Goal: Task Accomplishment & Management: Manage account settings

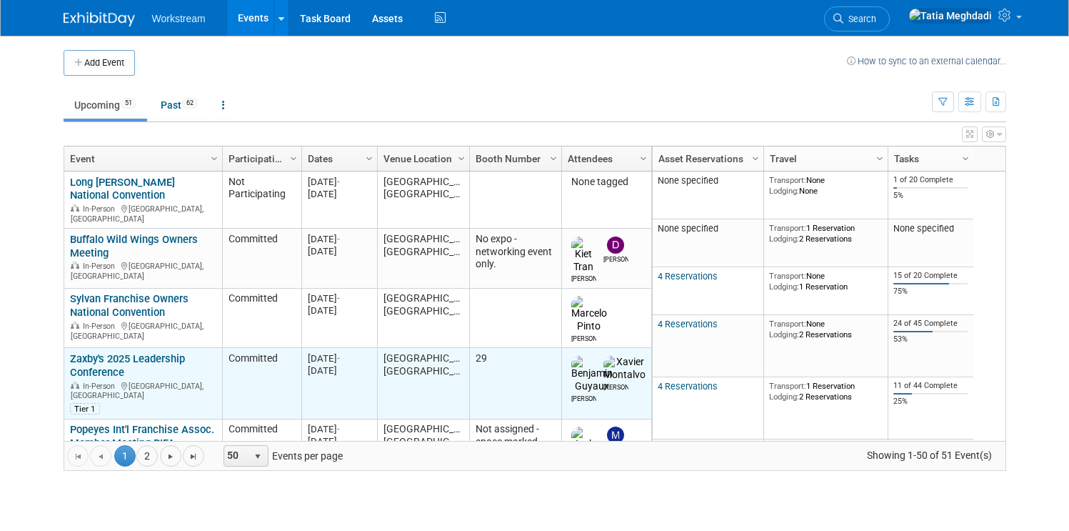
click at [127, 352] on link "Zaxby's 2025 Leadership Conference" at bounding box center [127, 365] width 115 height 26
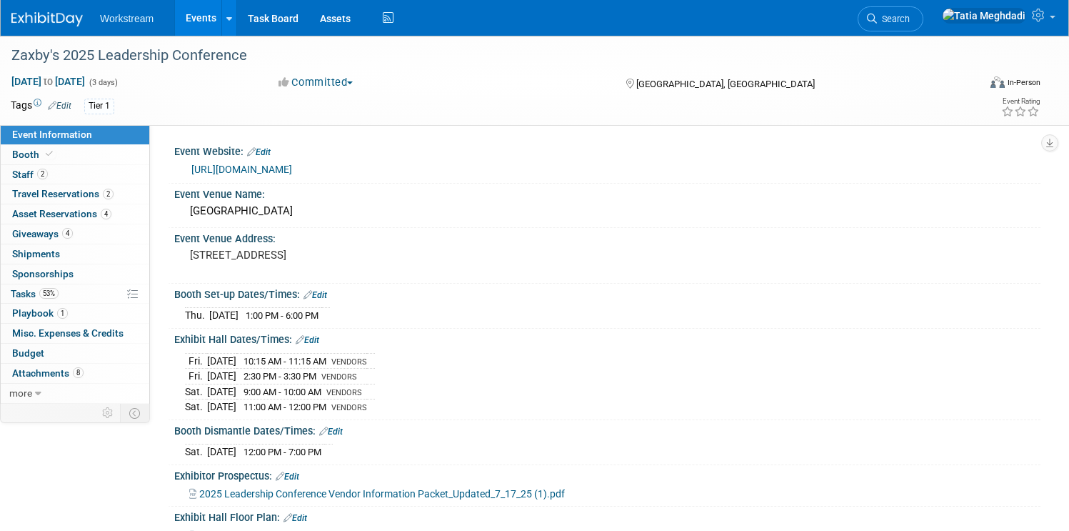
select select "Franchise"
select select "Restaurant"
select select "No"
click at [52, 372] on span "Attachments 8" at bounding box center [47, 372] width 71 height 11
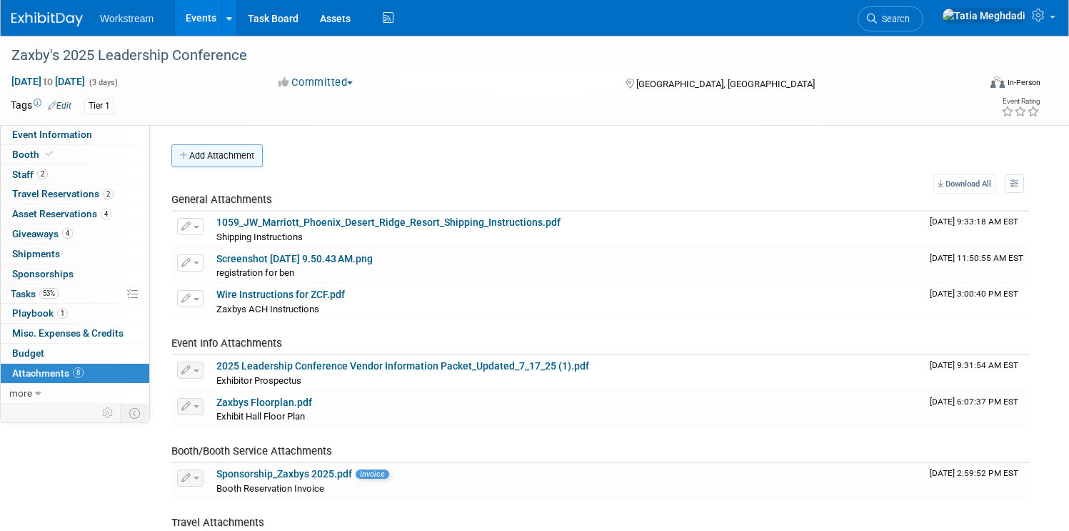
click at [206, 159] on button "Add Attachment" at bounding box center [216, 155] width 91 height 23
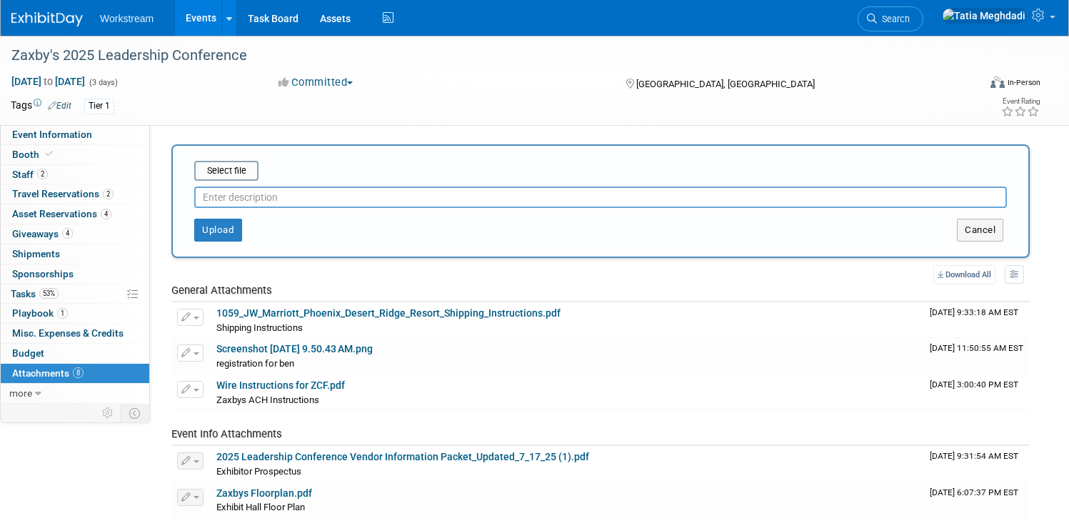
click at [301, 197] on input "text" at bounding box center [600, 196] width 813 height 21
type input "Promo Flyer_Zaxbys"
click at [229, 174] on input "file" at bounding box center [172, 170] width 170 height 17
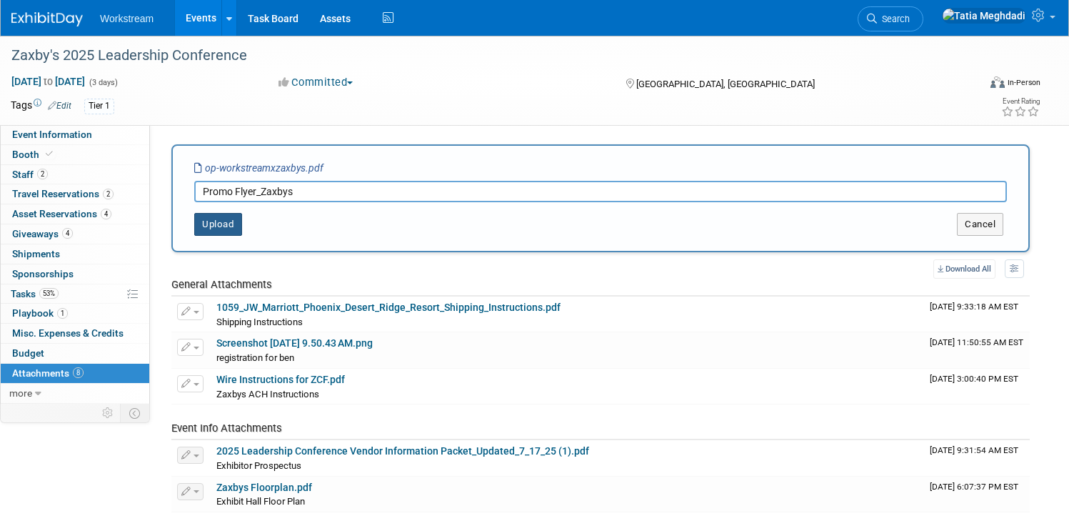
click at [216, 222] on button "Upload" at bounding box center [218, 224] width 48 height 23
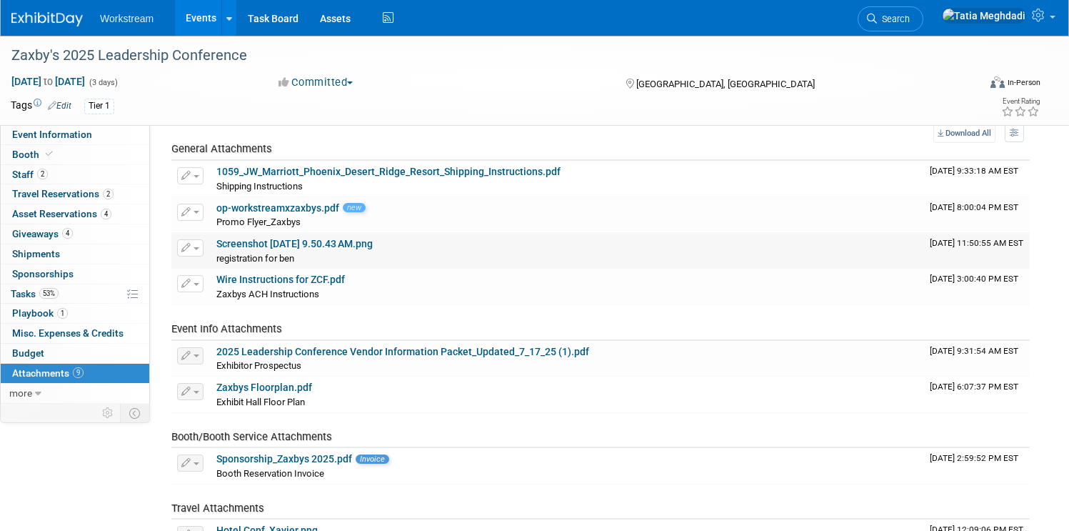
scroll to position [10, 0]
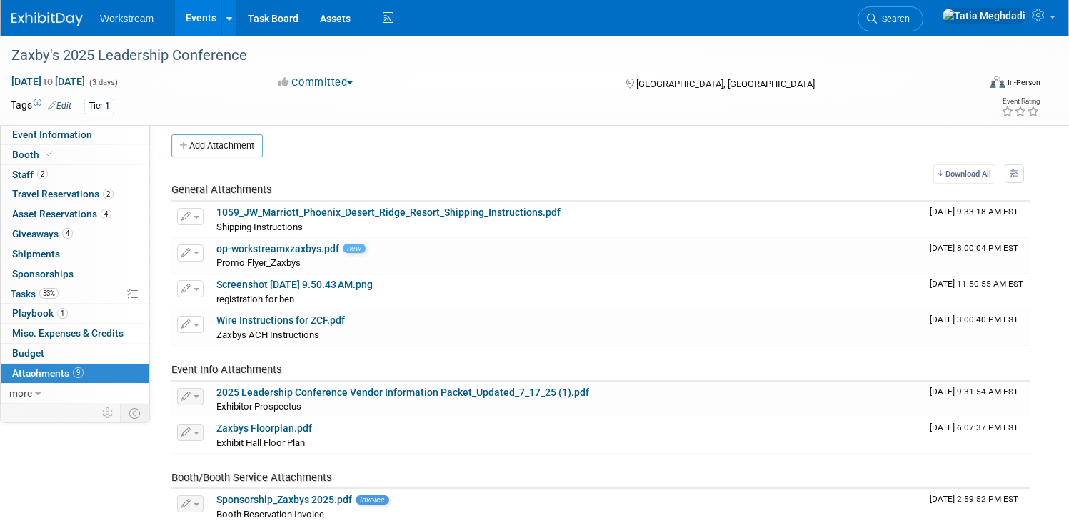
click at [206, 26] on link "Events" at bounding box center [201, 18] width 52 height 36
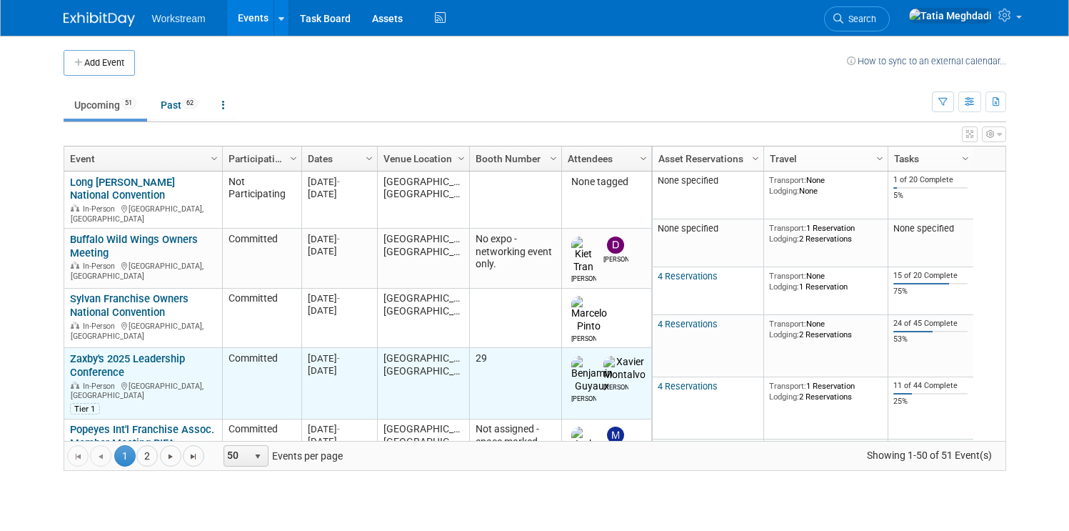
click at [100, 352] on link "Zaxby's 2025 Leadership Conference" at bounding box center [127, 365] width 115 height 26
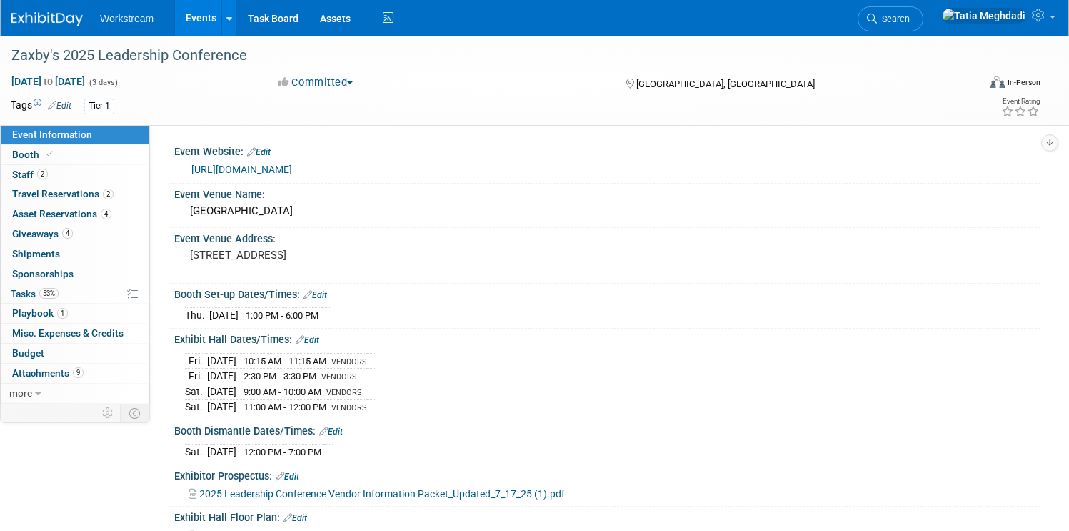
select select "Franchise"
select select "Restaurant"
select select "No"
click at [28, 154] on span "Booth" at bounding box center [34, 154] width 44 height 11
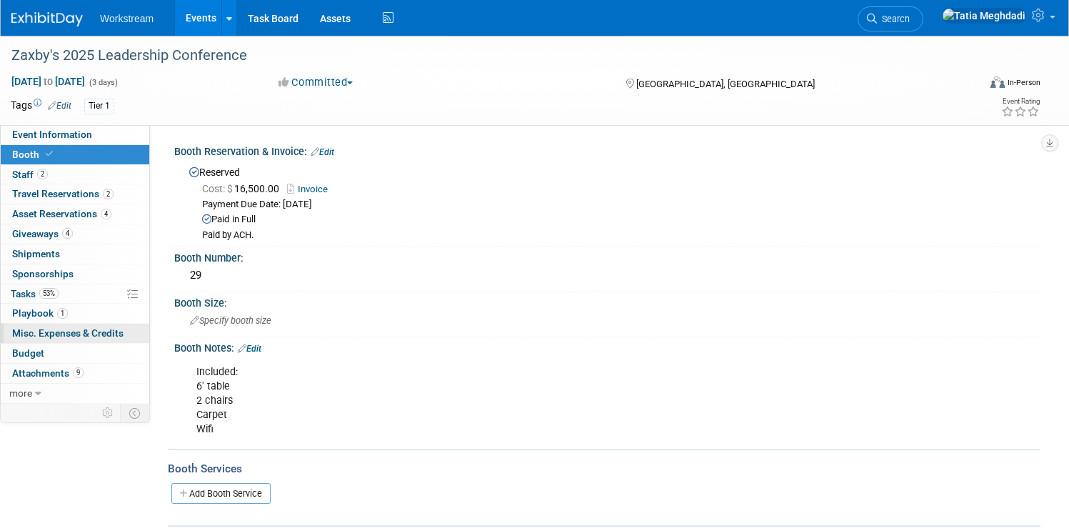
click at [71, 334] on span "Misc. Expenses & Credits 0" at bounding box center [67, 332] width 111 height 11
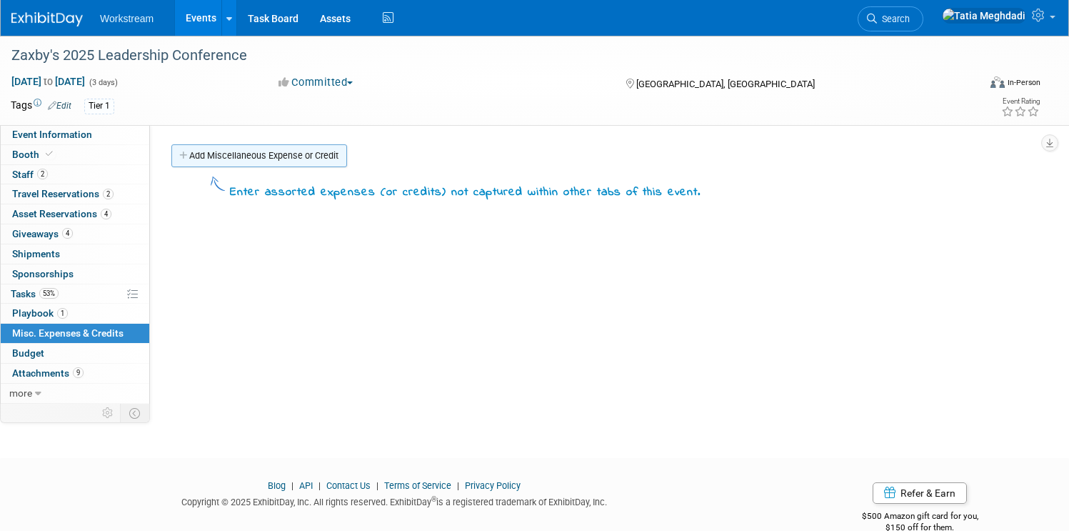
click at [259, 159] on link "Add Miscellaneous Expense or Credit" at bounding box center [259, 155] width 176 height 23
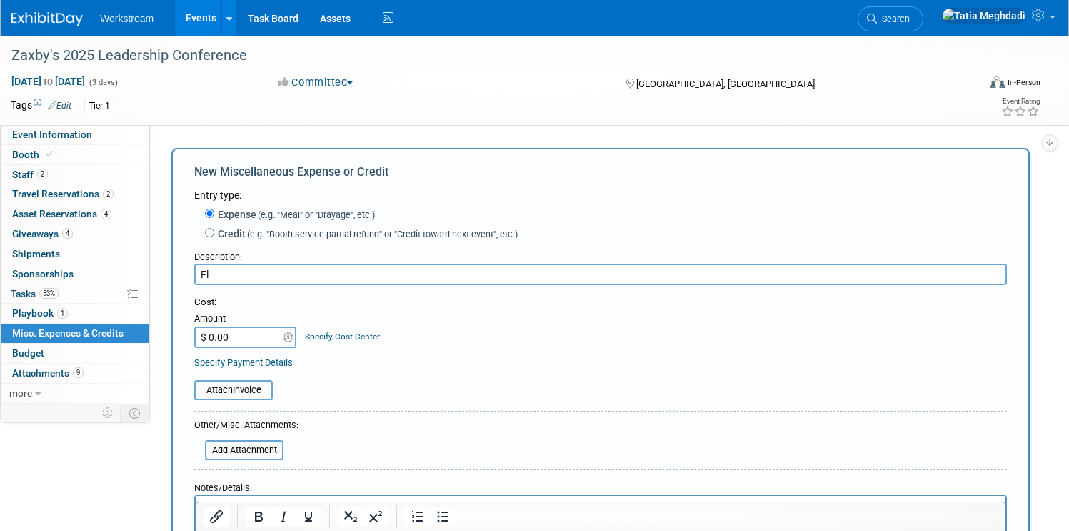
type input "F"
type input "Promo flyer printing"
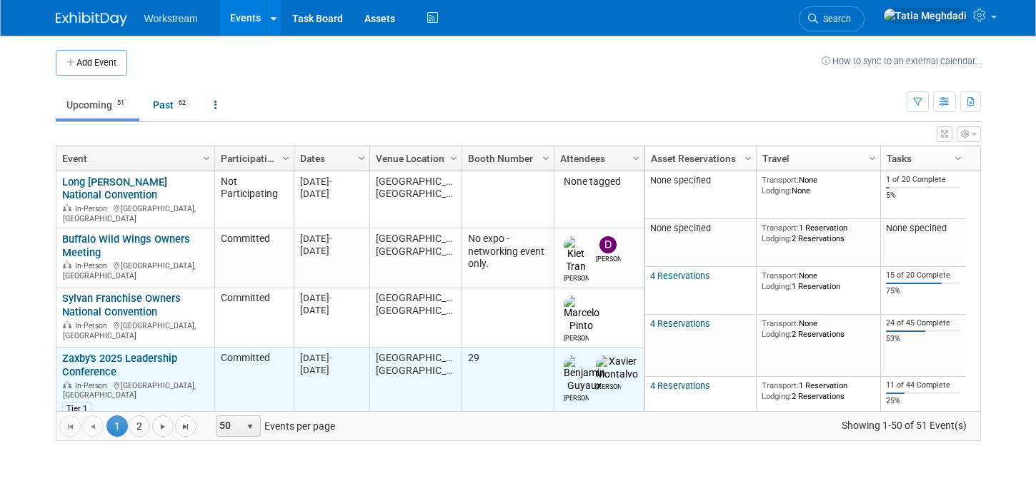
click at [128, 348] on td "Zaxby's 2025 Leadership Conference Zaxby's 2025 Leadership Conference In-Person…" at bounding box center [135, 383] width 158 height 71
click at [114, 352] on div "Zaxby's 2025 Leadership Conference In-Person Phoenix, AZ Tier 1" at bounding box center [135, 383] width 146 height 62
click at [86, 352] on link "Zaxby's 2025 Leadership Conference" at bounding box center [119, 365] width 115 height 26
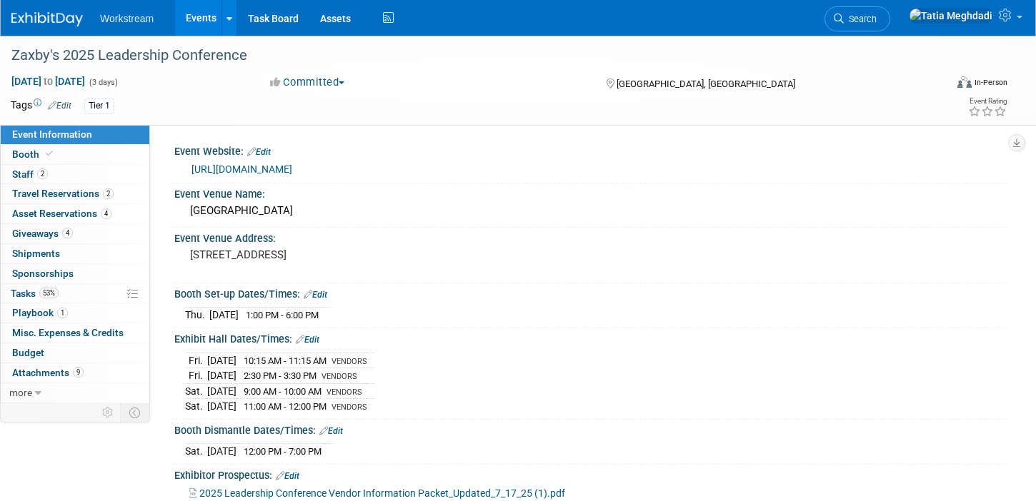
select select "Franchise"
select select "Restaurant"
select select "No"
click at [86, 331] on span "Misc. Expenses & Credits 0" at bounding box center [67, 332] width 111 height 11
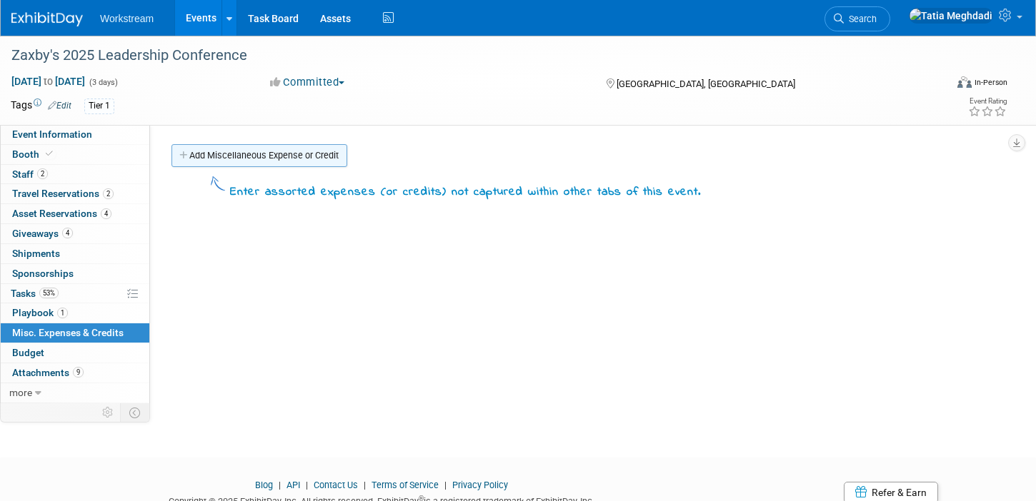
click at [321, 155] on link "Add Miscellaneous Expense or Credit" at bounding box center [259, 155] width 176 height 23
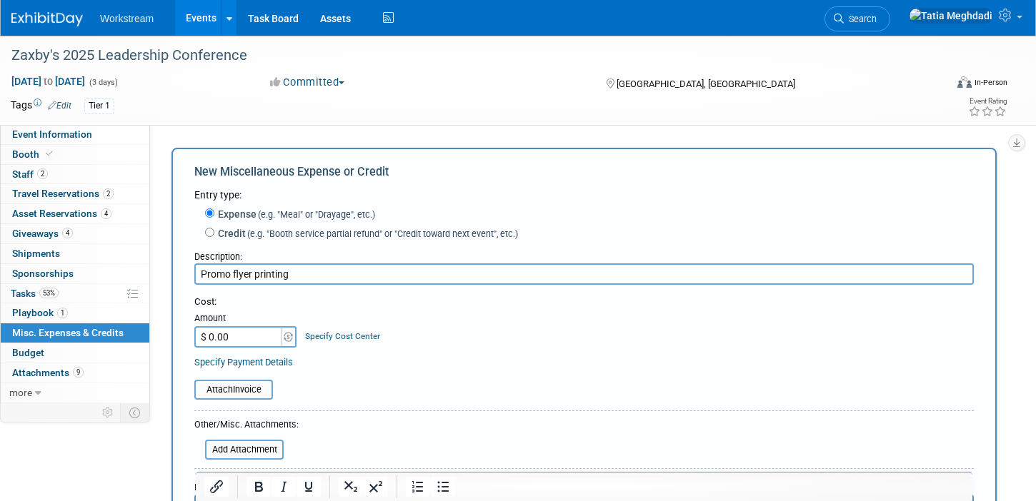
type input "Promo flyer printing"
click at [256, 333] on input "$ 0.00" at bounding box center [238, 336] width 89 height 21
type input "$ 114.43"
click at [239, 388] on input "file" at bounding box center [186, 389] width 170 height 17
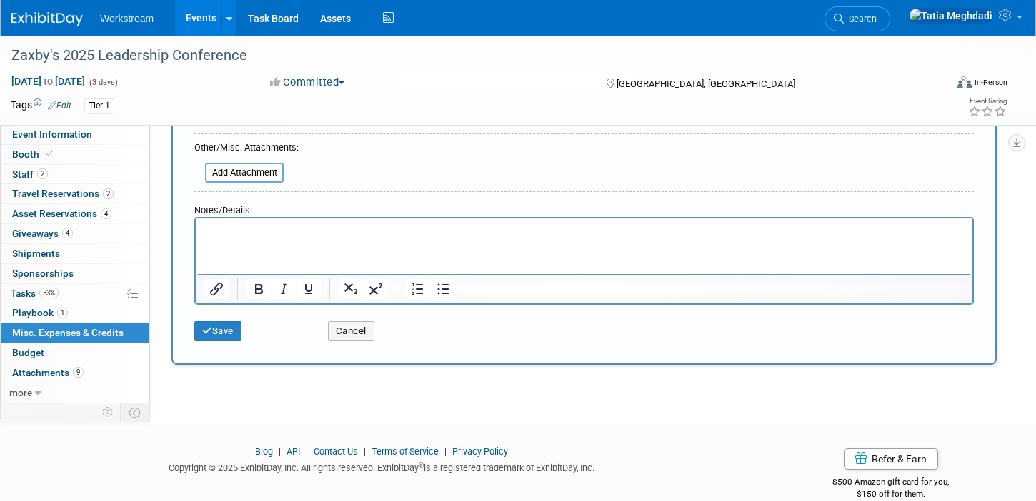
scroll to position [309, 0]
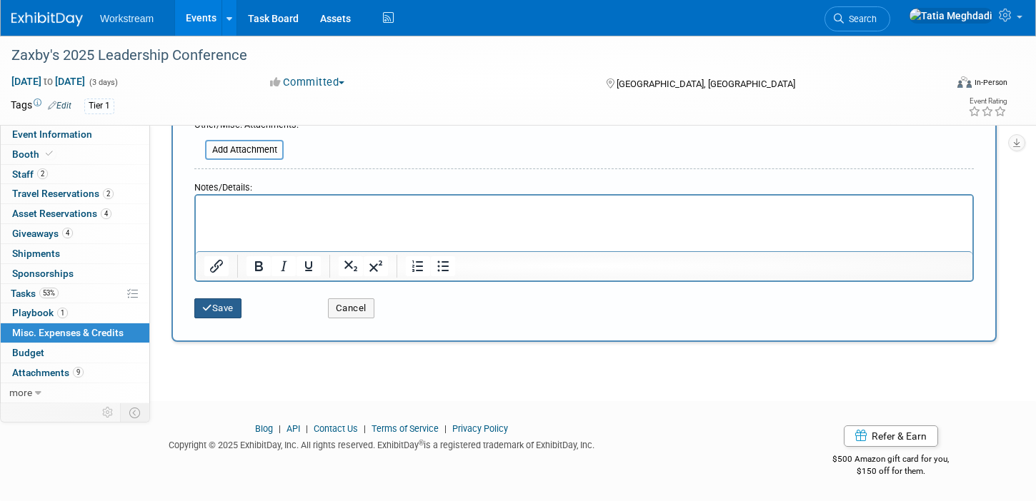
click at [229, 307] on button "Save" at bounding box center [217, 309] width 47 height 20
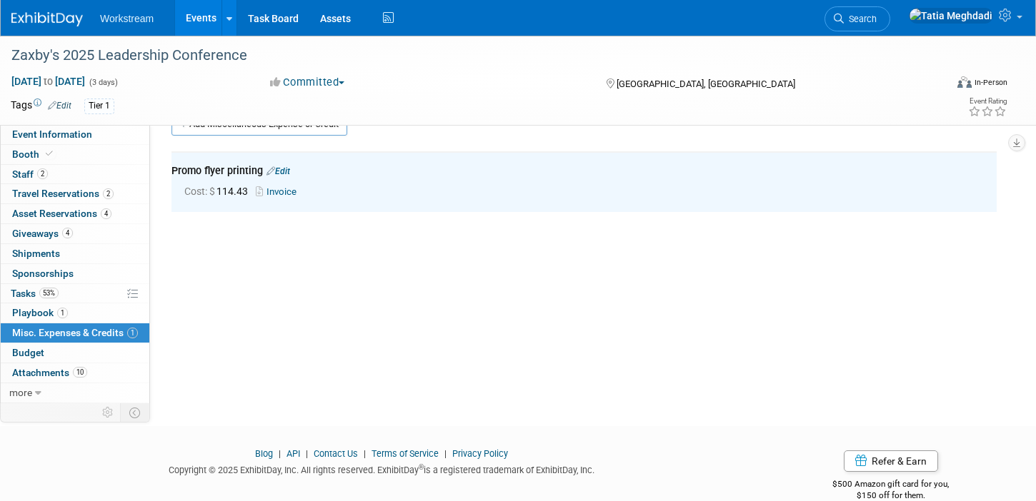
scroll to position [0, 0]
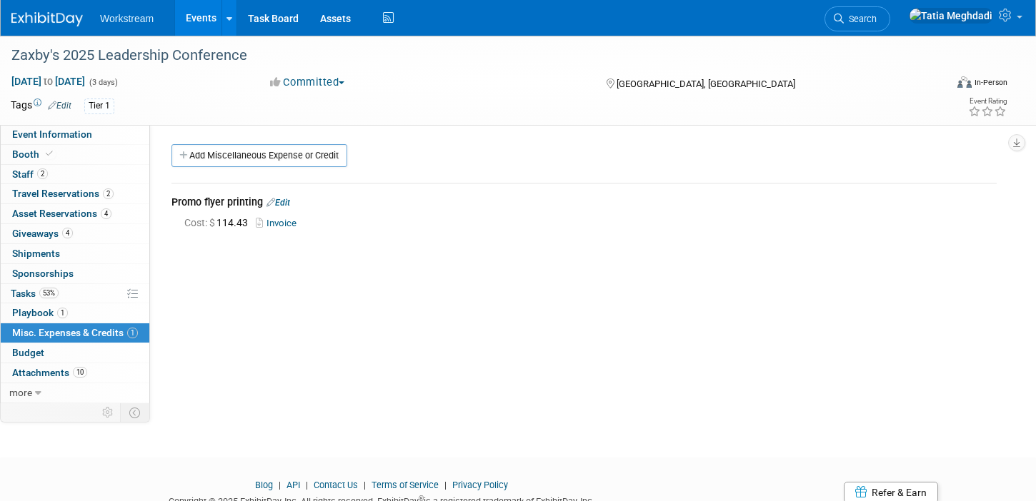
click at [198, 24] on link "Events" at bounding box center [201, 18] width 52 height 36
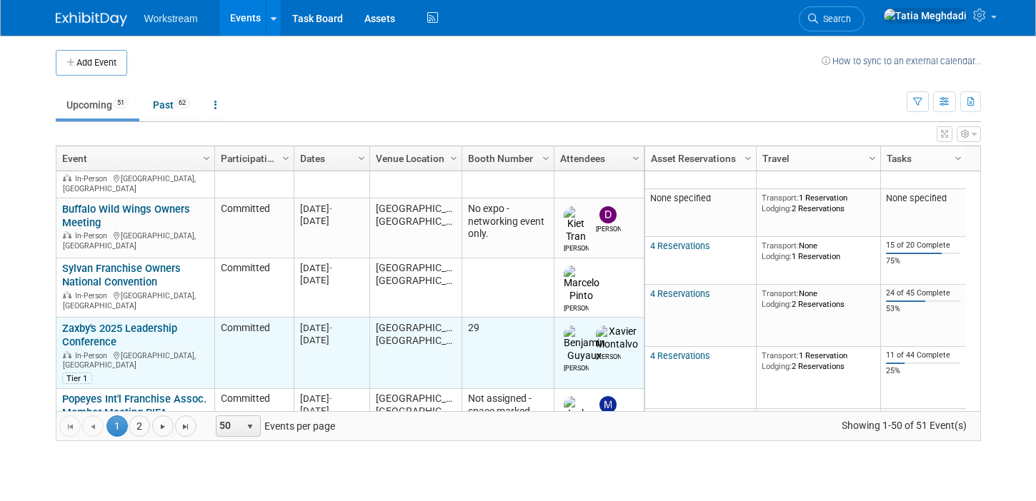
scroll to position [47, 0]
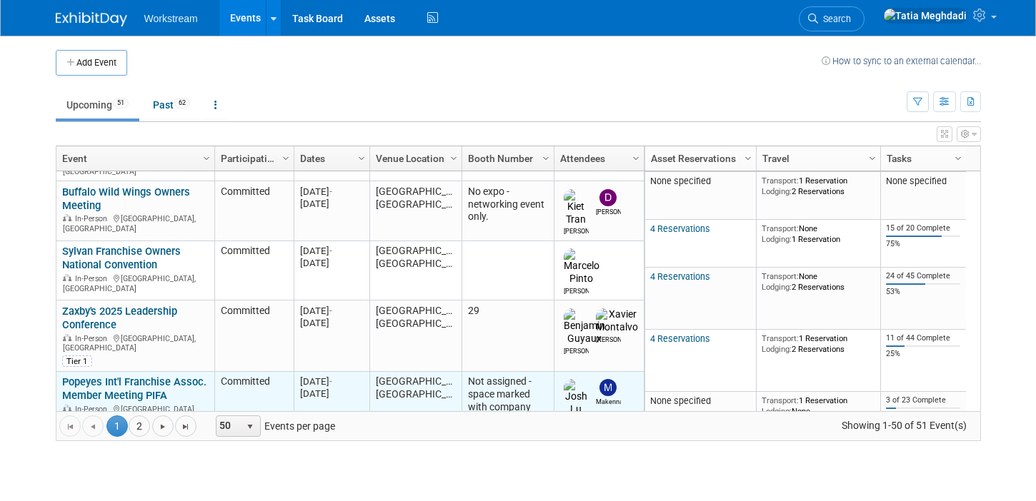
click at [104, 376] on link "Popeyes Int'l Franchise Assoc. Member Meeting PIFA" at bounding box center [134, 389] width 144 height 26
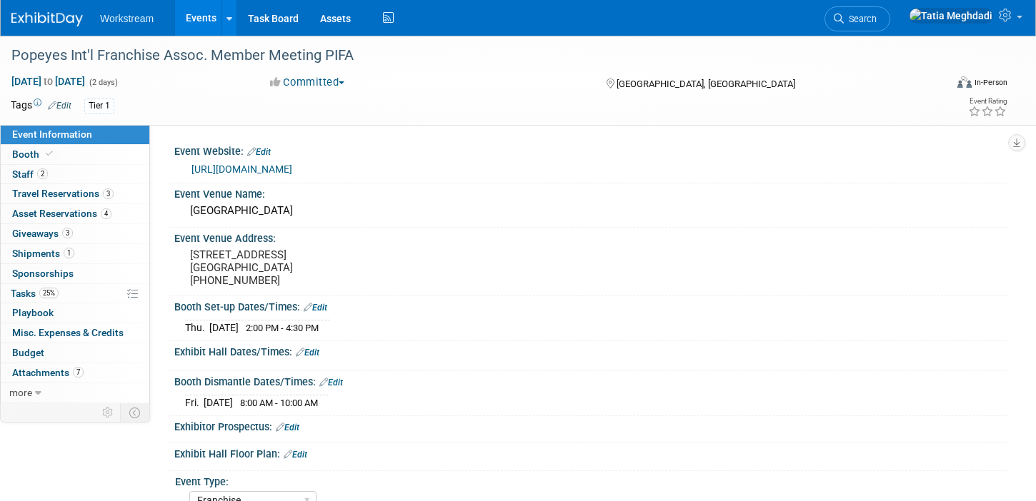
select select "Franchise"
select select "Restaurant"
select select "No"
select select "[PERSON_NAME]"
click at [39, 194] on span "Travel Reservations 3" at bounding box center [62, 193] width 101 height 11
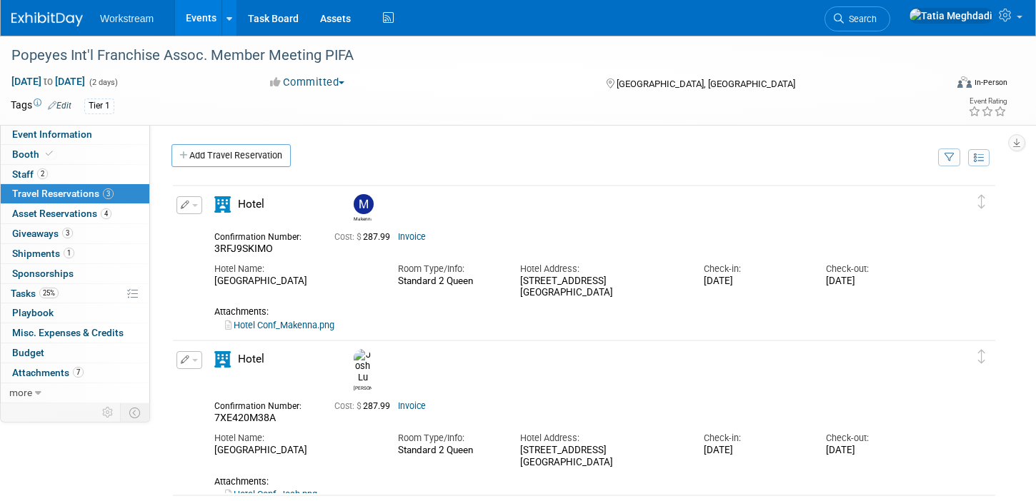
click at [411, 239] on link "Invoice" at bounding box center [412, 237] width 28 height 10
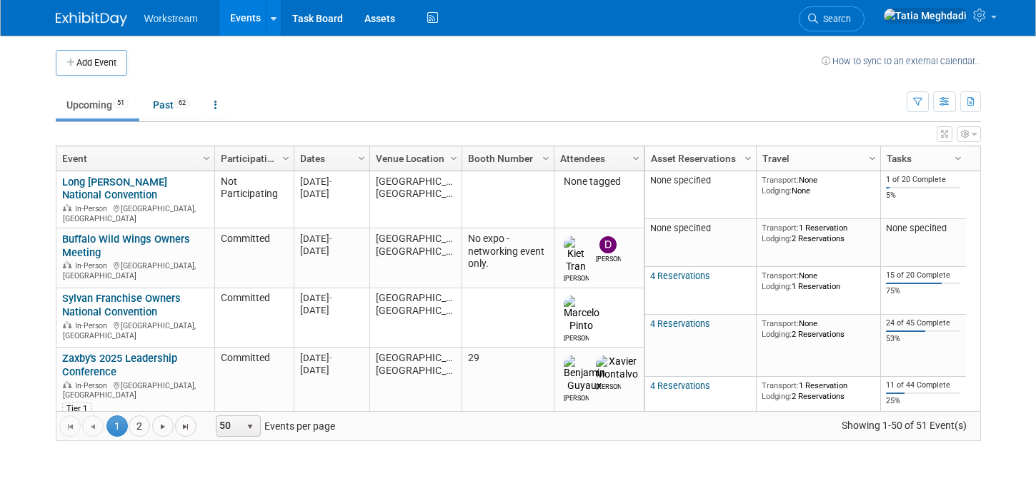
click at [86, 111] on link "Upcoming 51" at bounding box center [98, 104] width 84 height 27
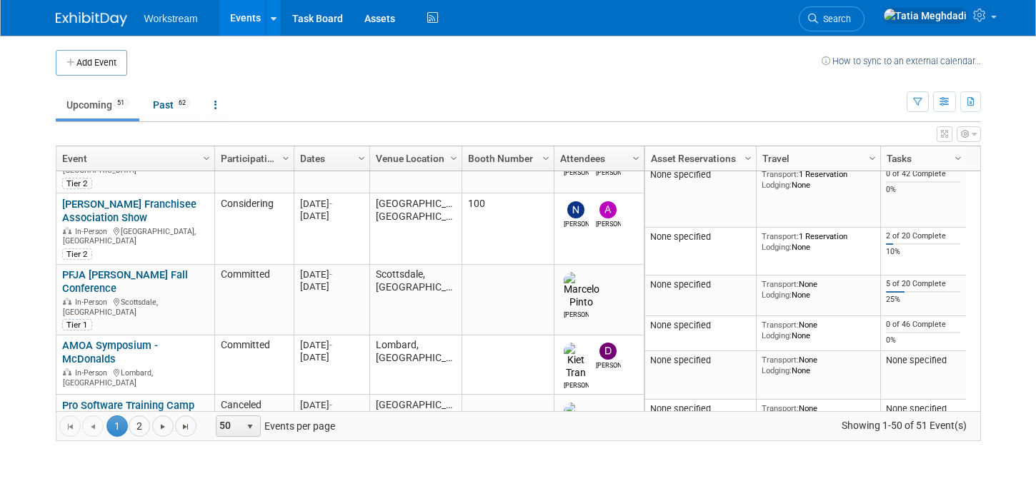
click at [145, 459] on link "2025 DTFA Gala - Wendy's" at bounding box center [123, 465] width 123 height 13
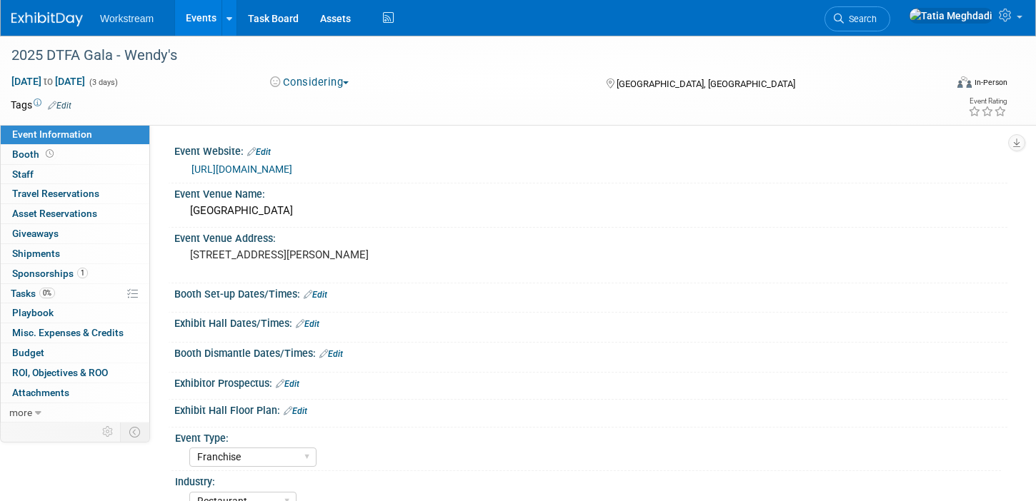
select select "Franchise"
select select "Restaurant"
select select "[PERSON_NAME]"
click at [200, 17] on link "Events" at bounding box center [201, 18] width 52 height 36
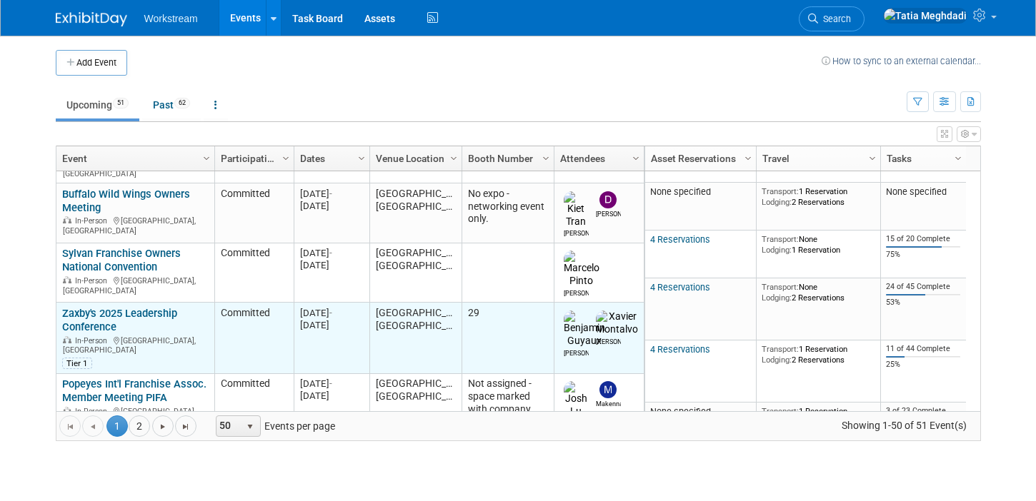
scroll to position [36, 0]
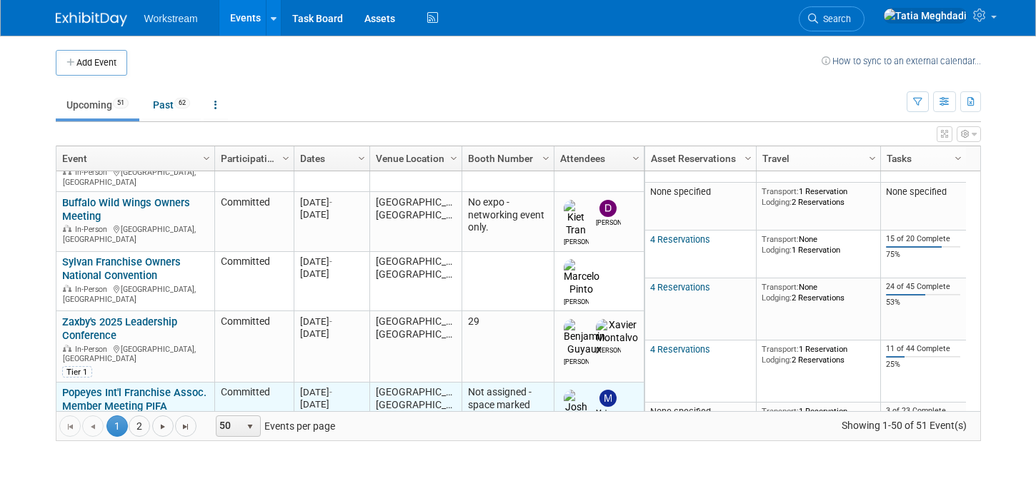
click at [92, 386] on link "Popeyes Int'l Franchise Assoc. Member Meeting PIFA" at bounding box center [134, 399] width 144 height 26
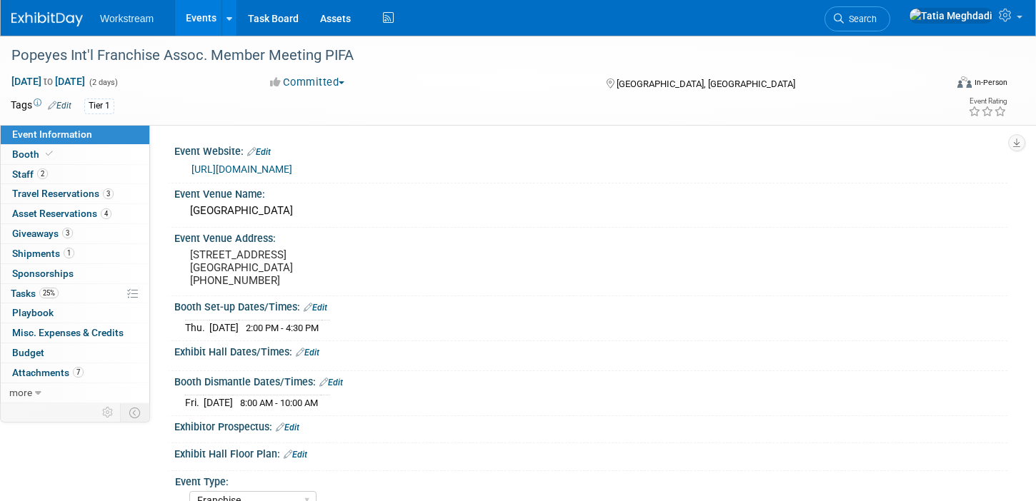
select select "Franchise"
select select "Restaurant"
select select "No"
select select "[PERSON_NAME]"
click at [35, 172] on span "Staff 2" at bounding box center [30, 174] width 36 height 11
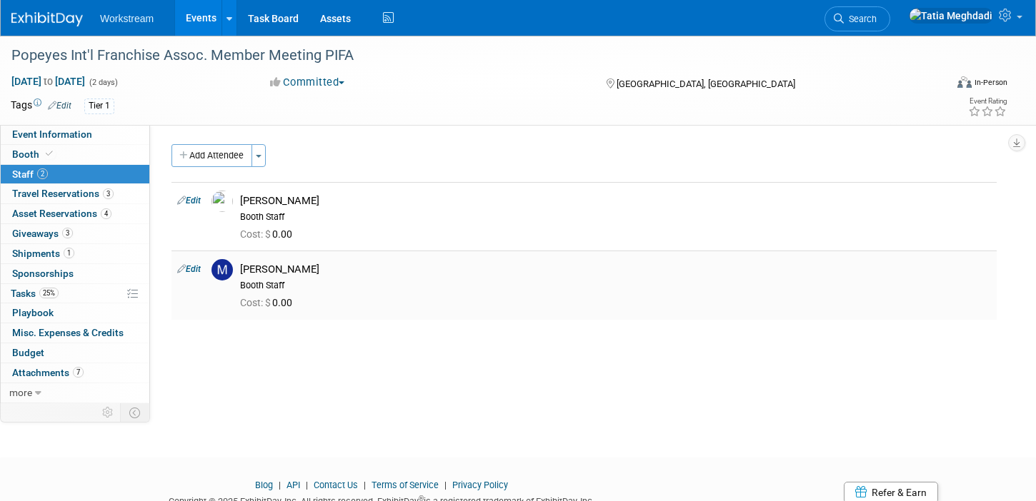
click at [199, 268] on link "Edit" at bounding box center [189, 269] width 24 height 10
select select "bcf1b786-11a6-44bc-b92c-f151e6ef73b6"
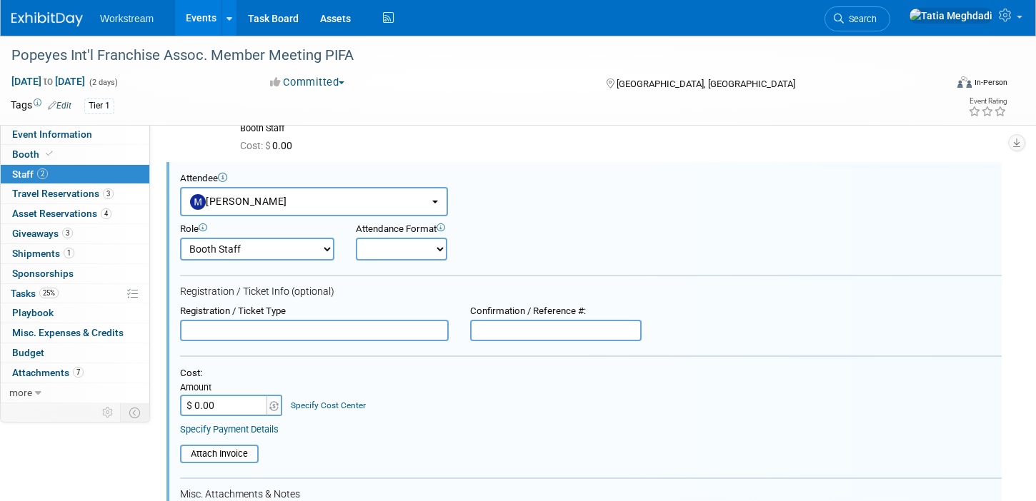
click at [221, 406] on input "$ 0.00" at bounding box center [224, 405] width 89 height 21
type input "$ 250.00"
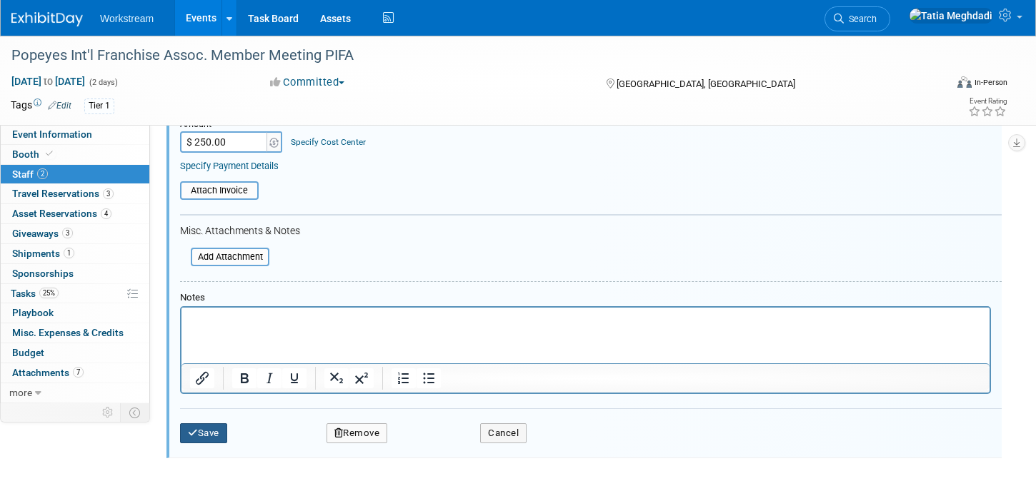
click at [204, 432] on button "Save" at bounding box center [203, 434] width 47 height 20
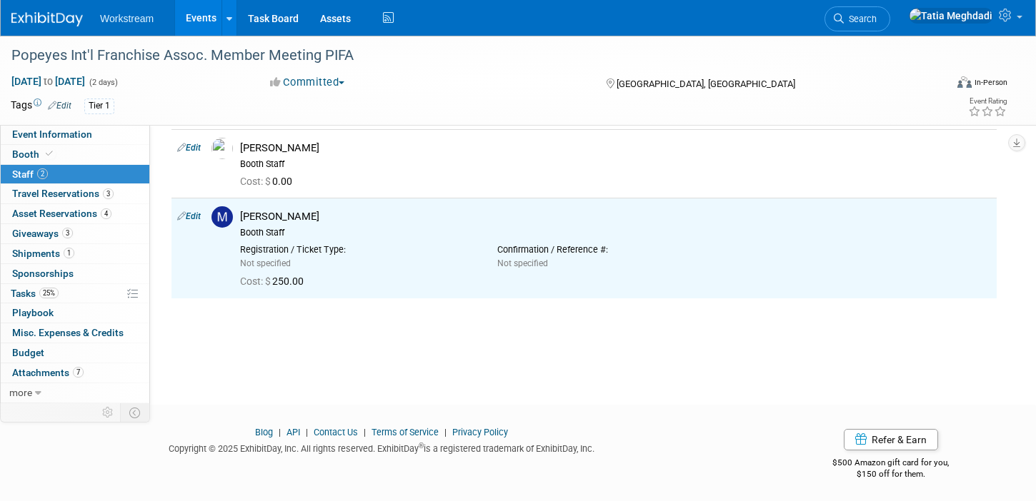
scroll to position [56, 0]
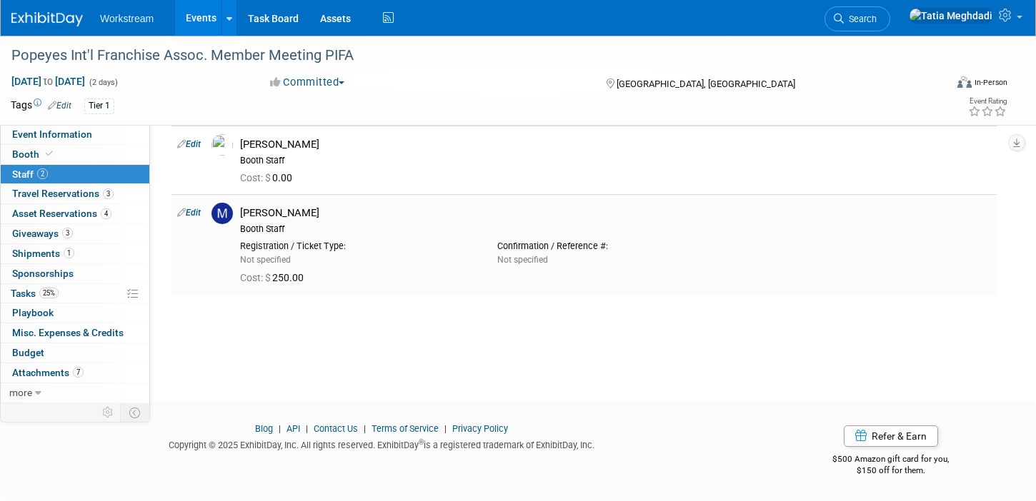
click at [189, 211] on link "Edit" at bounding box center [189, 213] width 24 height 10
select select "bcf1b786-11a6-44bc-b92c-f151e6ef73b6"
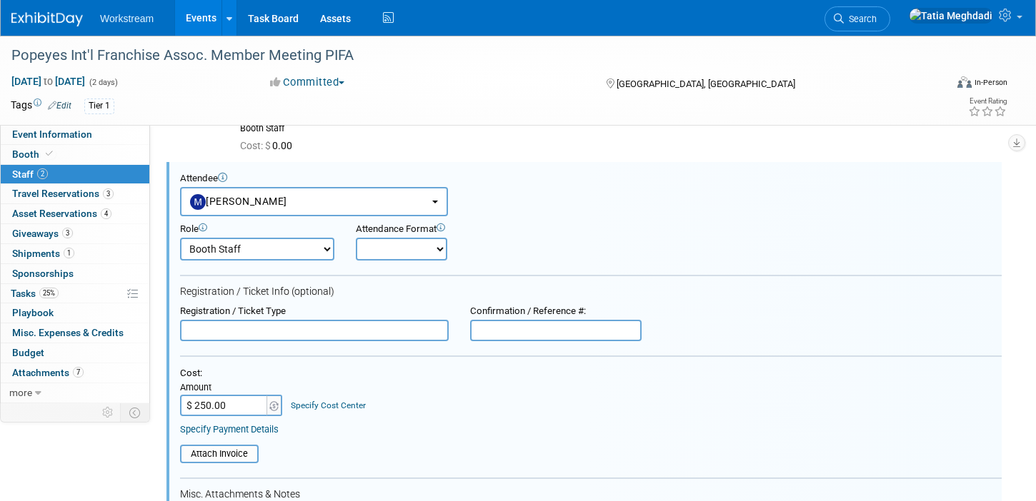
scroll to position [0, 0]
click at [263, 246] on select "Booth Staff Demonstrator Host Planner Presenter Sales Representative Set-up/Dis…" at bounding box center [257, 249] width 154 height 23
select select "1"
click at [180, 238] on select "Booth Staff Demonstrator Host Planner Presenter Sales Representative Set-up/Dis…" at bounding box center [257, 249] width 154 height 23
click at [411, 256] on select "Onsite Remote" at bounding box center [401, 249] width 91 height 23
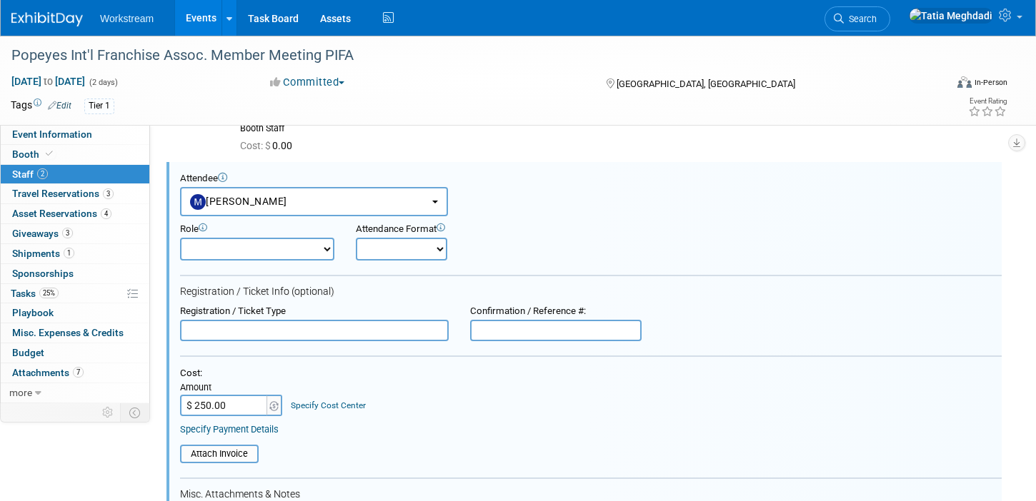
select select "1"
click at [356, 238] on select "Onsite Remote" at bounding box center [401, 249] width 91 height 23
click at [223, 331] on input "text" at bounding box center [314, 330] width 269 height 21
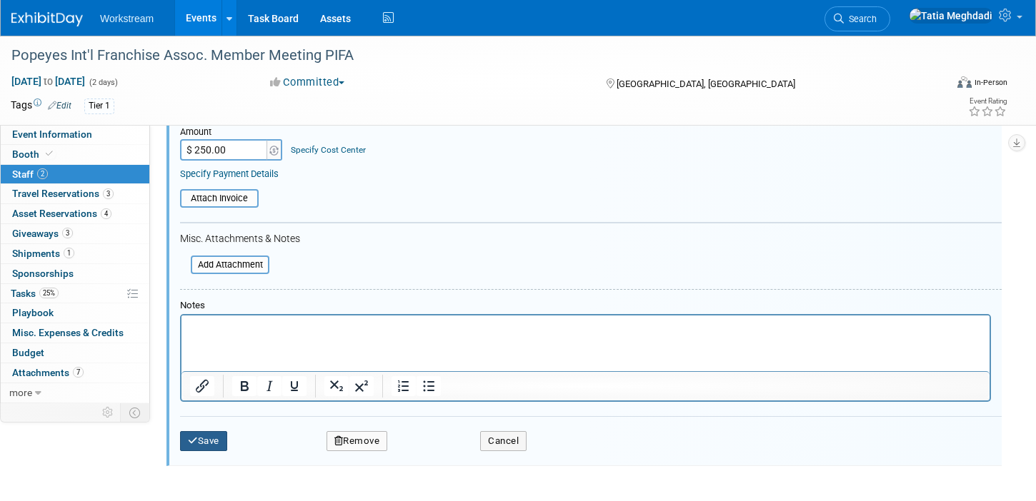
type input "Vendor - add on"
click at [201, 441] on button "Save" at bounding box center [203, 441] width 47 height 20
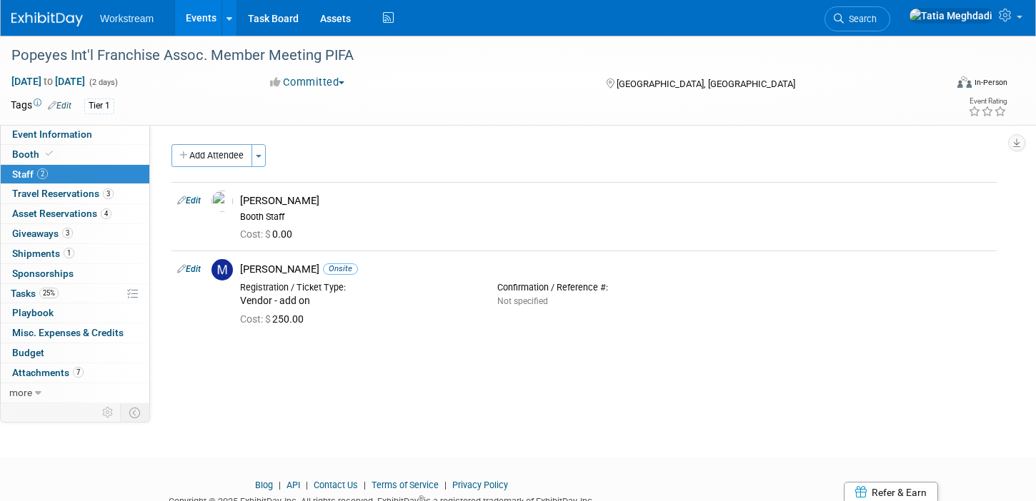
scroll to position [1, 0]
click at [205, 24] on link "Events" at bounding box center [201, 18] width 52 height 36
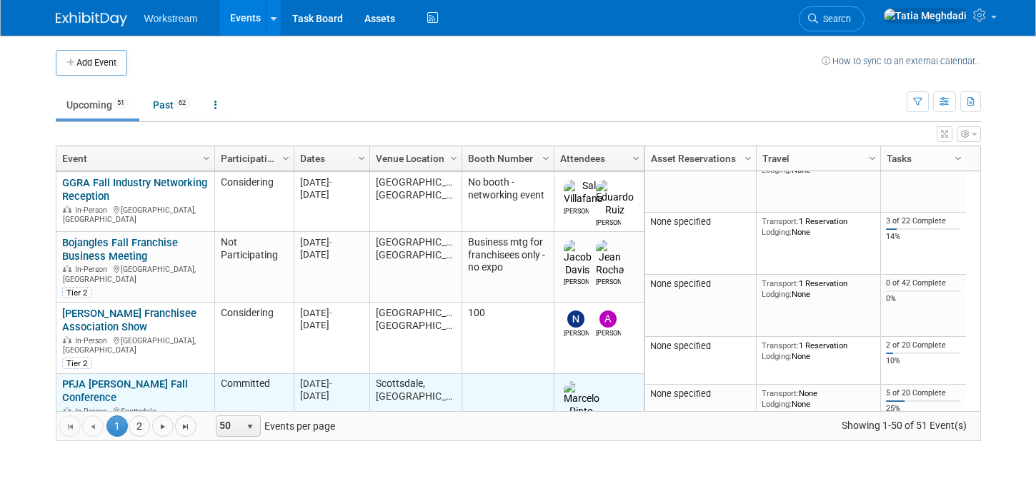
click at [99, 378] on link "PFJA Papa Johns Fall Conference" at bounding box center [125, 391] width 126 height 26
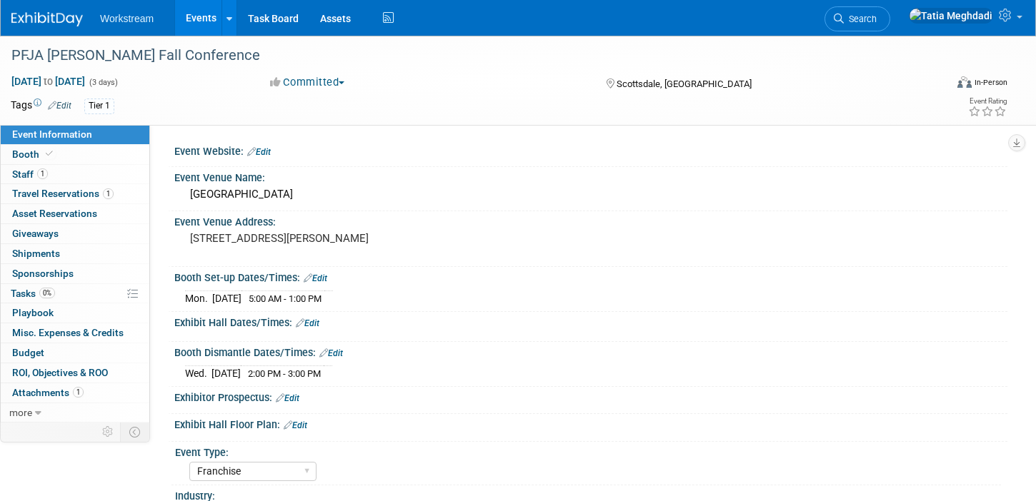
select select "Franchise"
select select "Restaurant"
select select "Yes"
select select "[PERSON_NAME]"
click at [22, 153] on span "Booth" at bounding box center [34, 154] width 44 height 11
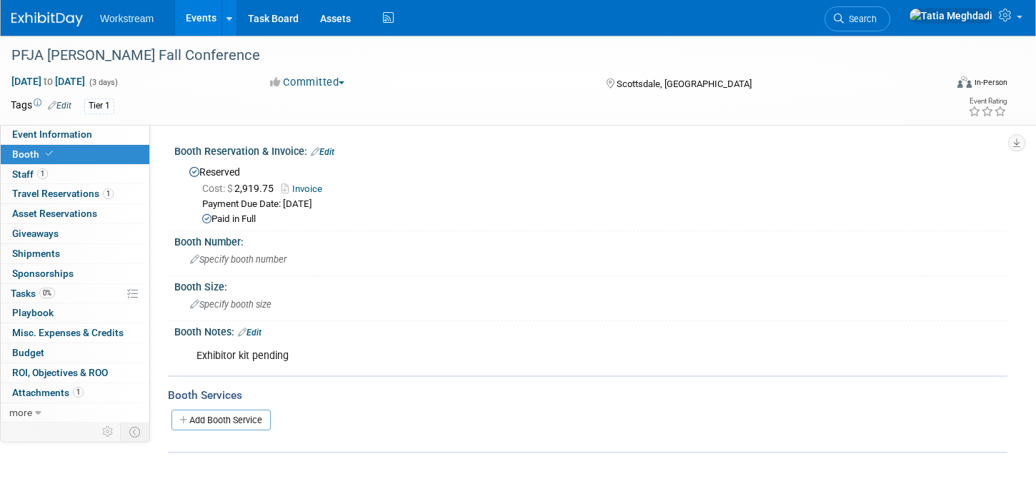
click at [309, 189] on link "Invoice" at bounding box center [305, 189] width 48 height 11
click at [191, 21] on link "Events" at bounding box center [201, 18] width 52 height 36
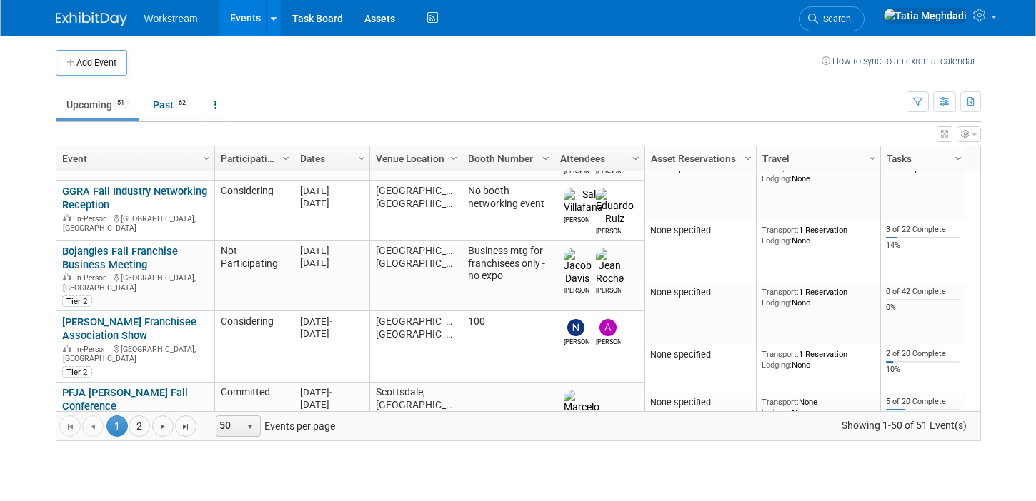
scroll to position [259, 0]
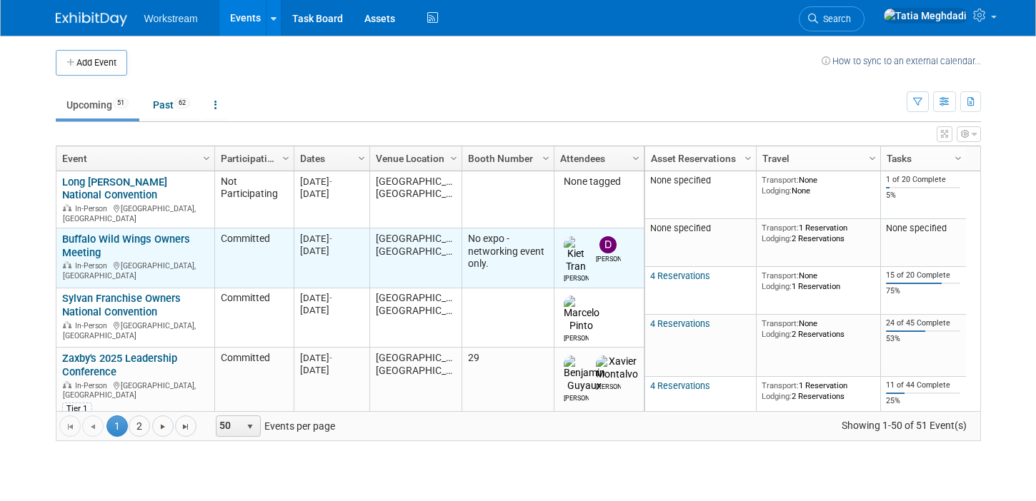
click at [94, 233] on link "Buffalo Wild Wings Owners Meeting" at bounding box center [126, 246] width 128 height 26
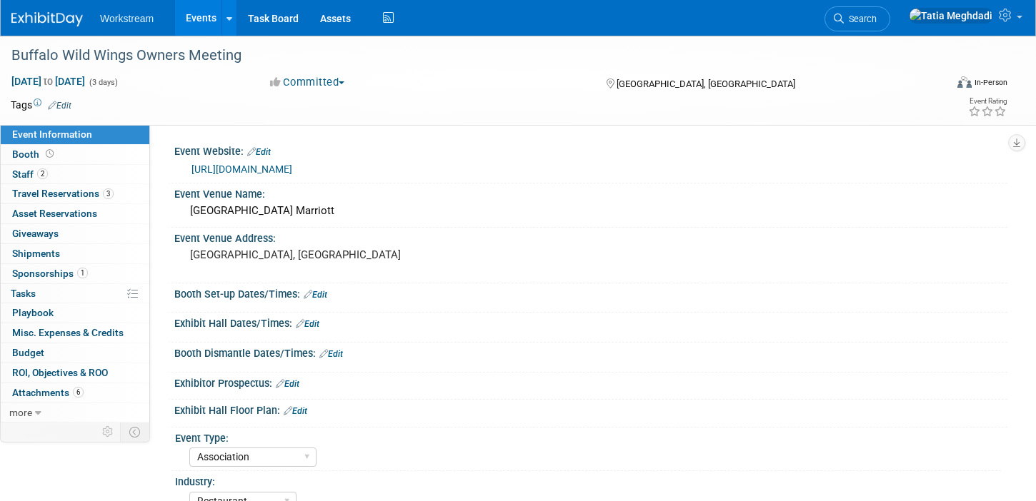
select select "Association"
select select "Restaurant"
select select "No"
select select "[PERSON_NAME]"
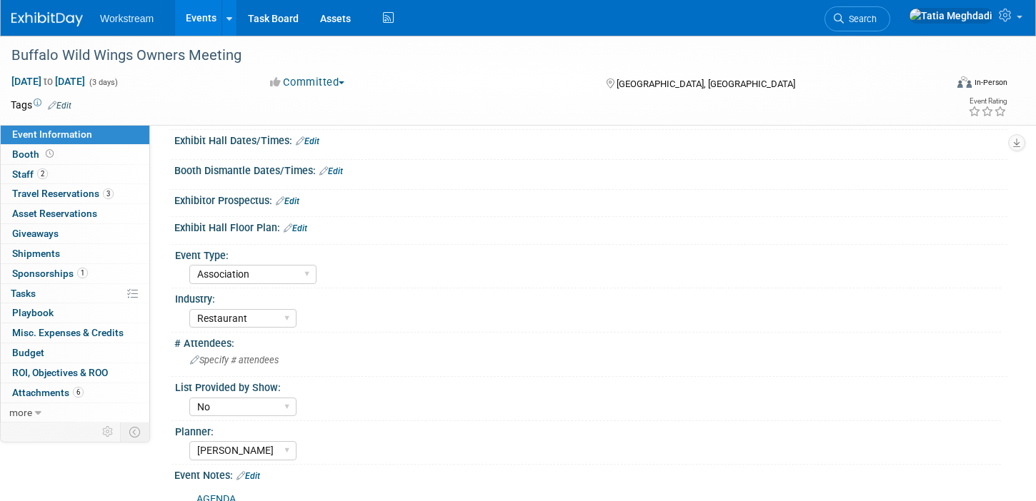
scroll to position [355, 0]
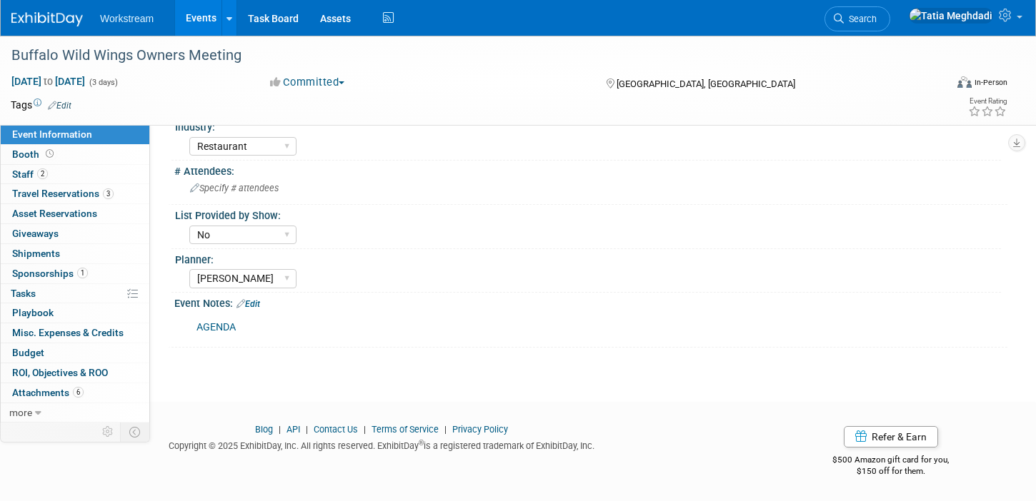
click at [259, 301] on link "Edit" at bounding box center [248, 304] width 24 height 10
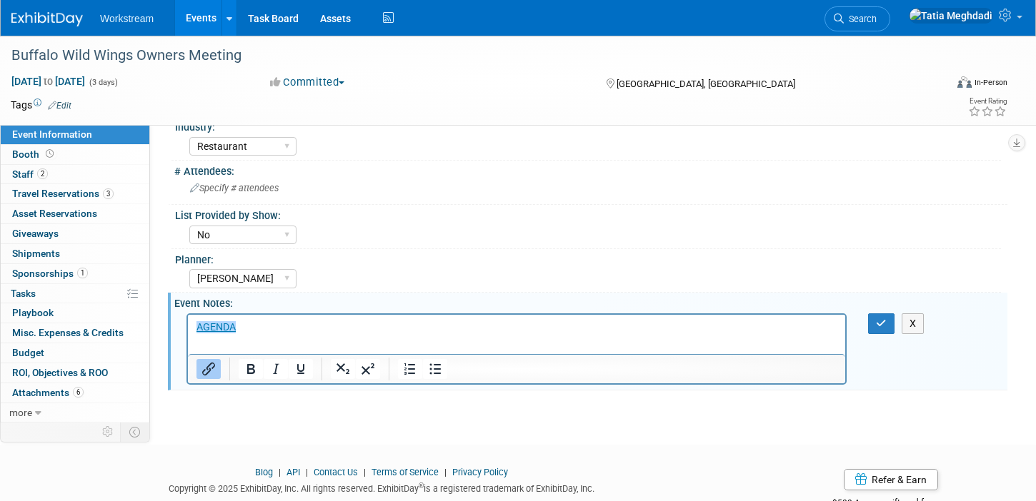
scroll to position [0, 0]
click at [246, 331] on p "﻿AGENDA" at bounding box center [516, 327] width 641 height 14
click at [35, 156] on span "Booth" at bounding box center [34, 154] width 44 height 11
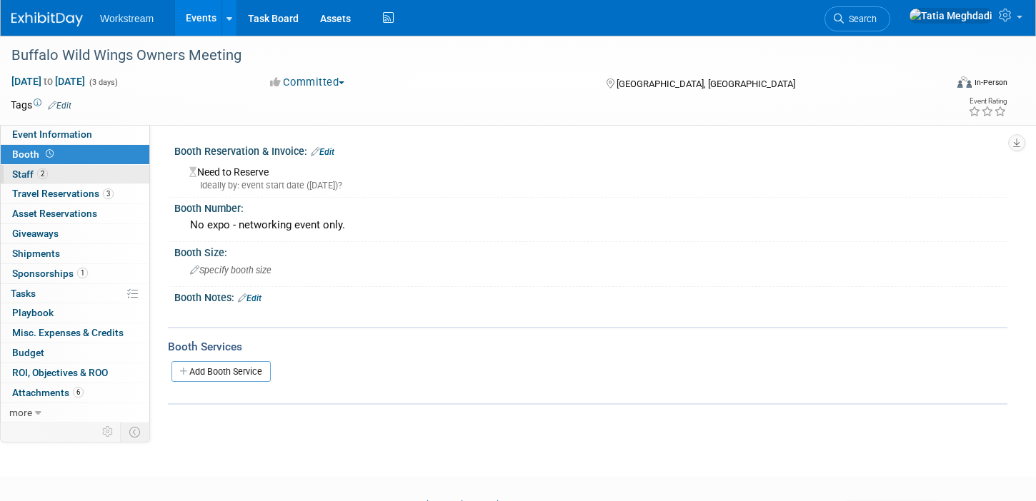
click at [29, 174] on span "Staff 2" at bounding box center [30, 174] width 36 height 11
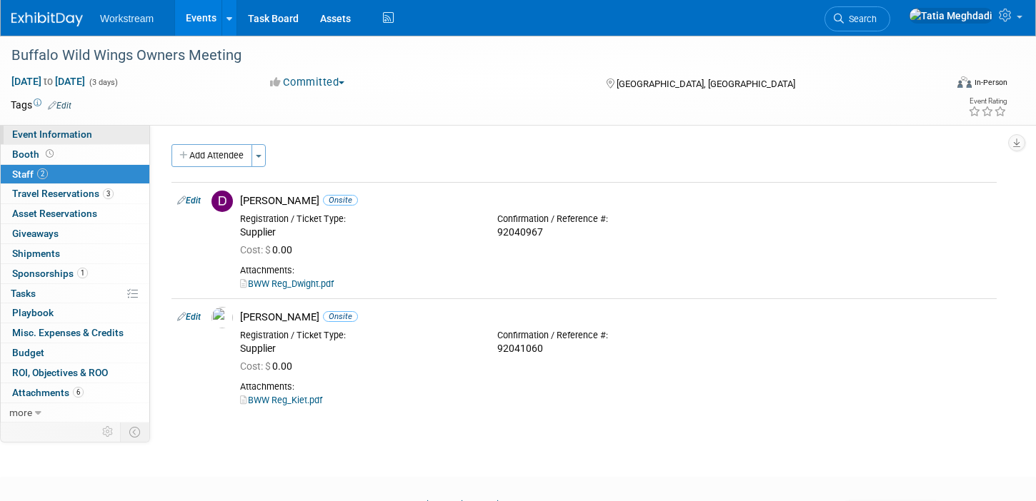
click at [36, 132] on span "Event Information" at bounding box center [52, 134] width 80 height 11
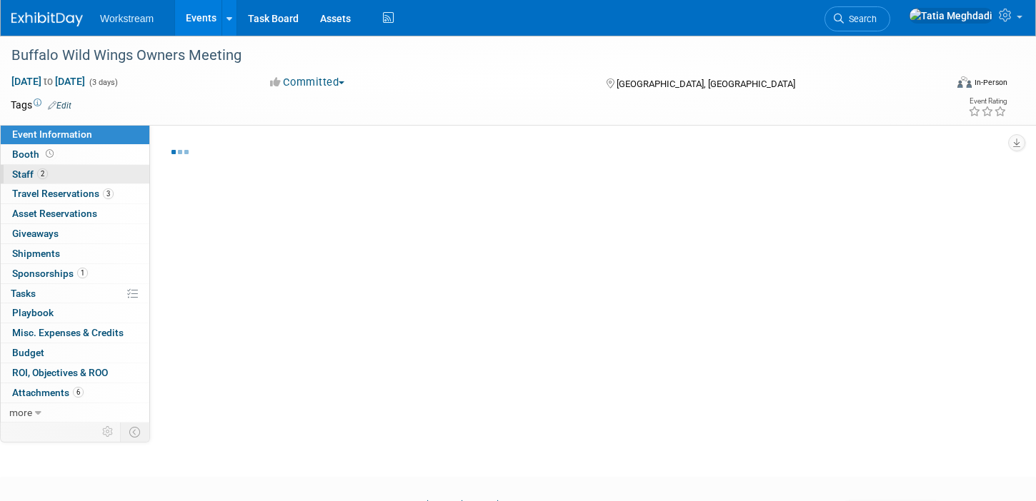
select select "Association"
select select "Restaurant"
select select "No"
select select "[PERSON_NAME]"
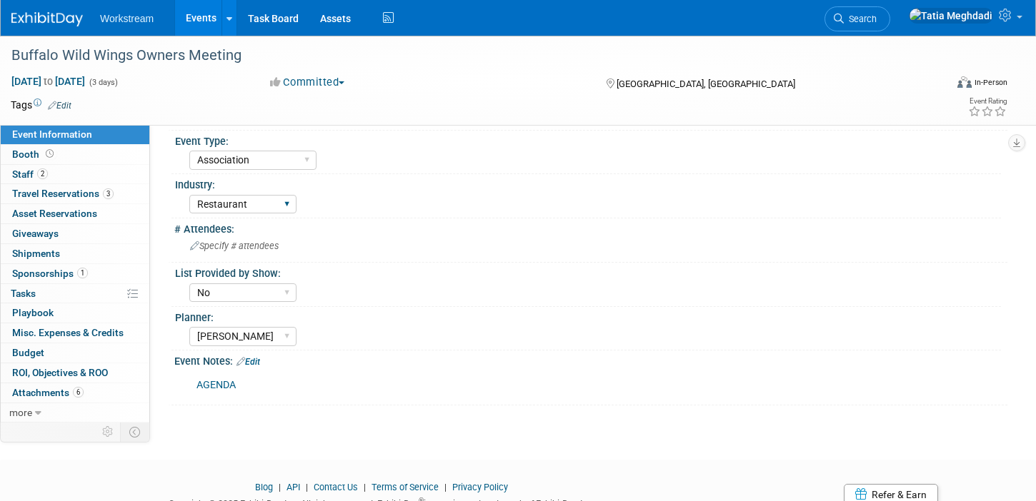
scroll to position [355, 0]
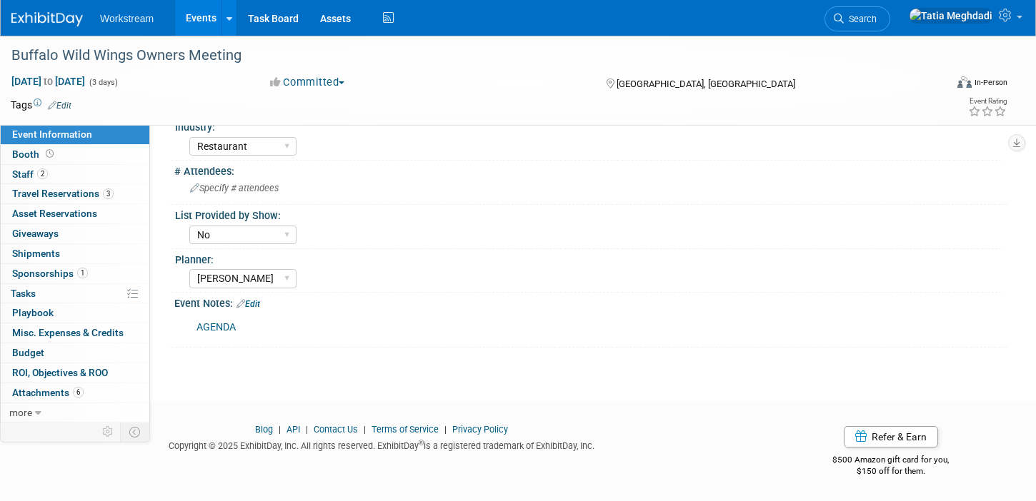
click at [257, 293] on div "Event Notes: Edit" at bounding box center [590, 302] width 833 height 19
click at [256, 301] on link "Edit" at bounding box center [248, 304] width 24 height 10
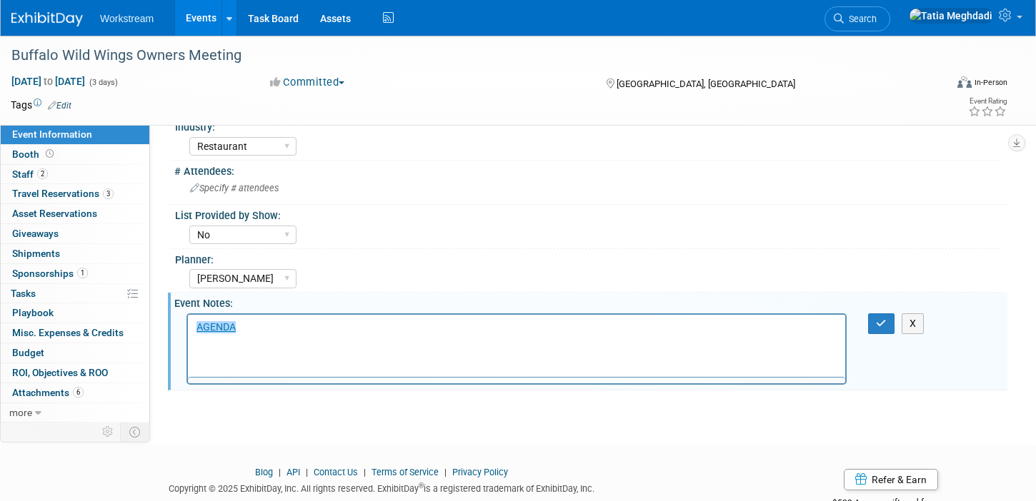
scroll to position [0, 0]
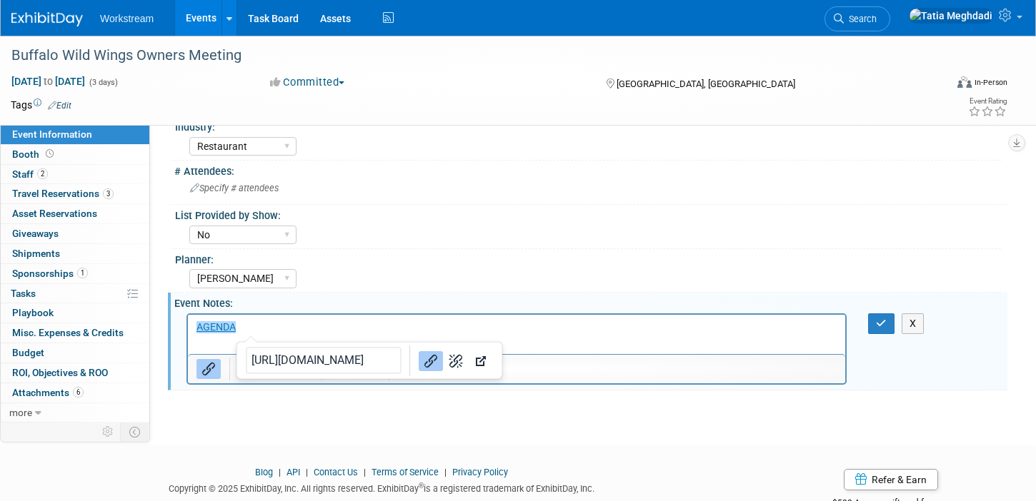
click at [251, 326] on p "﻿AGENDA" at bounding box center [516, 327] width 641 height 14
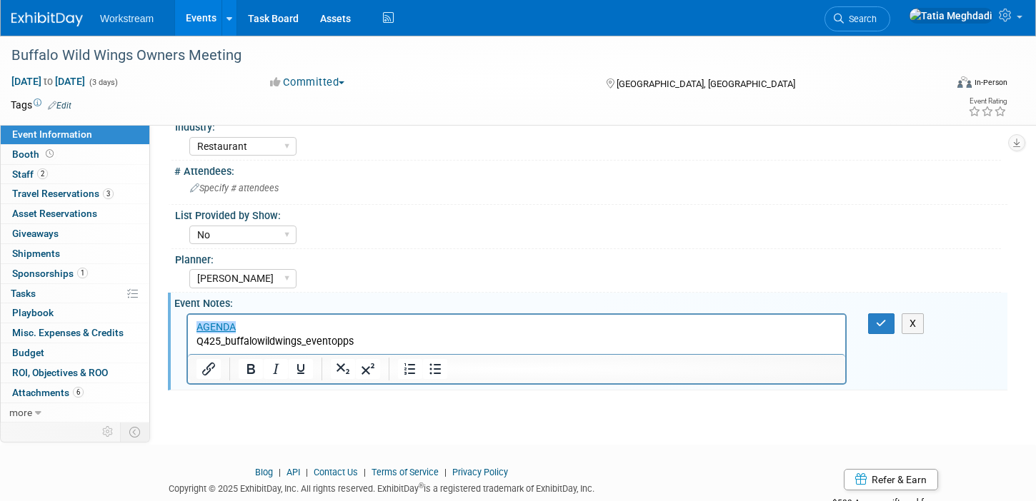
click at [341, 339] on p "Q425_buffalowildwings_eventopps" at bounding box center [516, 341] width 641 height 14
drag, startPoint x: 332, startPoint y: 343, endPoint x: 194, endPoint y: 344, distance: 138.6
click at [193, 344] on html "AGENDA Q425_buffalowildwings_eventopps" at bounding box center [516, 331] width 657 height 34
click at [211, 364] on icon "Insert/edit link" at bounding box center [208, 369] width 17 height 17
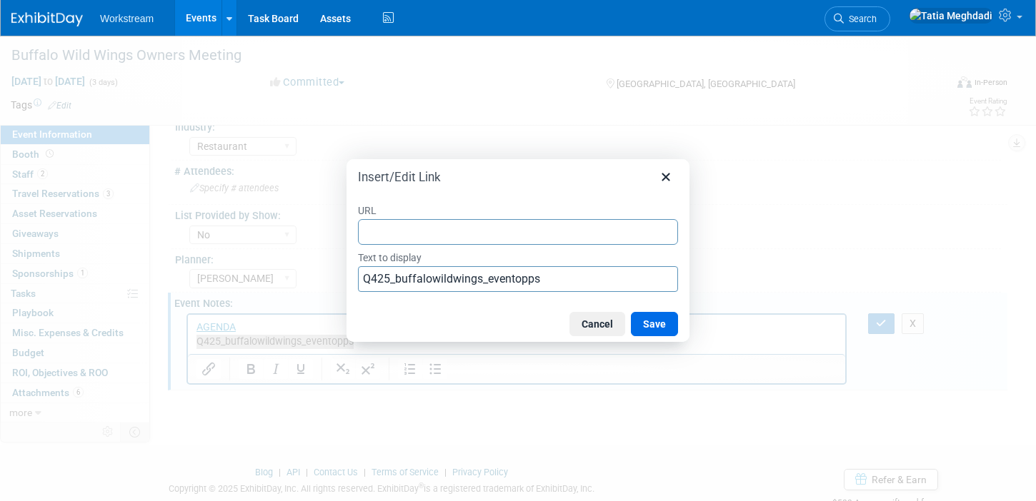
click at [457, 229] on input "URL" at bounding box center [518, 232] width 320 height 26
type input "https://docs.google.com/spreadsheets/d/1B8DcnvBga5hF9e-lyU8RYZN8ZUBQvyV5mLqGsCa…"
click at [647, 322] on button "Save" at bounding box center [654, 324] width 47 height 24
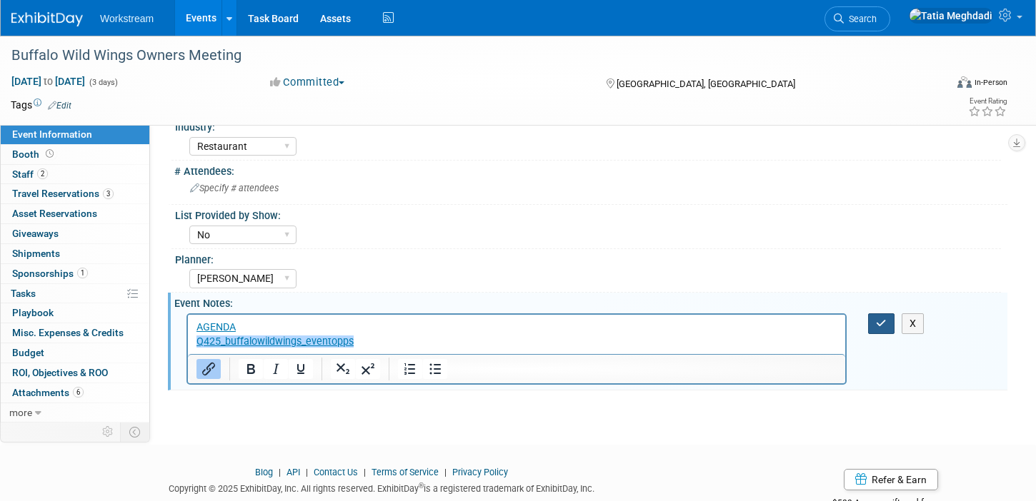
click at [877, 321] on icon "button" at bounding box center [881, 324] width 11 height 10
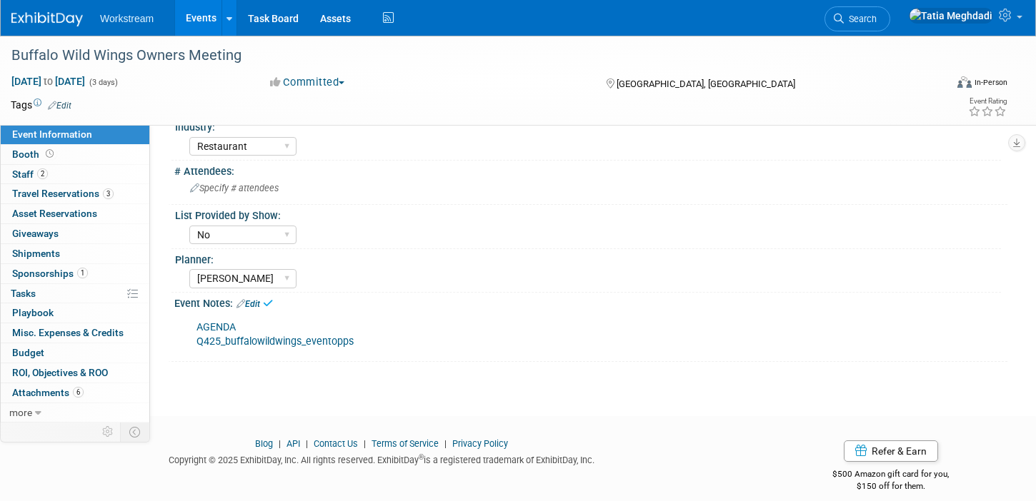
click at [853, 266] on div "Tatia Meghdadi Keira Wiele Annabelle Gu" at bounding box center [594, 277] width 811 height 23
click at [201, 19] on link "Events" at bounding box center [201, 18] width 52 height 36
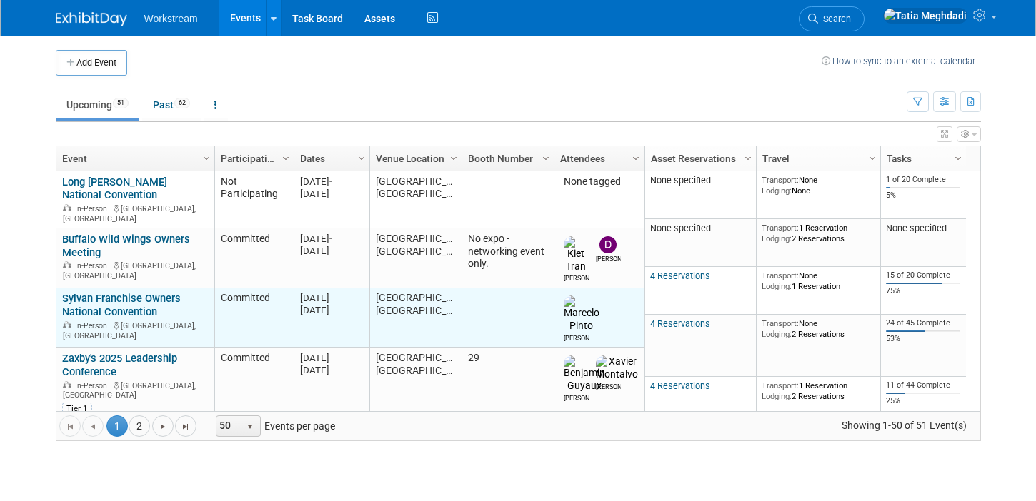
click at [100, 292] on link "Sylvan Franchise Owners National Convention" at bounding box center [121, 305] width 119 height 26
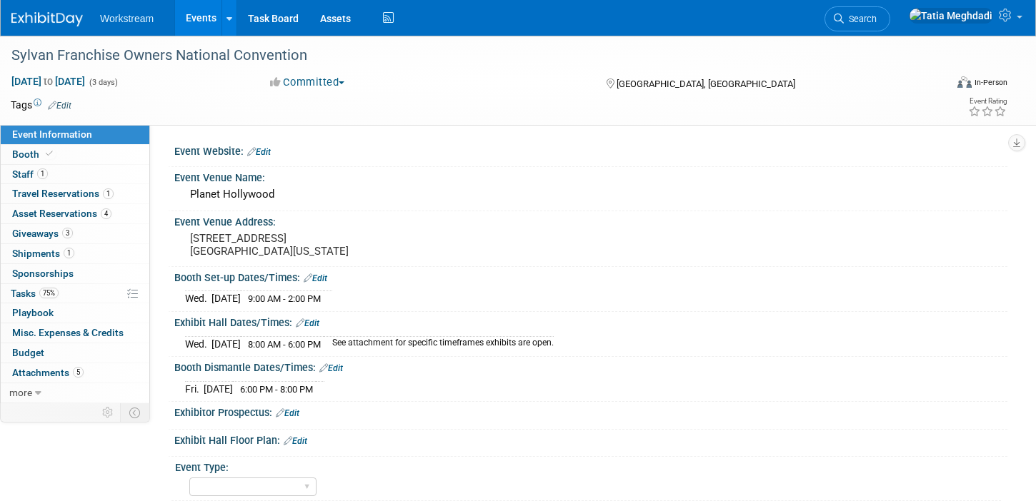
select select "Misc/Other"
select select "No"
select select "[PERSON_NAME]"
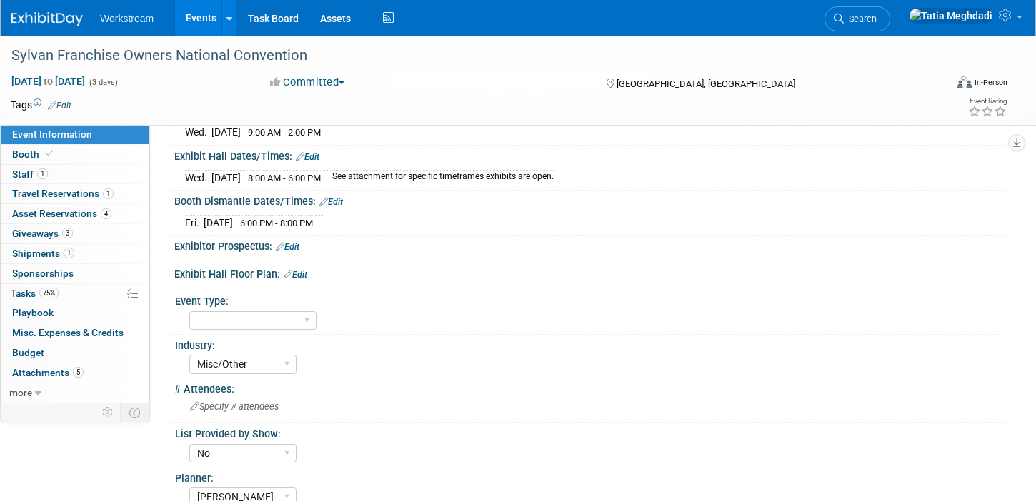
scroll to position [384, 0]
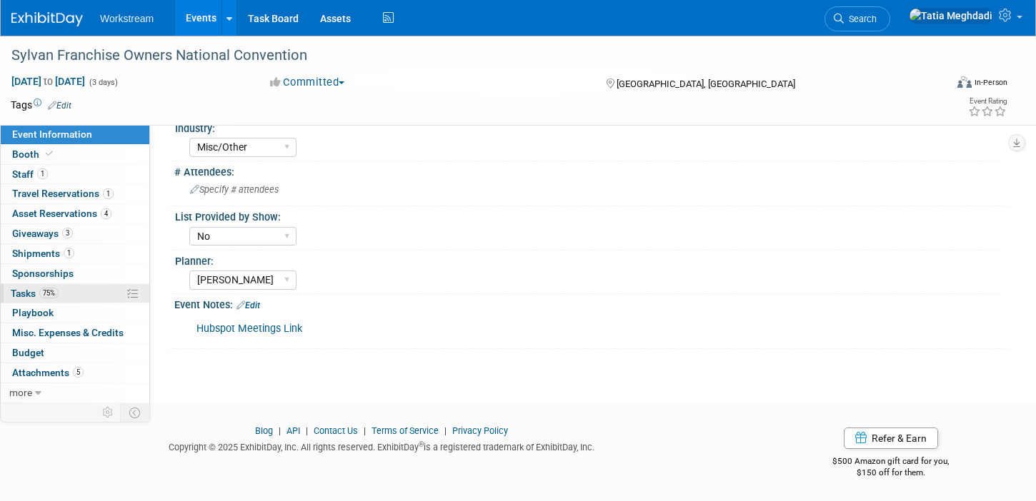
click at [32, 291] on span "Tasks 75%" at bounding box center [35, 293] width 48 height 11
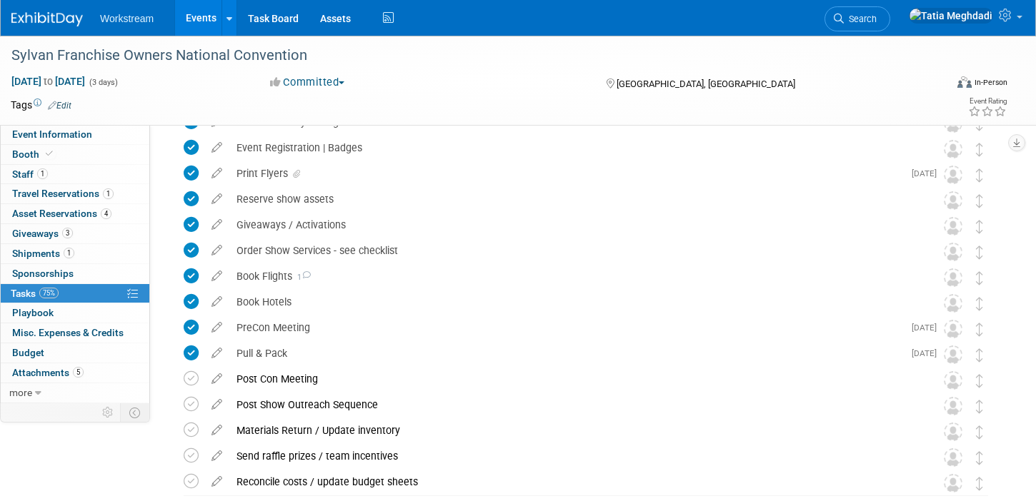
scroll to position [0, 0]
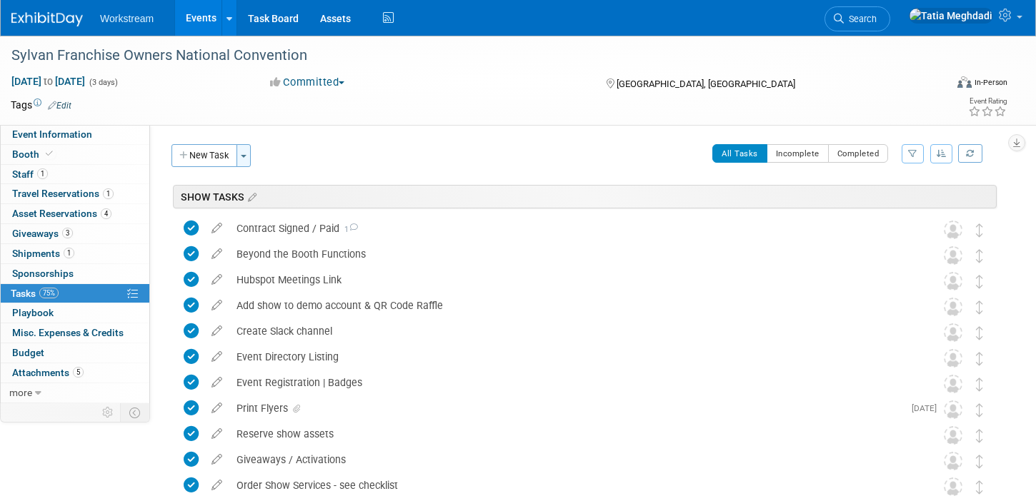
click at [241, 158] on button "Toggle Dropdown" at bounding box center [243, 155] width 14 height 23
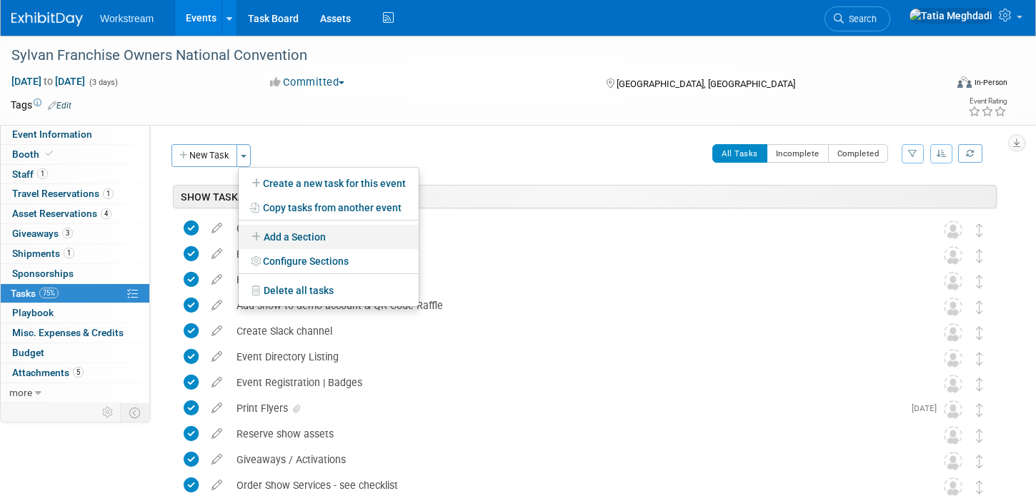
click at [310, 232] on link "Add a Section" at bounding box center [329, 237] width 180 height 24
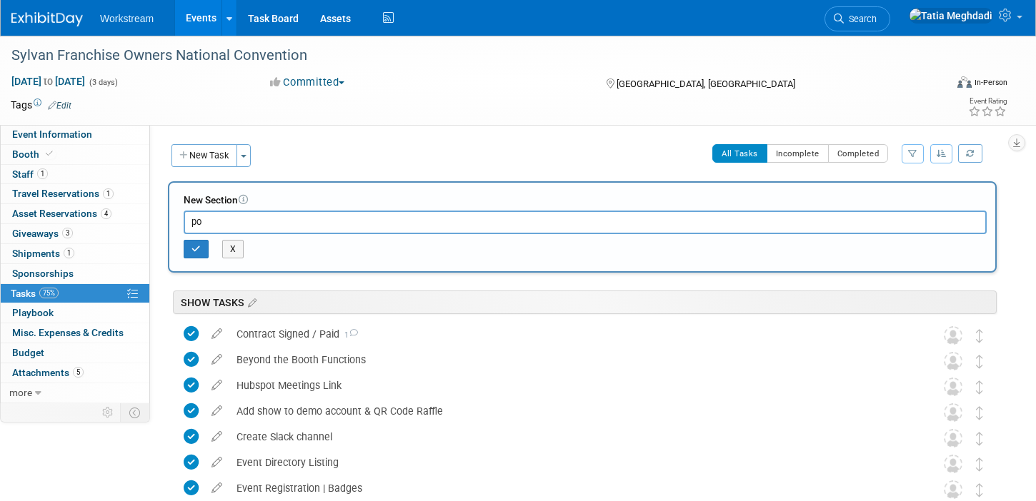
type input "p"
type input "POST SHOW OUTREACH SEQUENCE"
click at [201, 245] on button "button" at bounding box center [196, 249] width 25 height 19
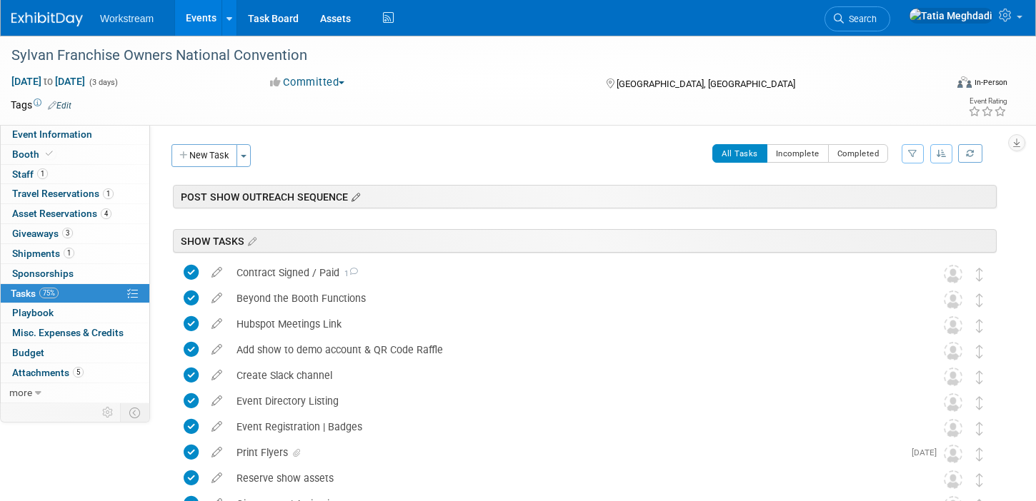
click at [351, 198] on icon at bounding box center [354, 197] width 12 height 13
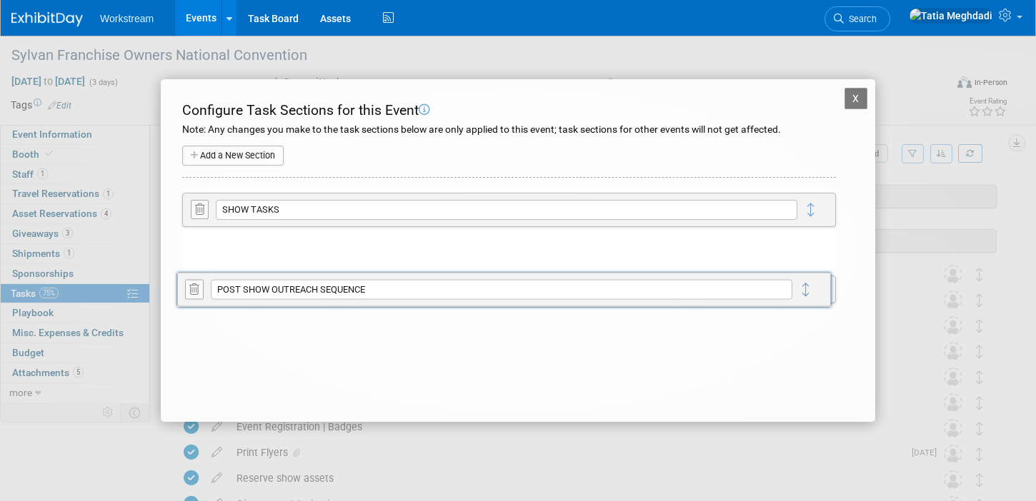
drag, startPoint x: 807, startPoint y: 207, endPoint x: 802, endPoint y: 284, distance: 76.6
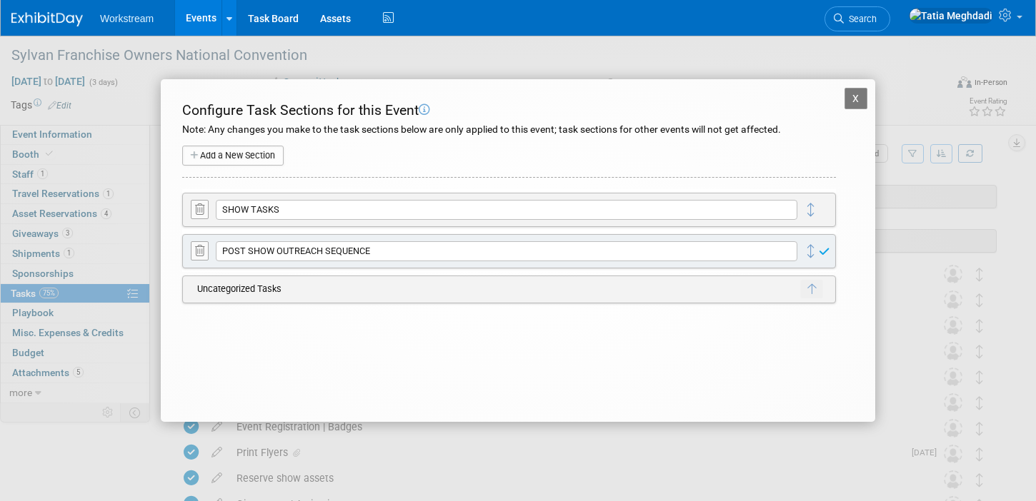
click at [858, 93] on button "X" at bounding box center [855, 98] width 23 height 21
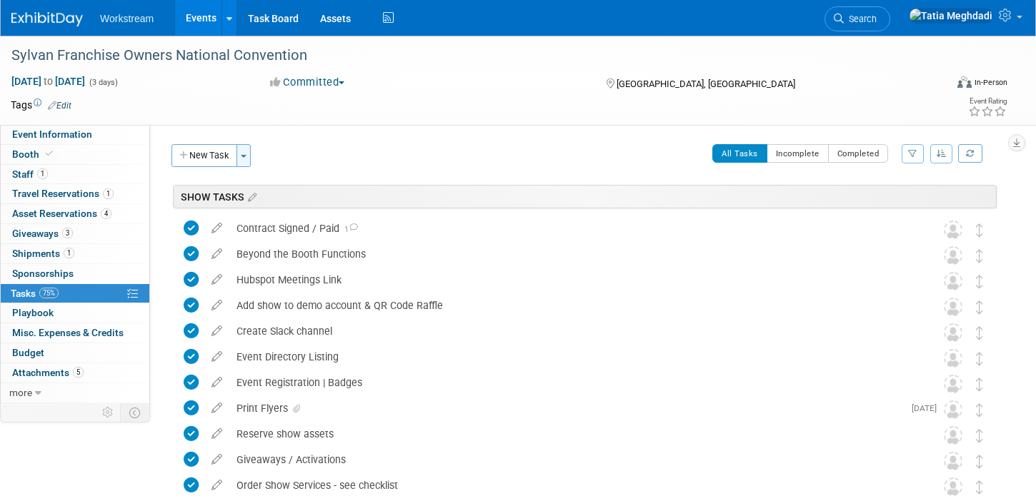
click at [244, 152] on button "Toggle Dropdown" at bounding box center [243, 155] width 14 height 23
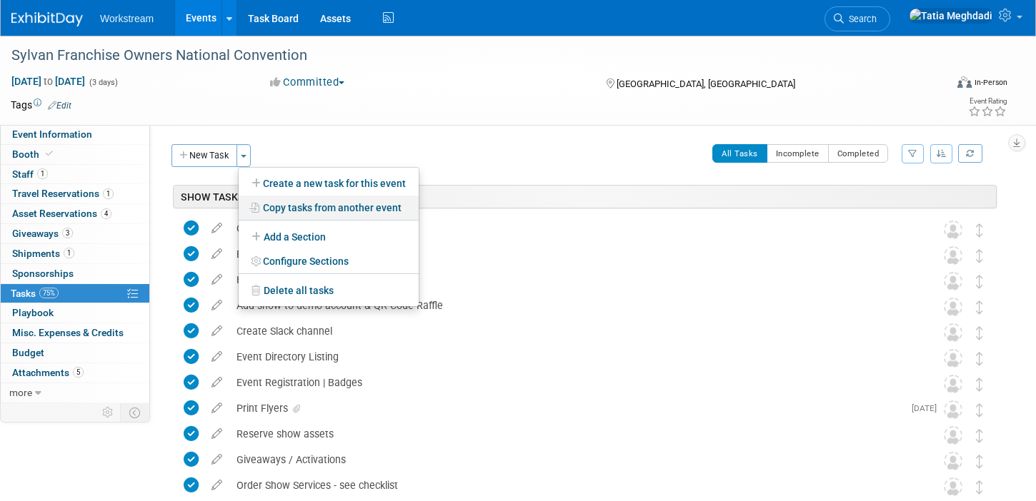
click at [303, 207] on link "Copy tasks from another event" at bounding box center [329, 208] width 180 height 24
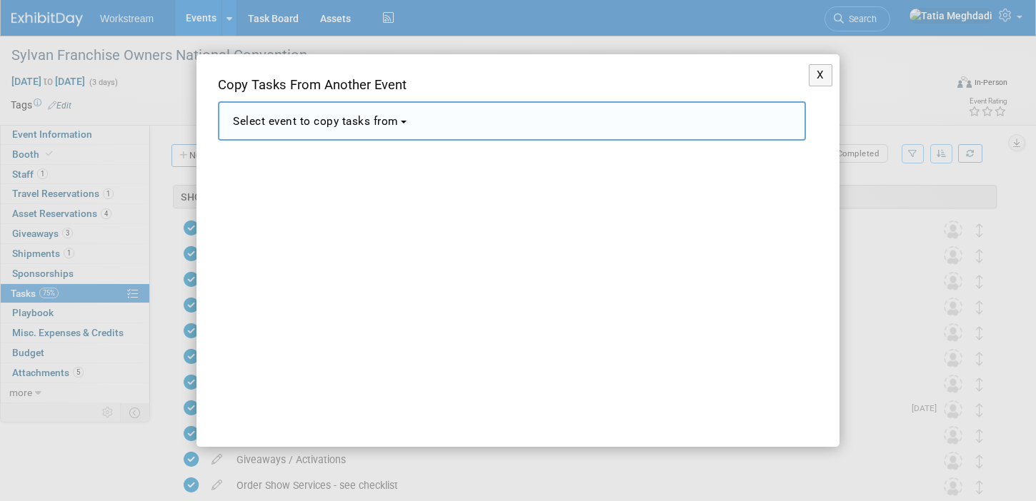
click at [301, 118] on span "Select event to copy tasks from" at bounding box center [316, 121] width 166 height 13
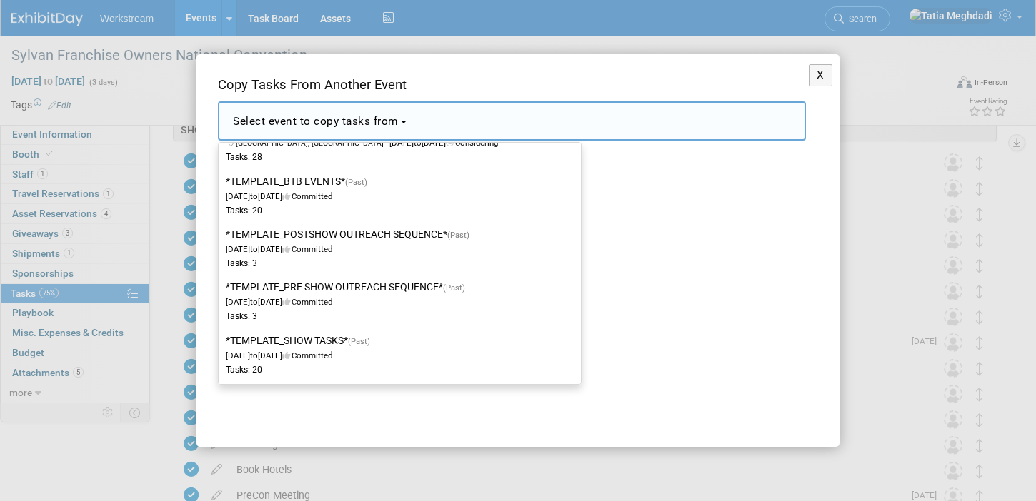
scroll to position [66, 0]
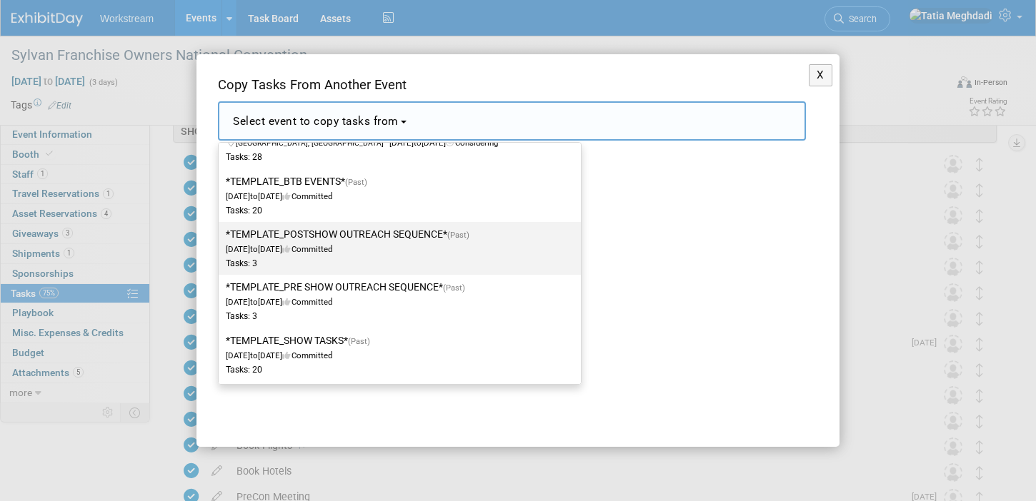
click at [359, 242] on label "*TEMPLATE_POSTSHOW OUTREACH SEQUENCE* (Past) Dec 2, 2024 to Dec 23, 2024 Commit…" at bounding box center [396, 248] width 341 height 47
click at [221, 239] on input "*TEMPLATE_POSTSHOW OUTREACH SEQUENCE* (Past) Dec 2, 2024 to Dec 23, 2024 Commit…" at bounding box center [215, 234] width 9 height 9
select select "11163550"
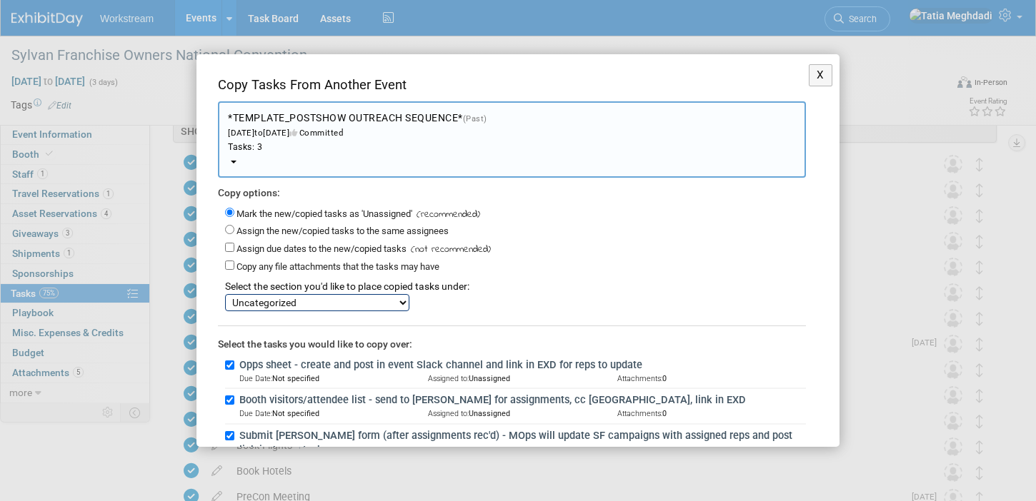
click at [278, 298] on select "SHOW TASKS POST SHOW OUTREACH SEQUENCE Uncategorized" at bounding box center [317, 302] width 184 height 17
select select "11276103"
click at [225, 294] on select "SHOW TASKS POST SHOW OUTREACH SEQUENCE Uncategorized" at bounding box center [317, 302] width 184 height 17
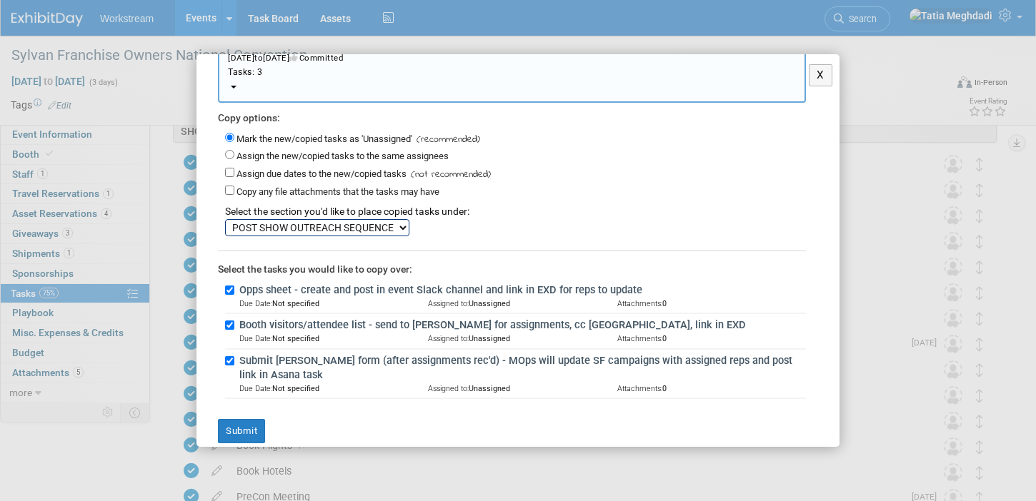
scroll to position [91, 0]
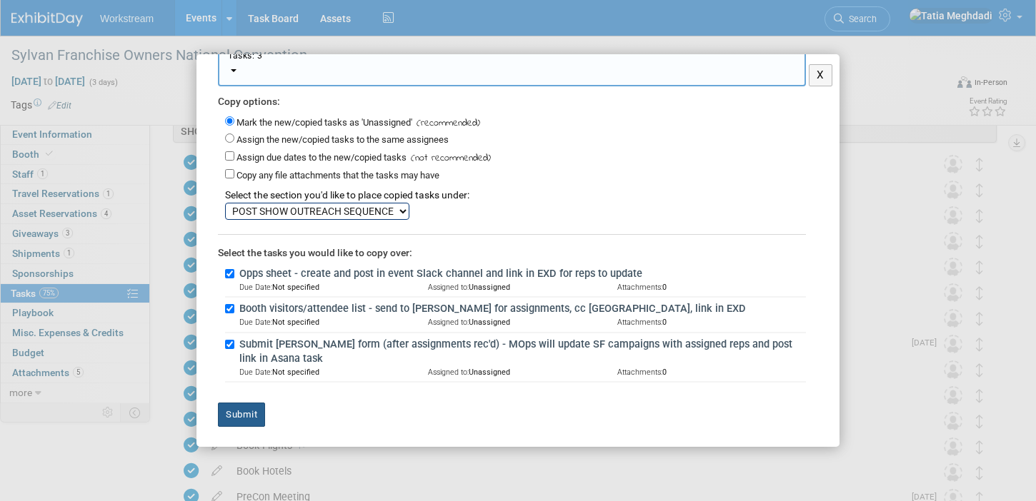
click at [257, 410] on button "Submit" at bounding box center [241, 415] width 47 height 24
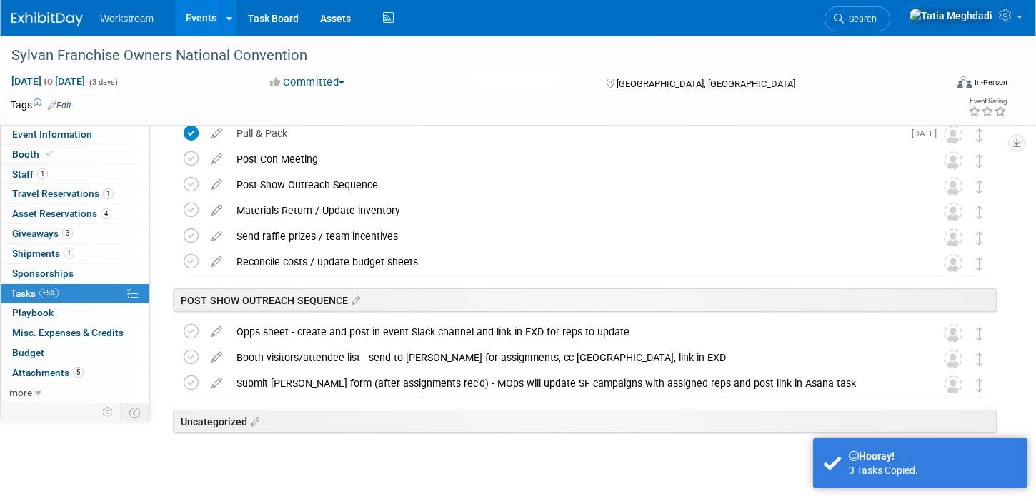
scroll to position [482, 0]
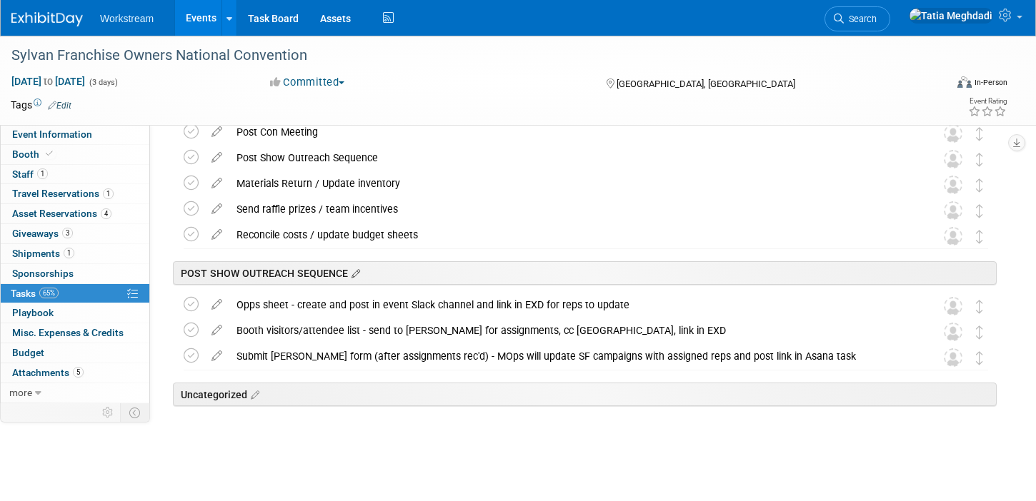
click at [351, 279] on icon at bounding box center [354, 274] width 12 height 13
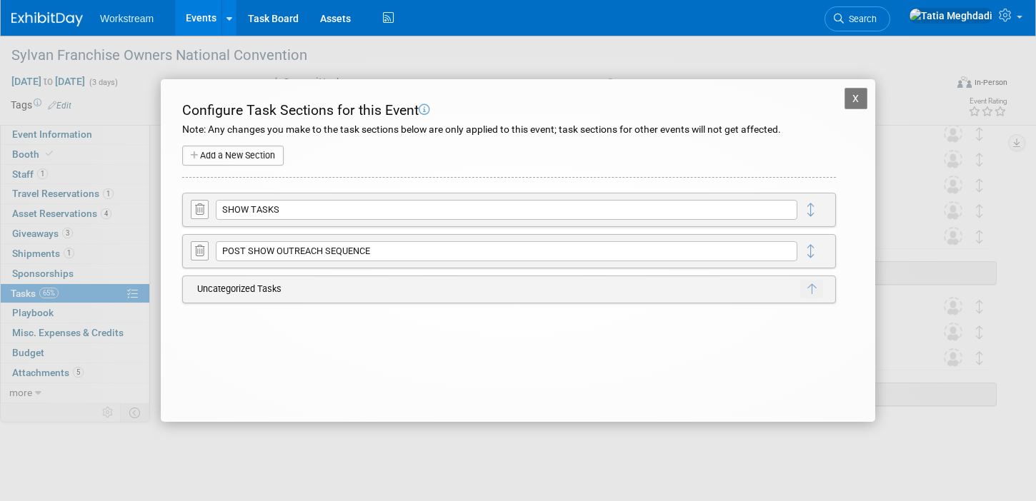
click at [850, 96] on button "X" at bounding box center [855, 98] width 23 height 21
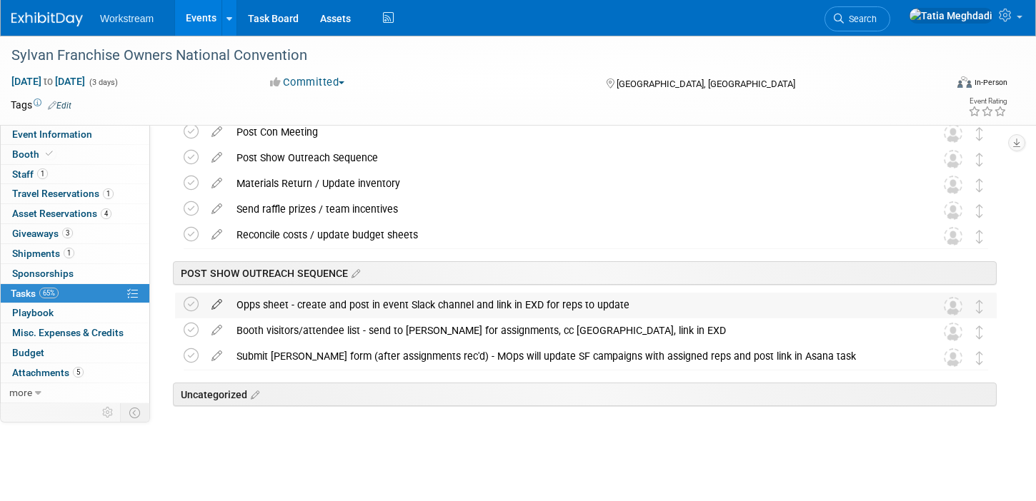
click at [214, 307] on icon at bounding box center [216, 302] width 25 height 18
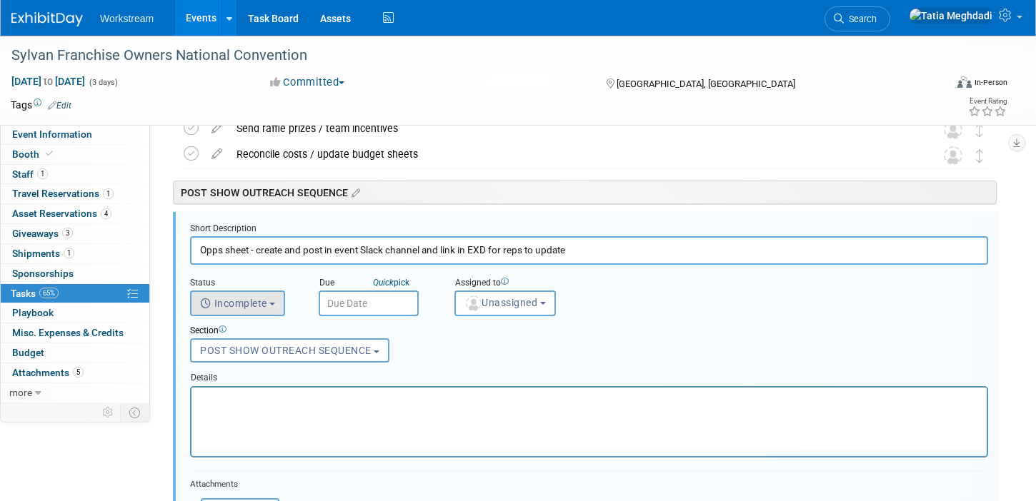
scroll to position [566, 0]
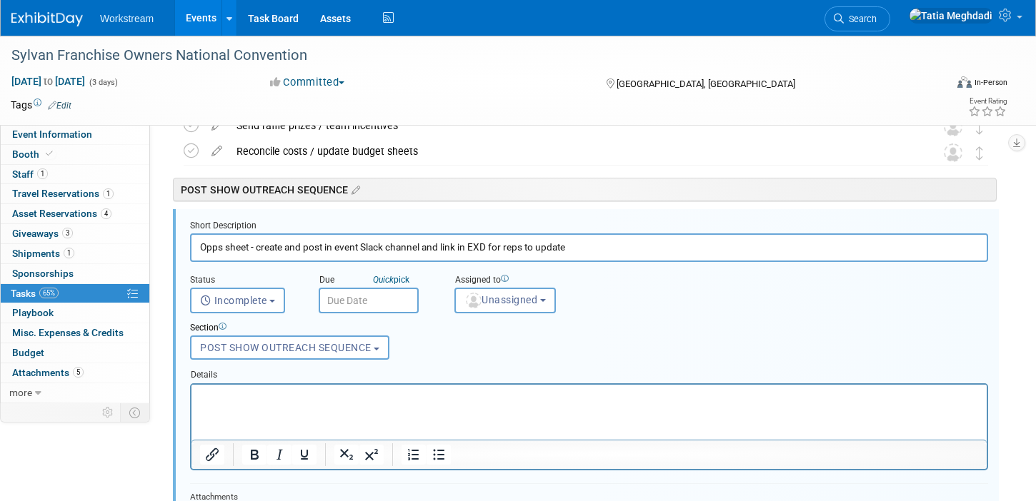
click at [265, 243] on input "Opps sheet - create and post in event Slack channel and link in EXD for reps to…" at bounding box center [589, 248] width 798 height 28
click at [668, 245] on input "Opps sheet - create and post in event Slack channel and link in EXD for reps to…" at bounding box center [589, 248] width 798 height 28
drag, startPoint x: 579, startPoint y: 245, endPoint x: 201, endPoint y: 247, distance: 378.5
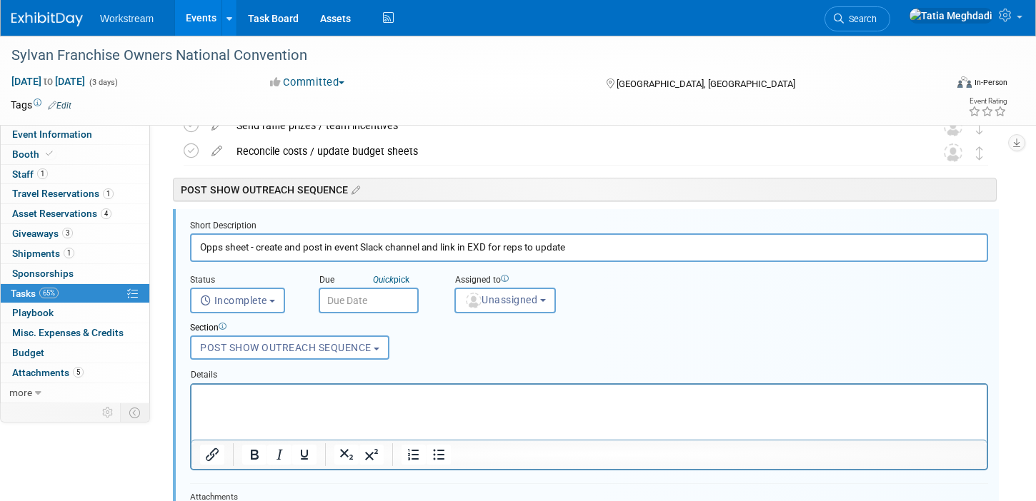
click at [201, 247] on input "Opps sheet - create and post in event Slack channel and link in EXD for reps to…" at bounding box center [589, 248] width 798 height 28
type input "Post opps & booth visitors sheets in Slack channel / remind reps to complete by…"
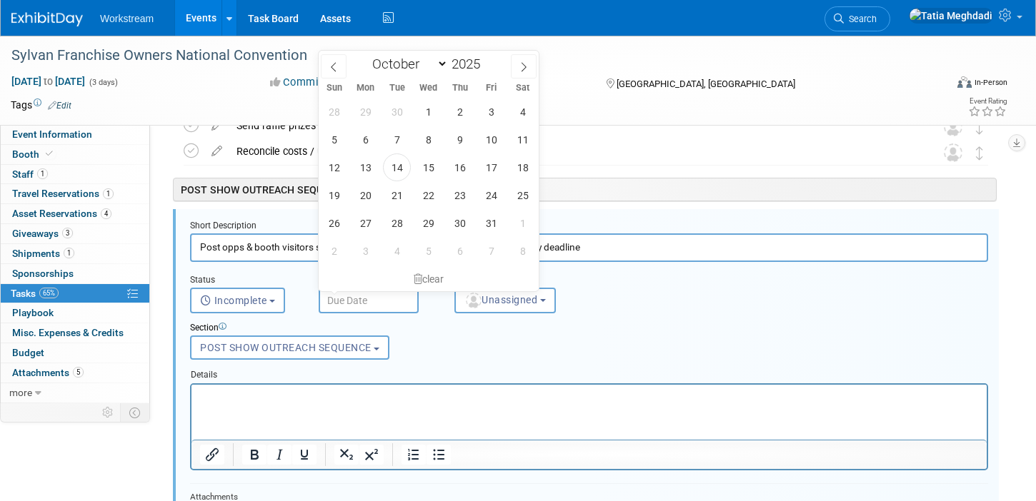
click at [361, 305] on input "text" at bounding box center [369, 301] width 100 height 26
click at [361, 194] on span "20" at bounding box center [365, 195] width 28 height 28
type input "Oct 20, 2025"
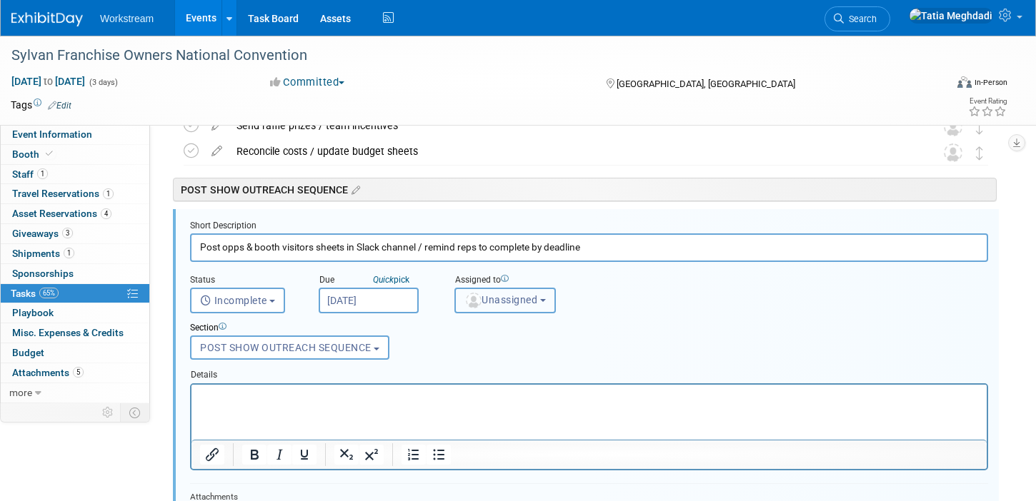
click at [508, 296] on span "Unassigned" at bounding box center [500, 299] width 73 height 11
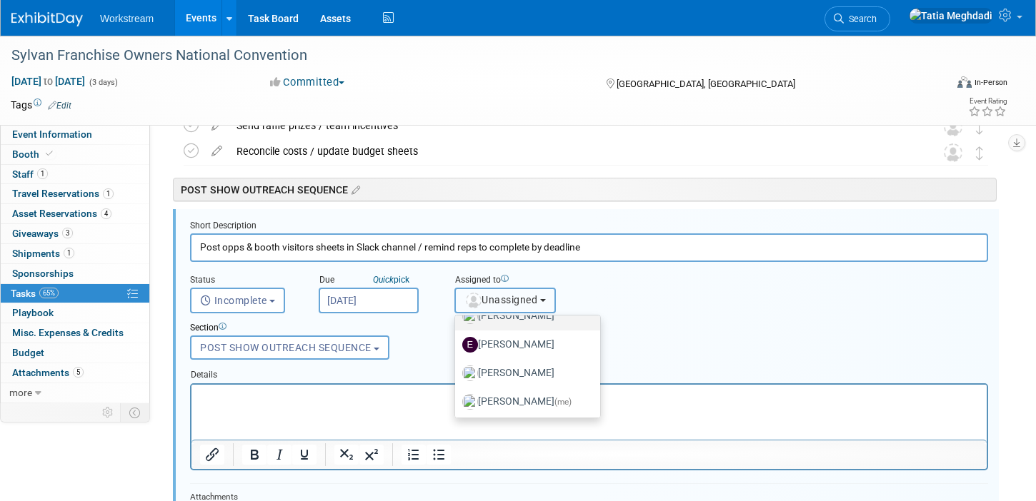
scroll to position [74, 0]
click at [511, 396] on label "Tatia Meghdadi (me)" at bounding box center [524, 402] width 124 height 23
click at [457, 396] on input "Tatia Meghdadi (me)" at bounding box center [452, 400] width 9 height 9
select select "b902a942-28d6-4fba-8668-6eaa2e055ed5"
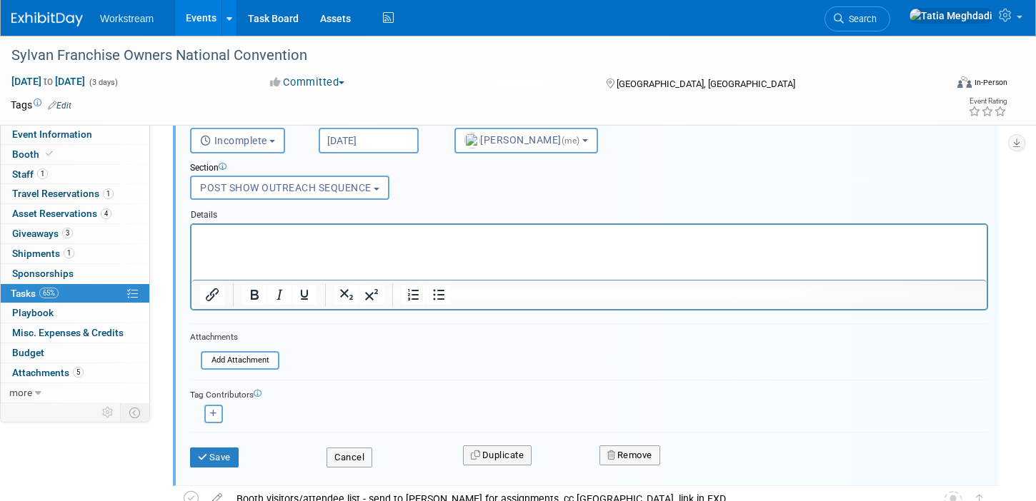
scroll to position [764, 0]
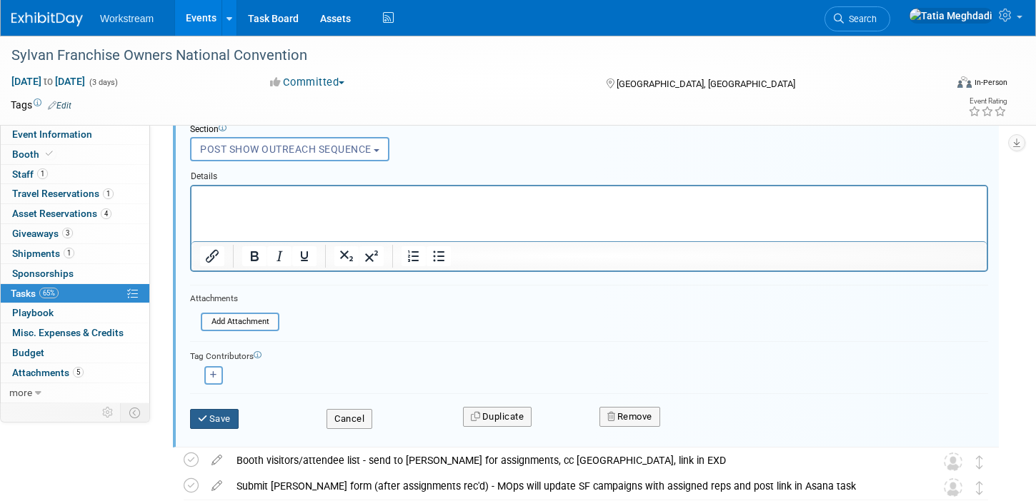
click at [215, 416] on button "Save" at bounding box center [214, 419] width 49 height 20
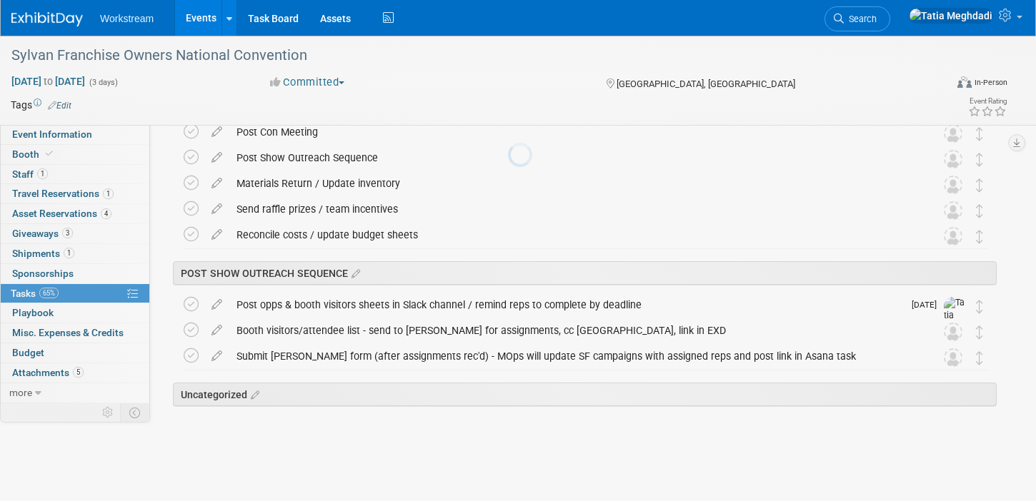
scroll to position [482, 0]
click at [217, 329] on icon at bounding box center [216, 328] width 25 height 18
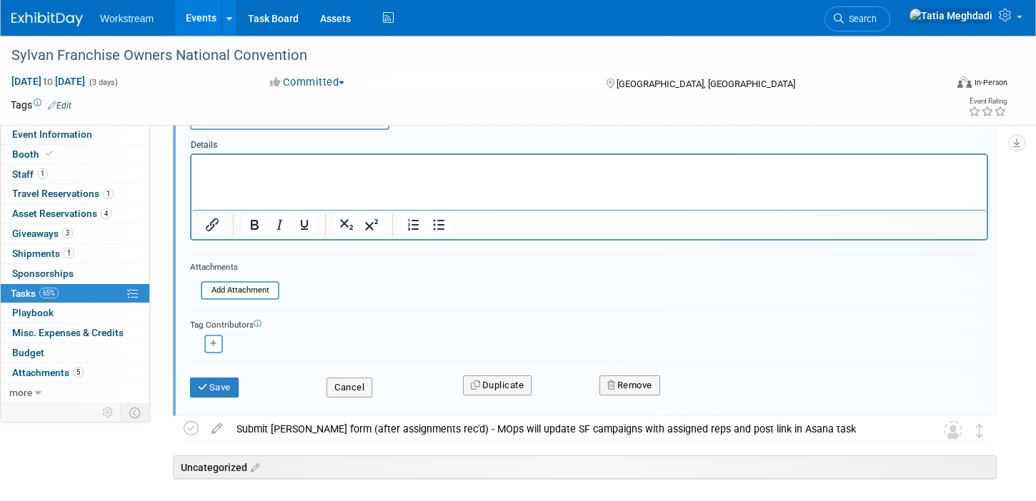
scroll to position [831, 0]
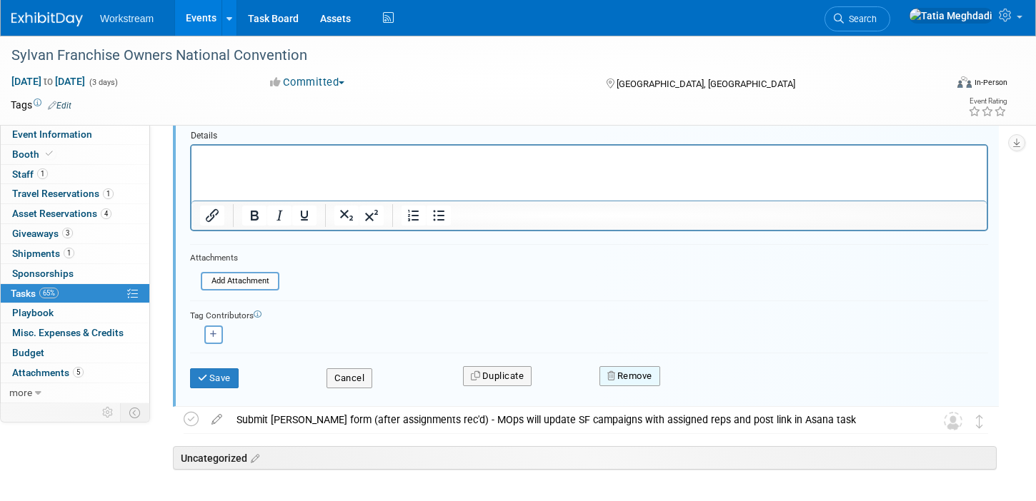
click at [647, 375] on button "Remove" at bounding box center [629, 376] width 61 height 20
click at [714, 387] on link "Yes" at bounding box center [709, 387] width 41 height 23
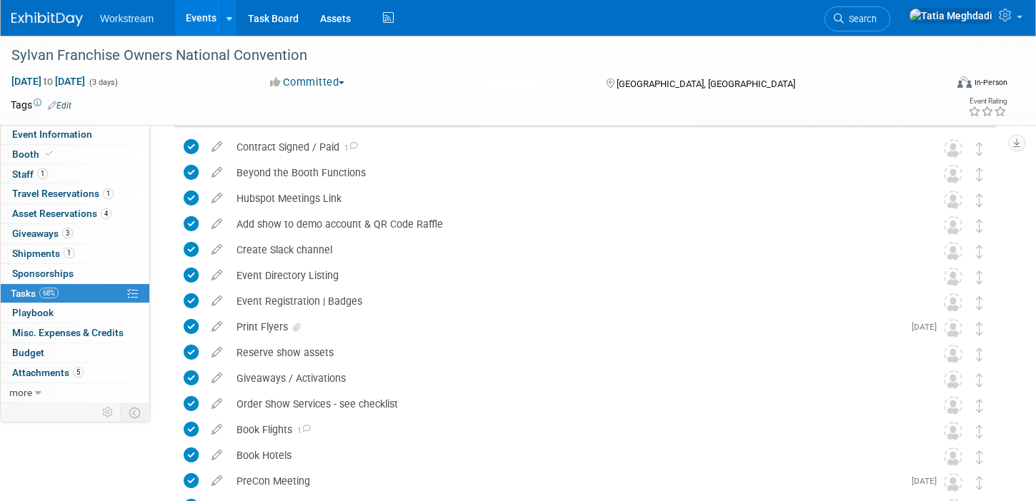
scroll to position [0, 0]
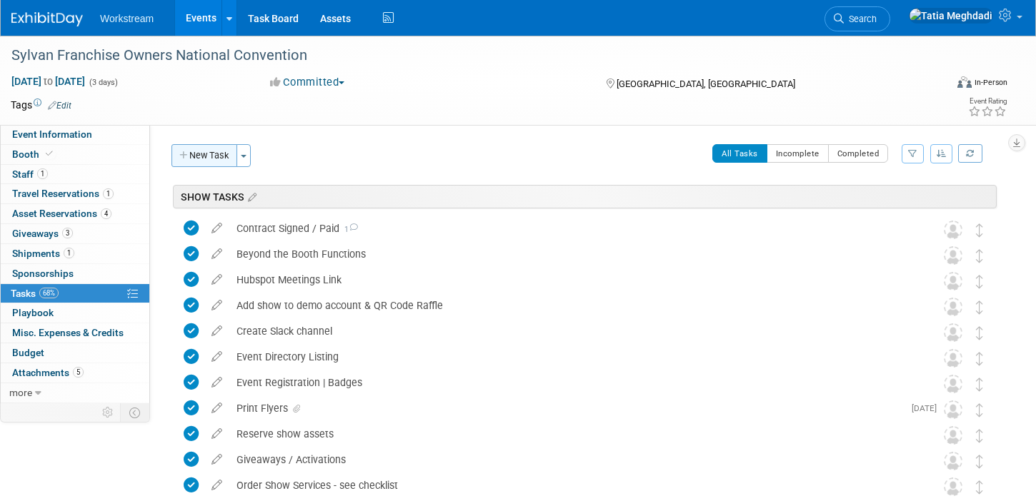
click at [192, 154] on button "New Task" at bounding box center [204, 155] width 66 height 23
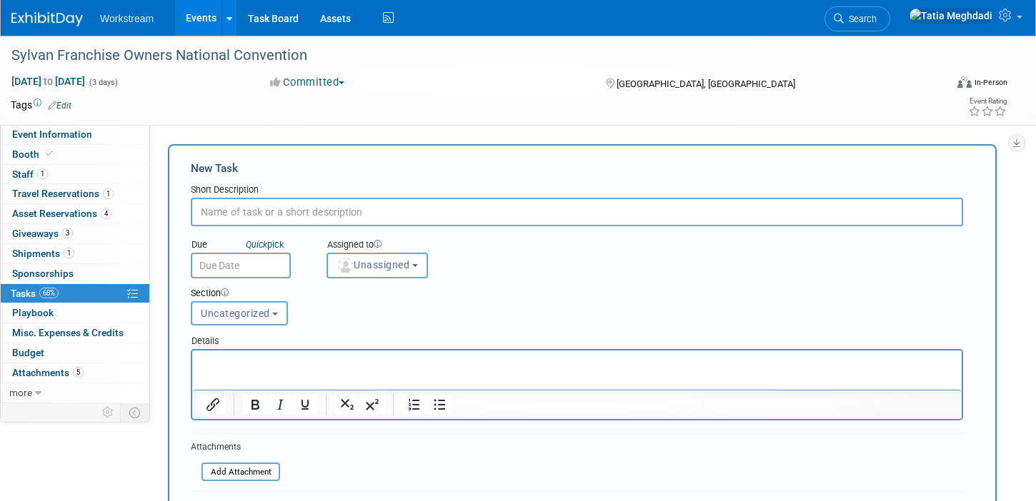
click at [250, 209] on input "text" at bounding box center [577, 212] width 772 height 29
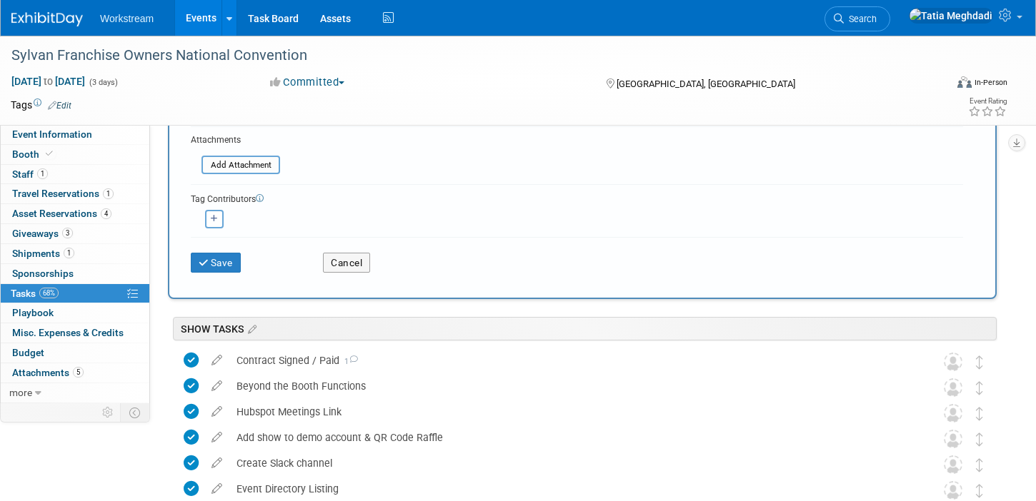
scroll to position [301, 0]
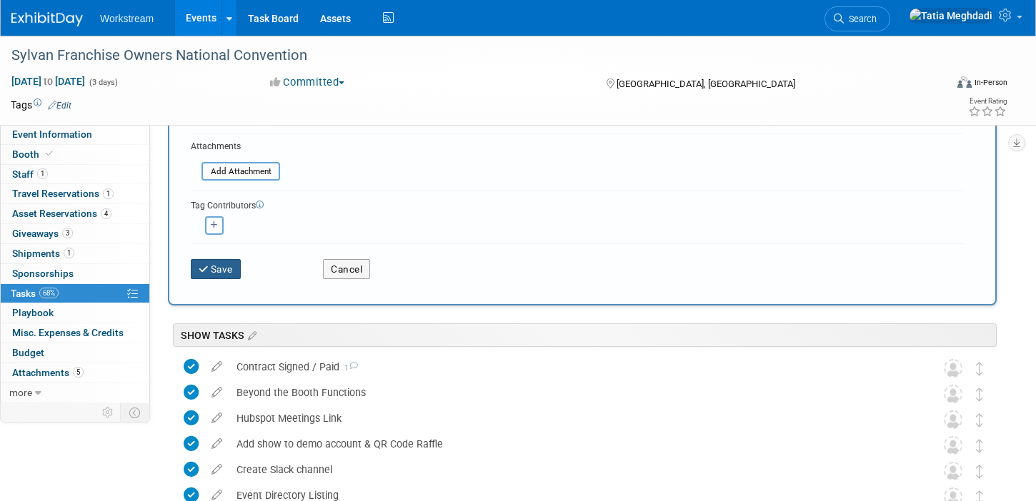
type input "Create OPPS and BOOTH VISITORS sheets and post links in EXD"
click at [216, 268] on button "Save" at bounding box center [216, 269] width 50 height 20
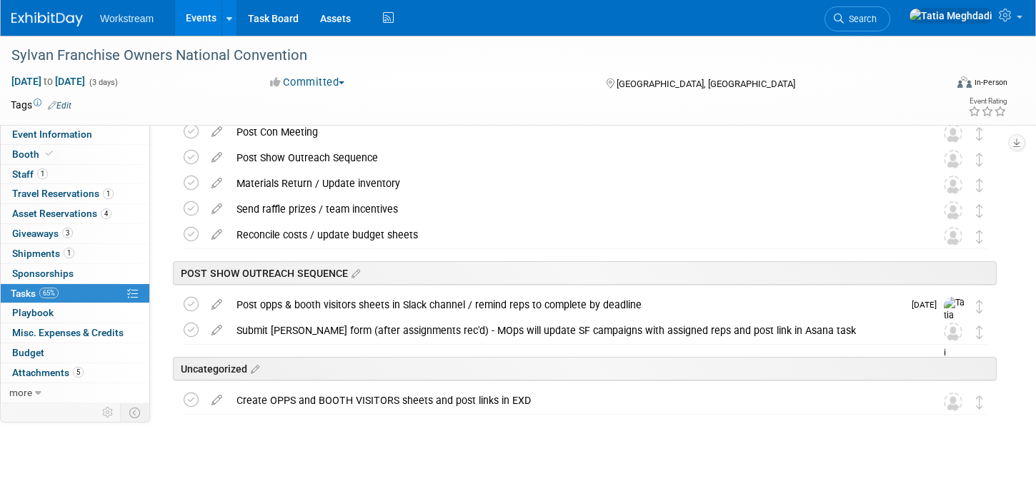
scroll to position [480, 0]
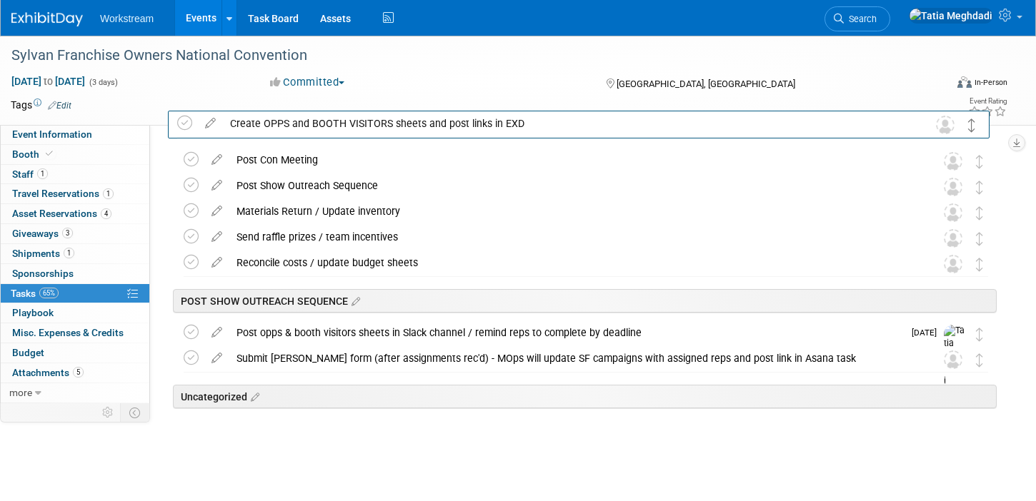
drag, startPoint x: 981, startPoint y: 401, endPoint x: 973, endPoint y: 122, distance: 279.4
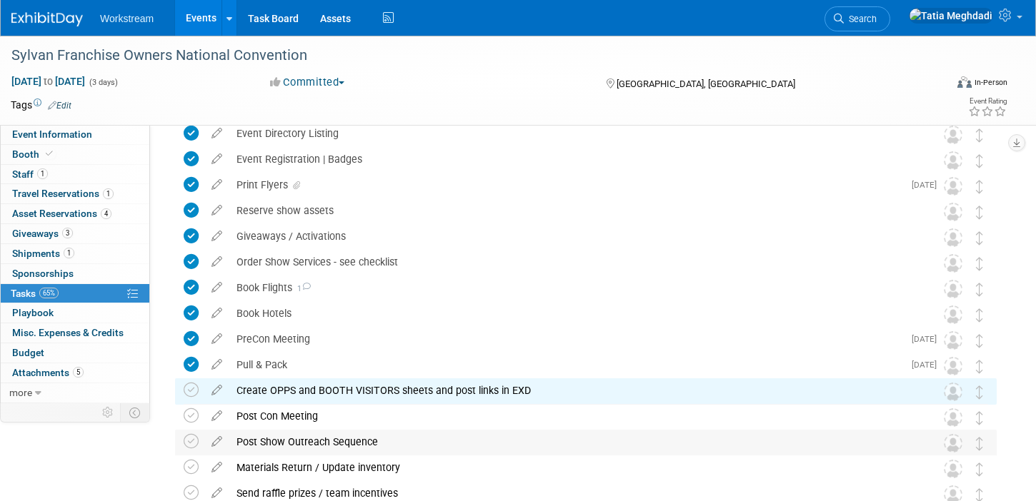
scroll to position [216, 0]
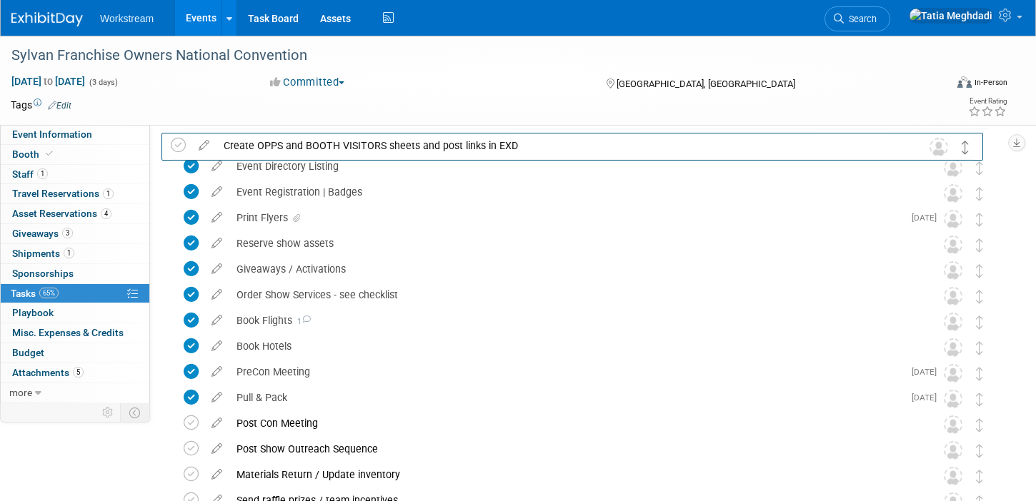
drag, startPoint x: 977, startPoint y: 398, endPoint x: 963, endPoint y: 143, distance: 255.4
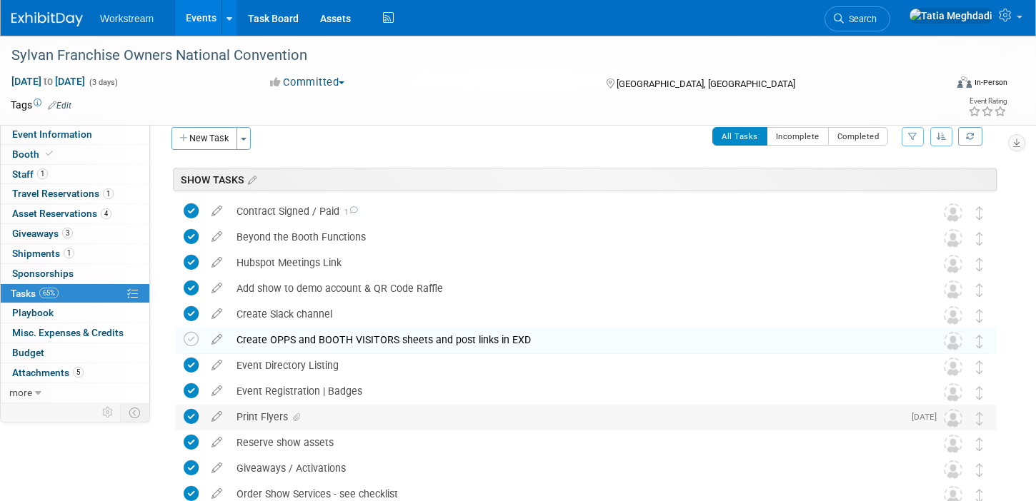
scroll to position [0, 0]
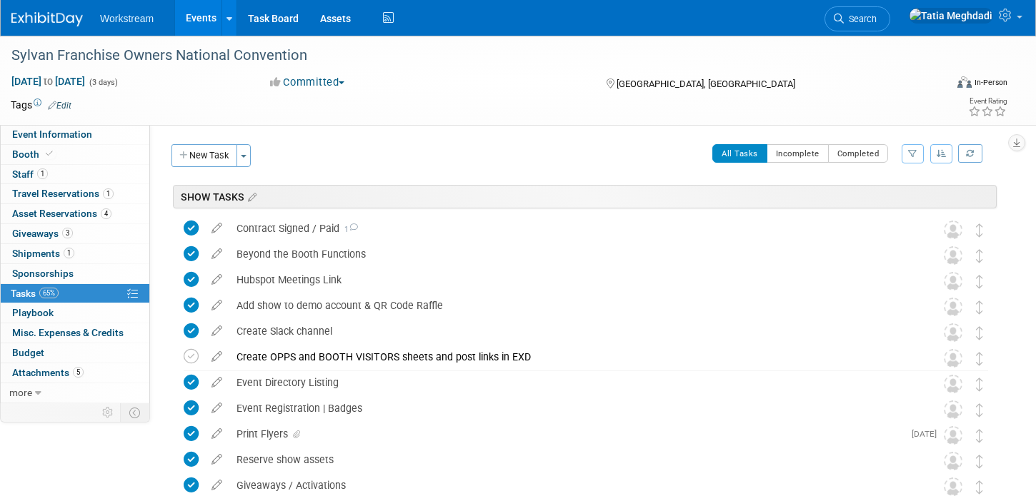
click at [379, 352] on div "Create OPPS and BOOTH VISITORS sheets and post links in EXD" at bounding box center [572, 357] width 686 height 24
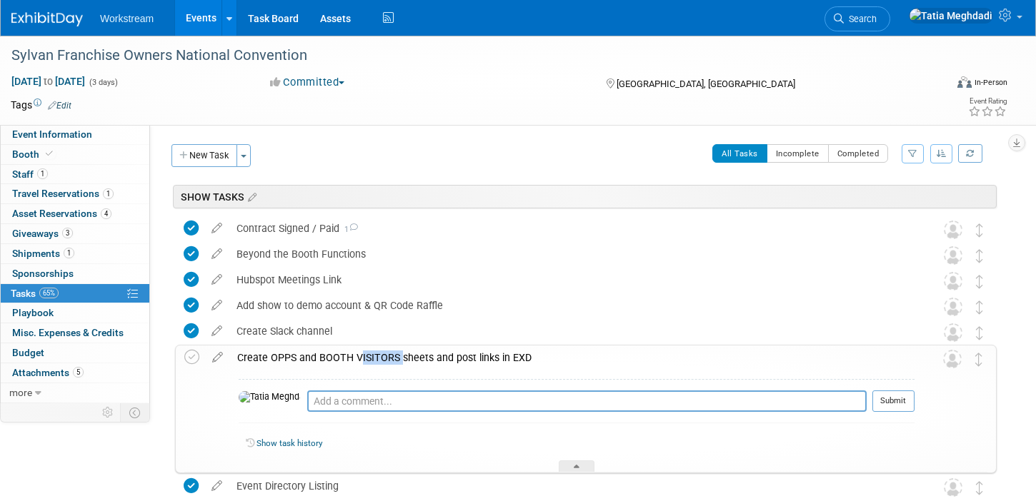
copy div "Create OPPS and BOOTH VISITORS sheets and post links in EXD"
click at [578, 474] on div "Event Directory Listing" at bounding box center [572, 486] width 686 height 24
click at [576, 469] on icon at bounding box center [576, 469] width 6 height 9
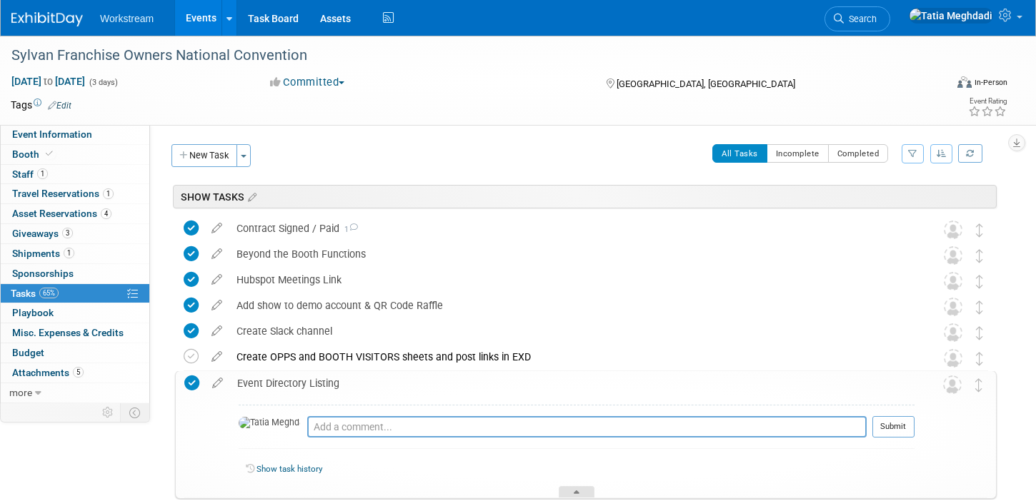
click at [570, 494] on div at bounding box center [576, 492] width 36 height 12
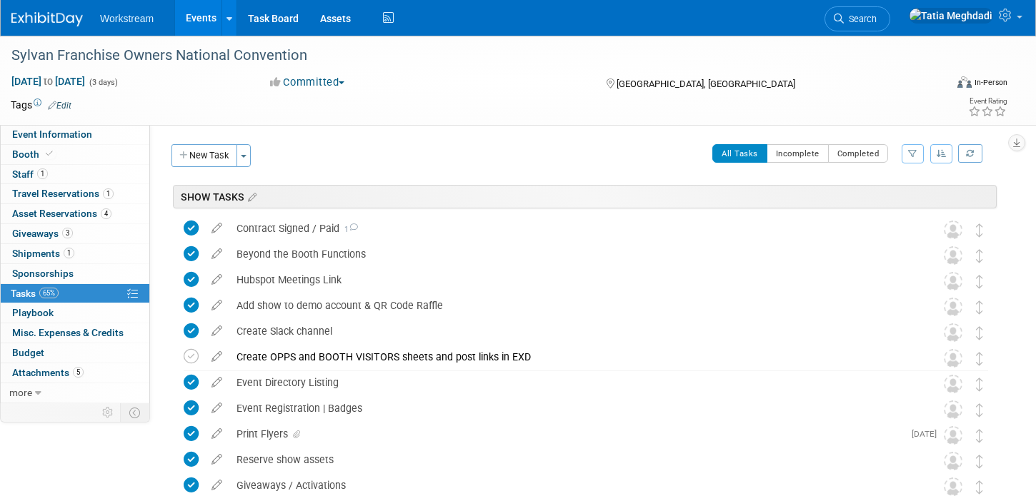
click at [209, 14] on link "Events" at bounding box center [201, 18] width 52 height 36
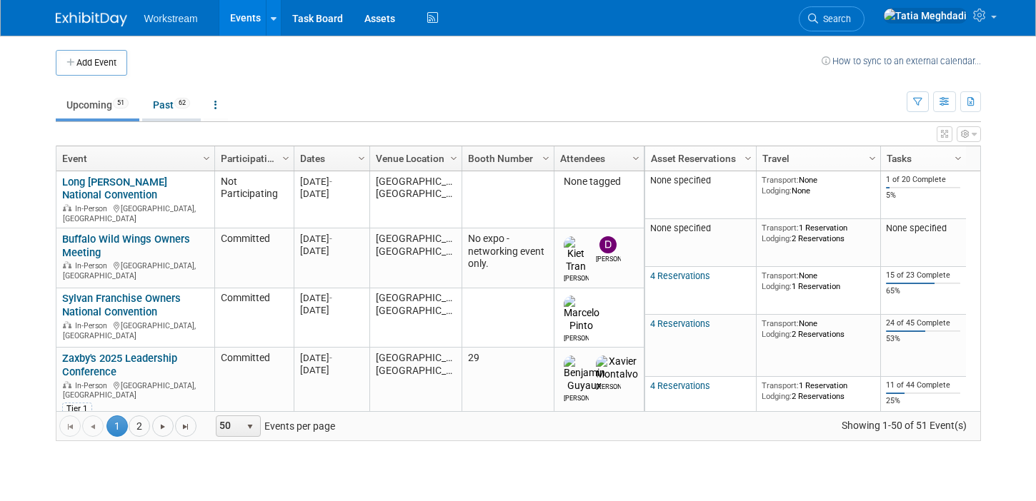
click at [164, 97] on link "Past 62" at bounding box center [171, 104] width 59 height 27
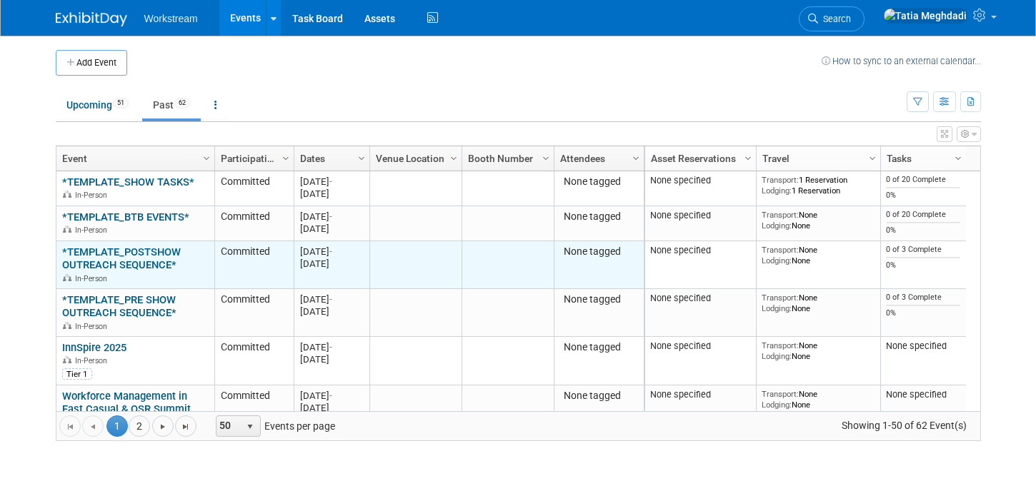
scroll to position [9, 0]
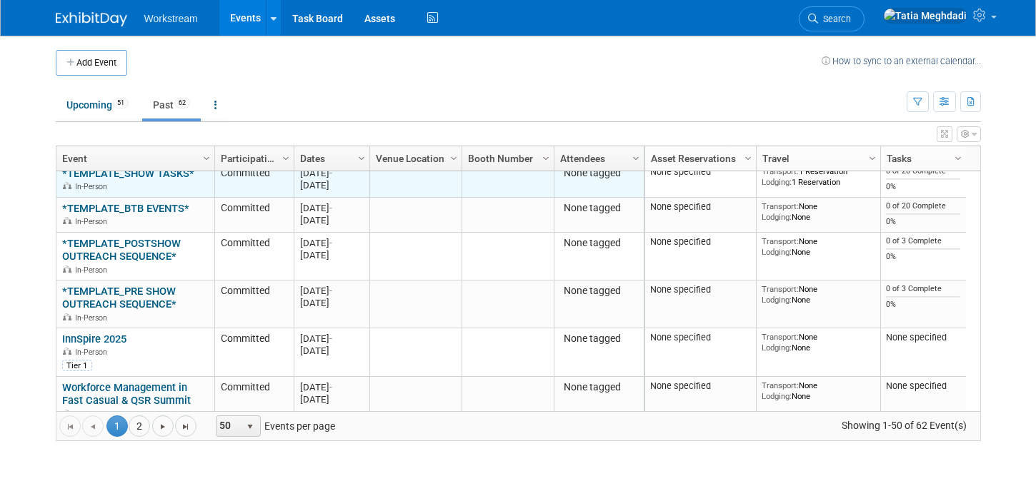
click at [143, 173] on link "*TEMPLATE_SHOW TASKS*" at bounding box center [128, 173] width 132 height 13
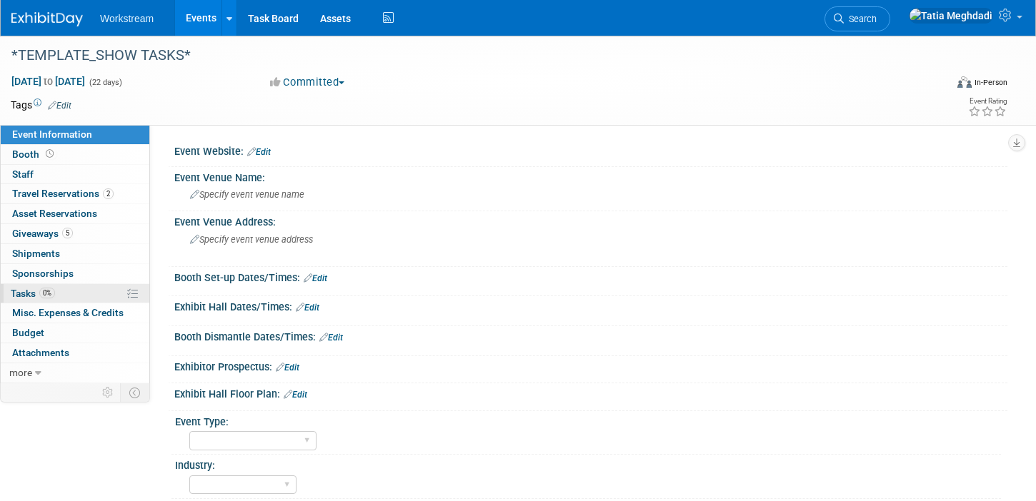
click at [36, 291] on span "Tasks 0%" at bounding box center [33, 293] width 44 height 11
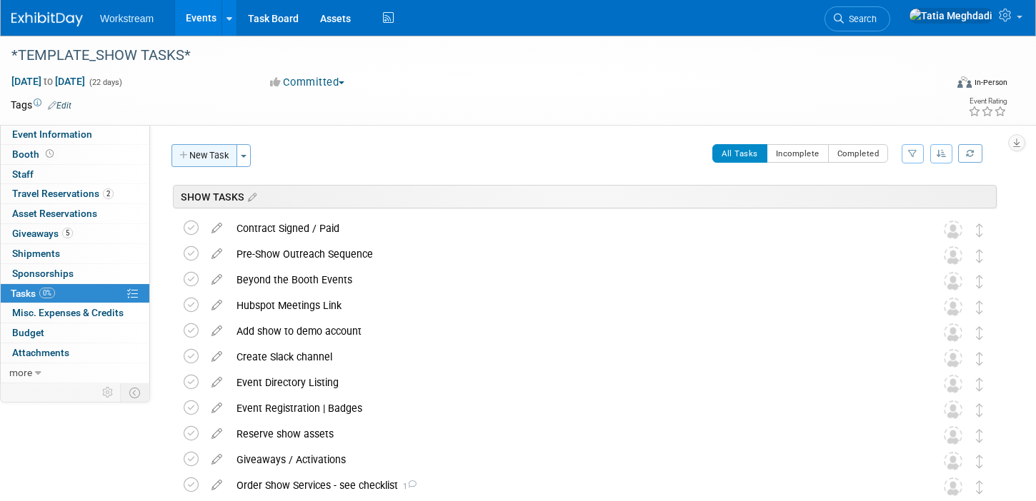
click at [199, 155] on button "New Task" at bounding box center [204, 155] width 66 height 23
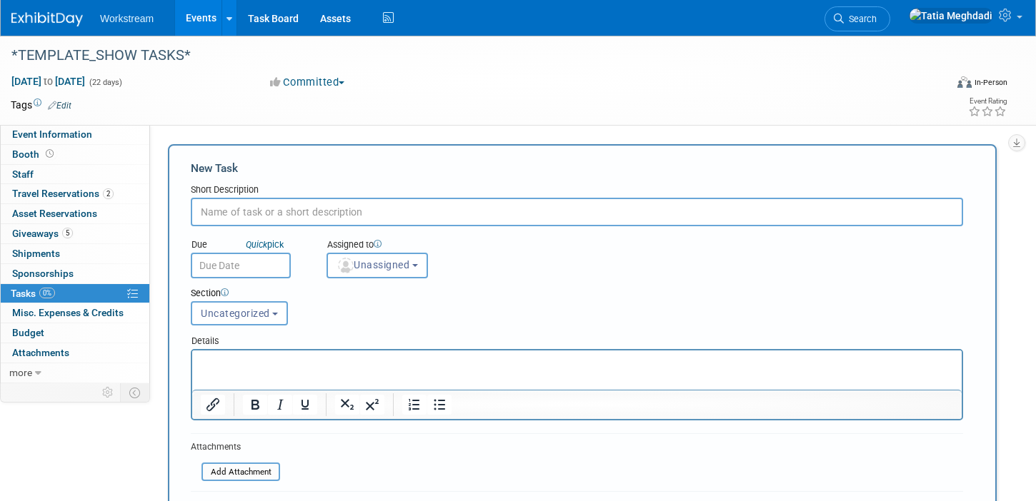
click at [259, 210] on input "text" at bounding box center [577, 212] width 772 height 29
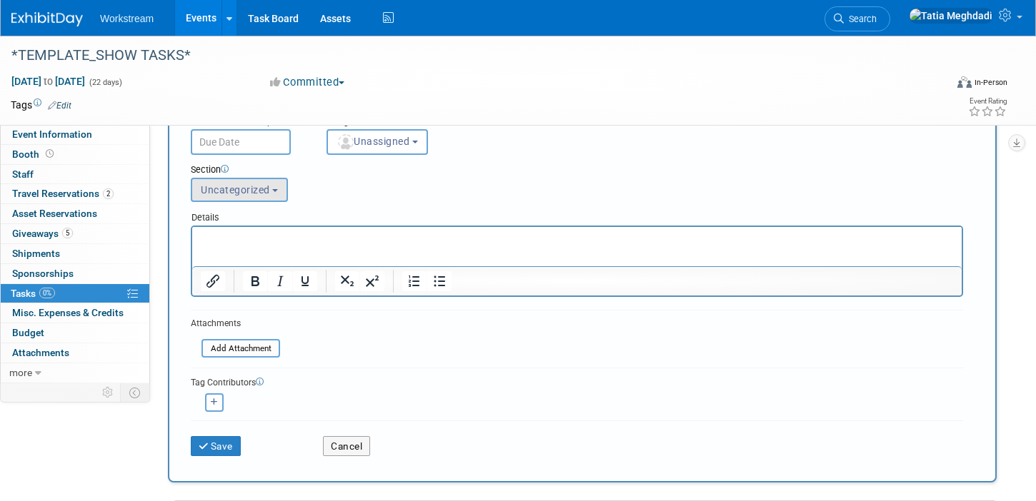
scroll to position [136, 0]
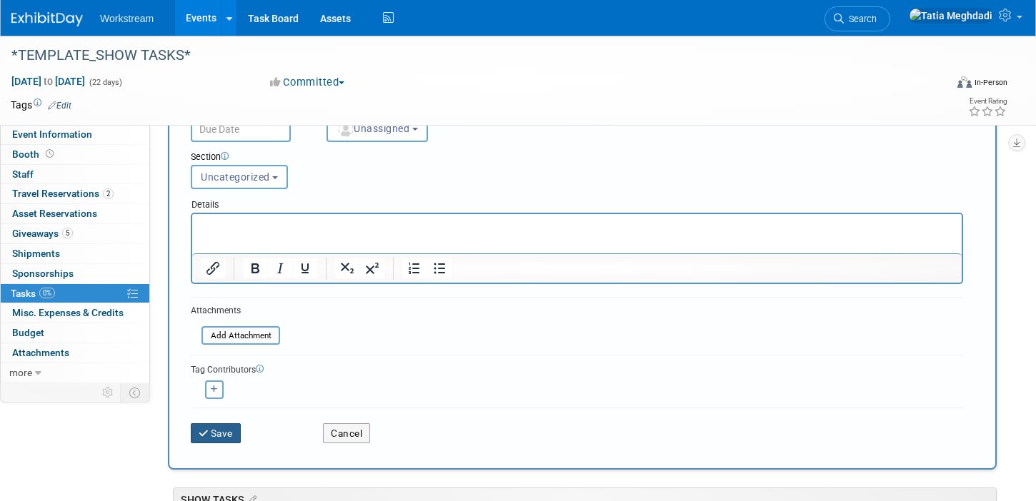
type input "Create OPPS and BOOTH VISITORS sheets and post links in EXD"
click at [210, 442] on button "Save" at bounding box center [216, 434] width 50 height 20
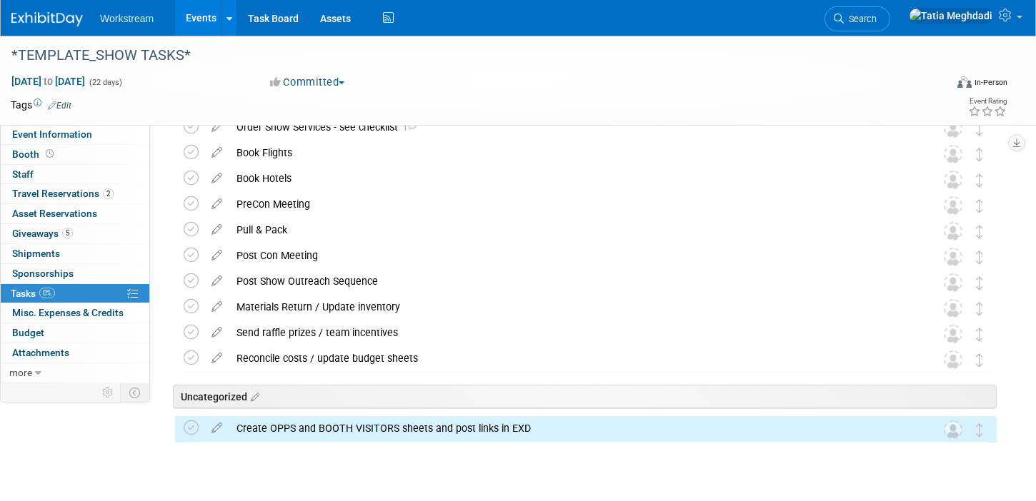
scroll to position [386, 0]
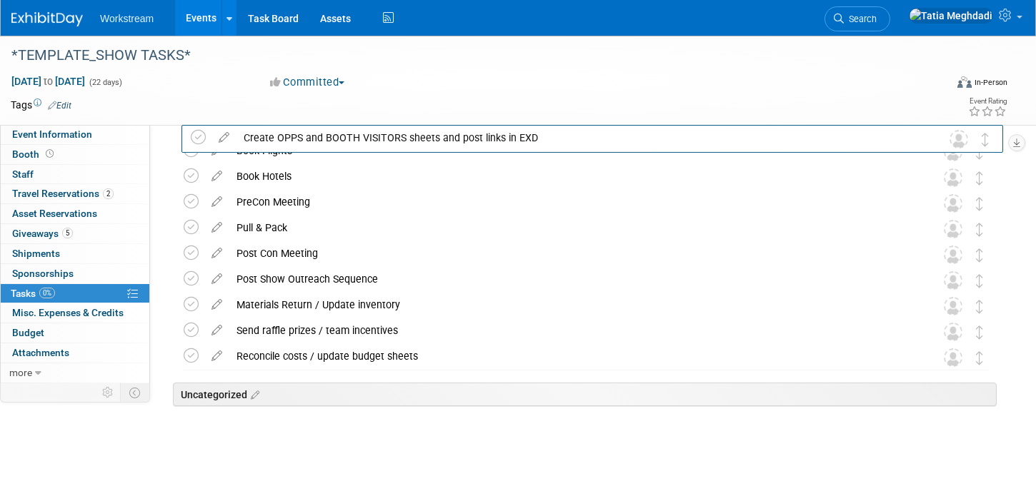
drag, startPoint x: 983, startPoint y: 396, endPoint x: 989, endPoint y: 133, distance: 262.9
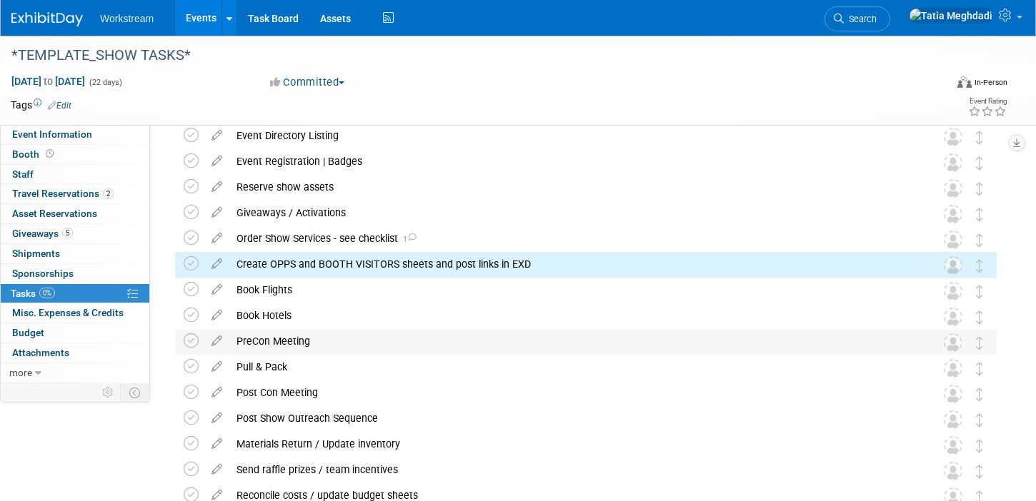
scroll to position [229, 0]
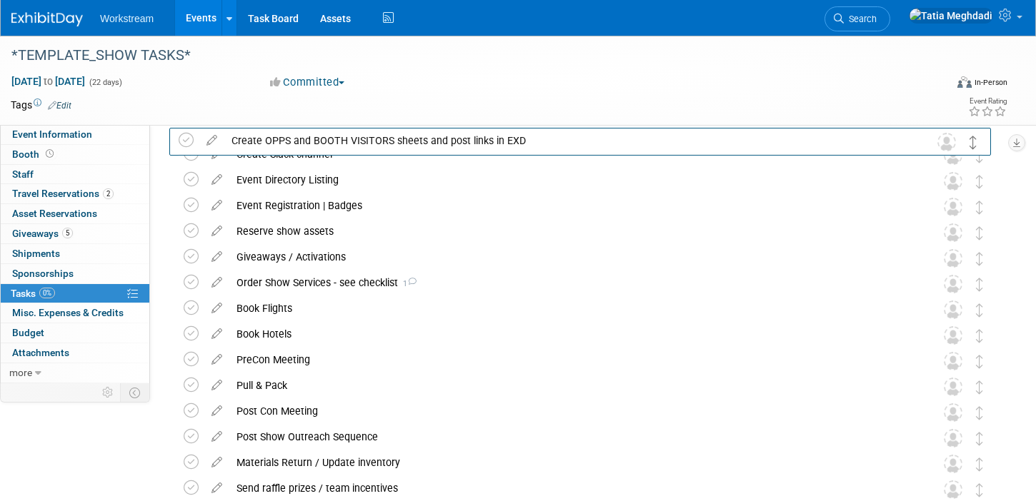
drag, startPoint x: 976, startPoint y: 285, endPoint x: 971, endPoint y: 141, distance: 143.7
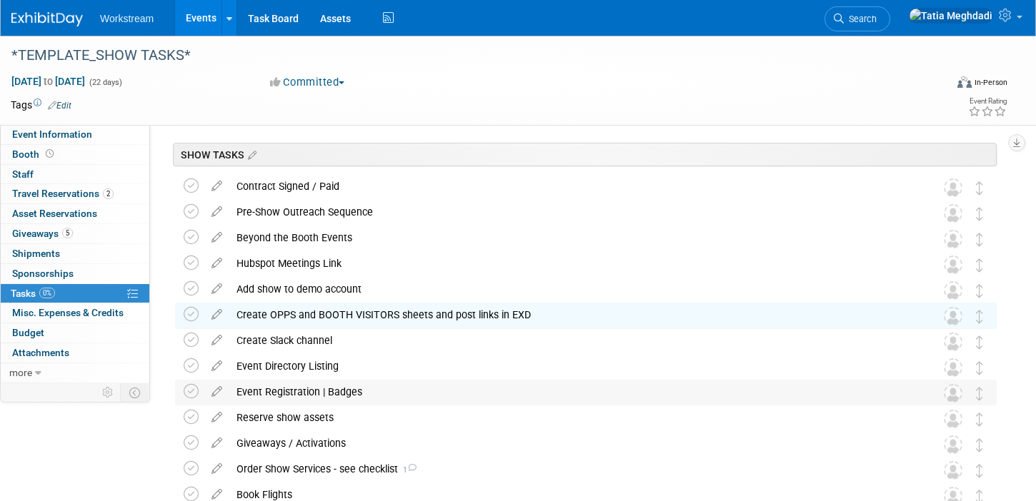
scroll to position [43, 0]
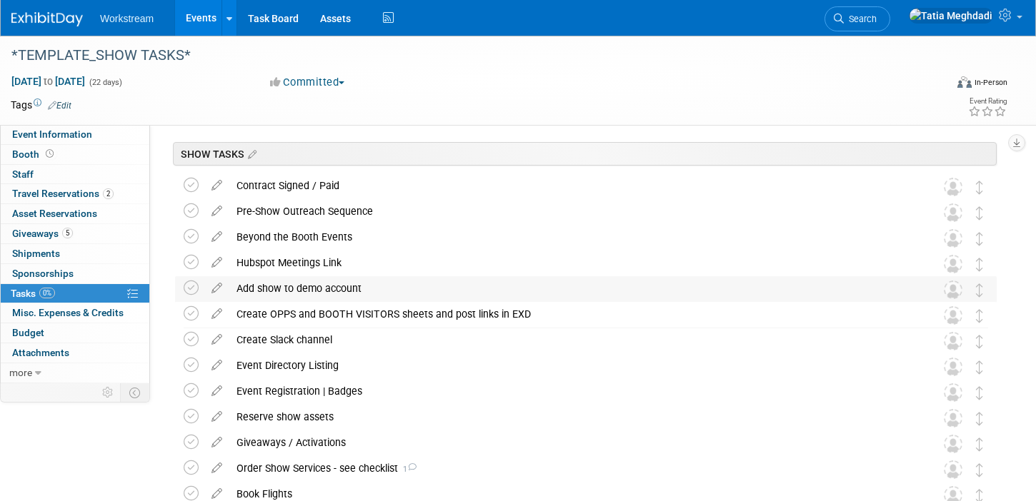
click at [290, 286] on div "Add show to demo account" at bounding box center [572, 288] width 686 height 24
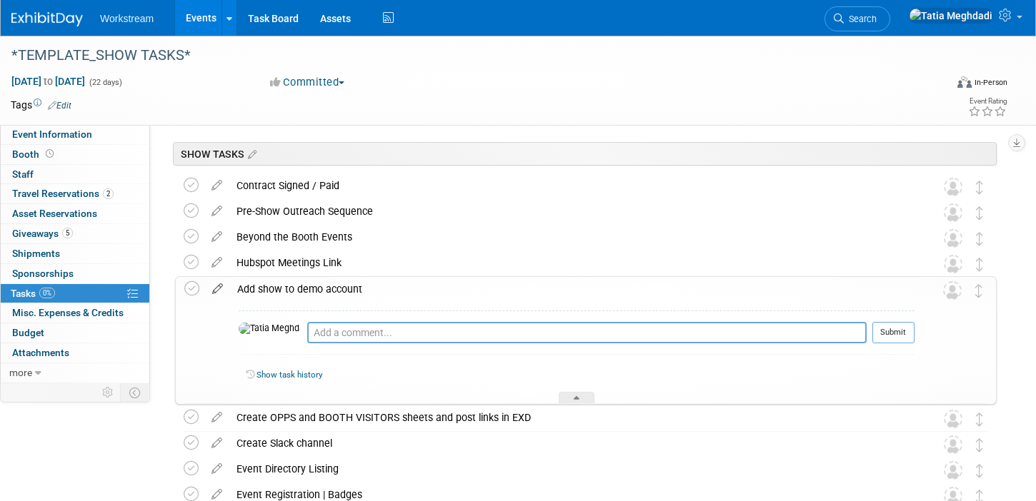
click at [216, 294] on icon at bounding box center [217, 286] width 25 height 18
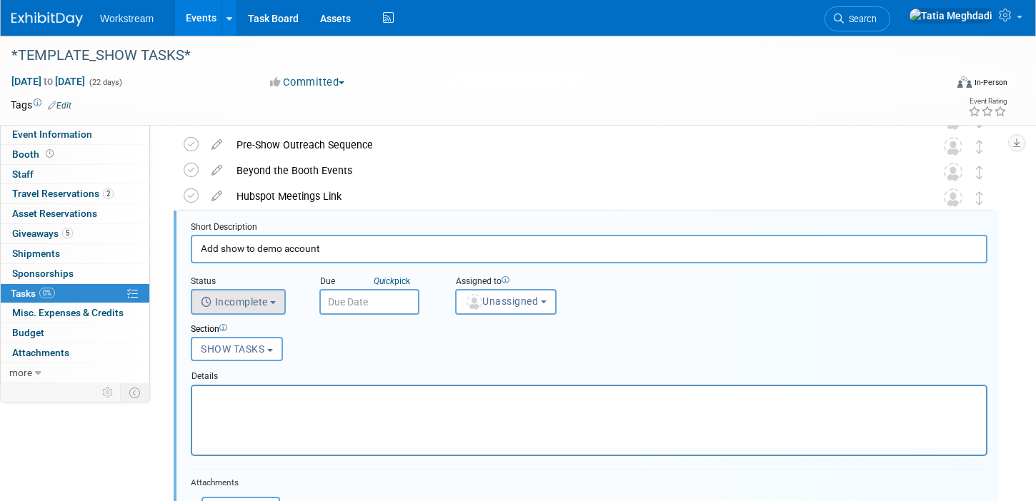
scroll to position [111, 0]
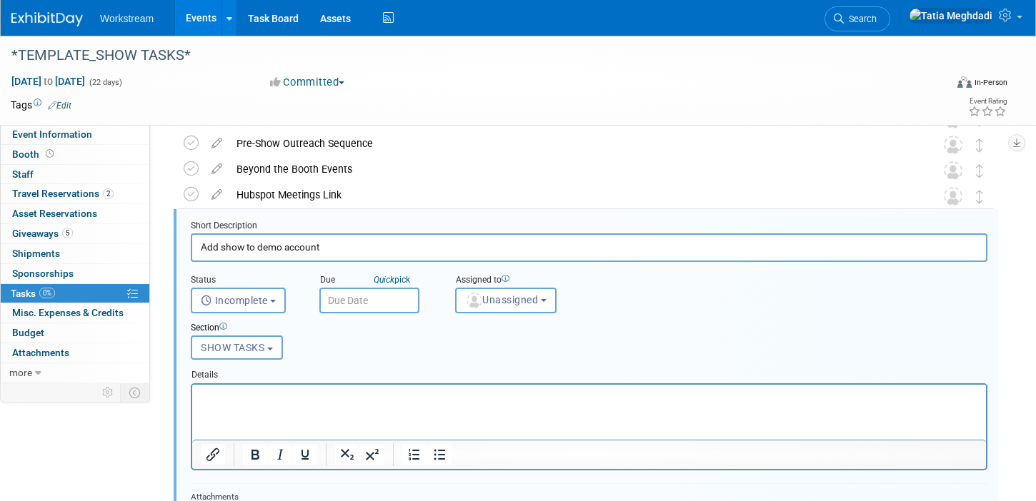
drag, startPoint x: 326, startPoint y: 247, endPoint x: 285, endPoint y: 246, distance: 40.7
click at [284, 246] on input "Add show to demo account" at bounding box center [589, 248] width 796 height 28
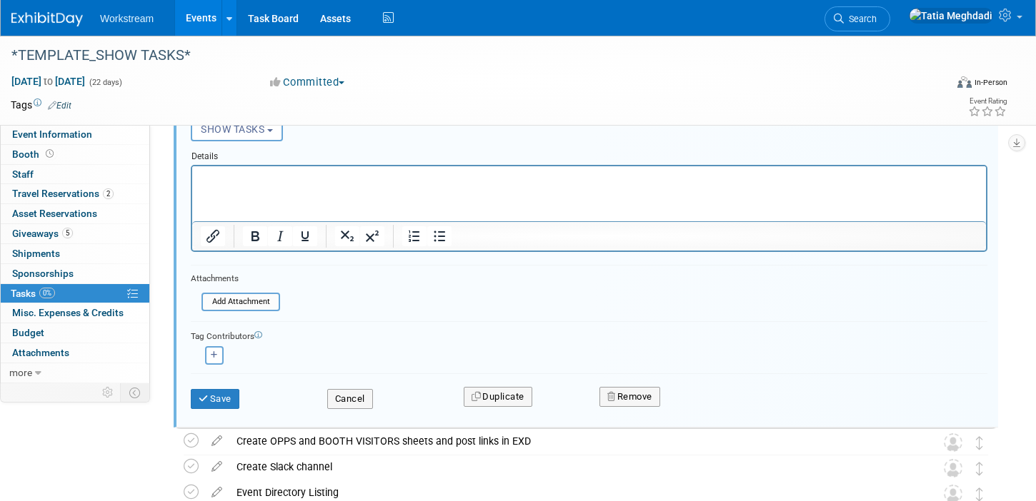
scroll to position [337, 0]
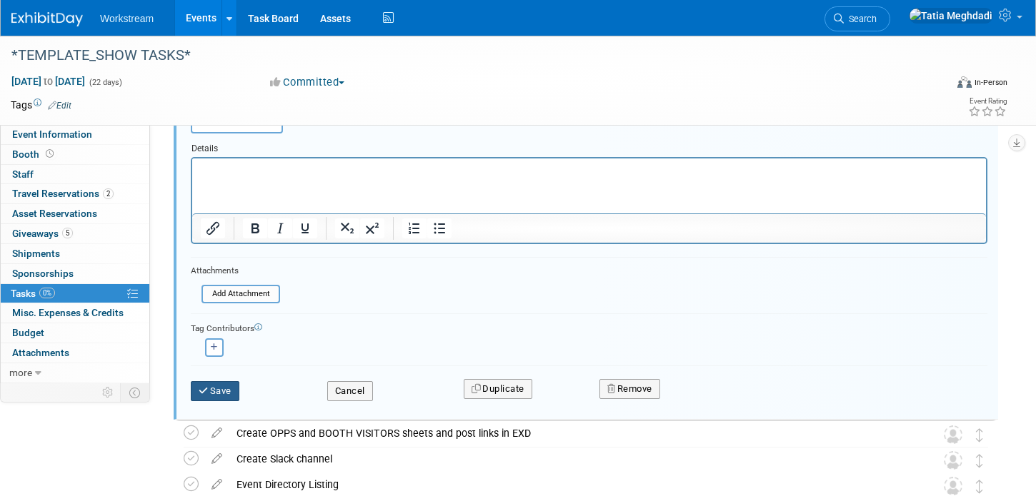
type input "Add show to DEMO, MOBLY and RAFFLE forms"
click at [228, 387] on button "Save" at bounding box center [215, 391] width 49 height 20
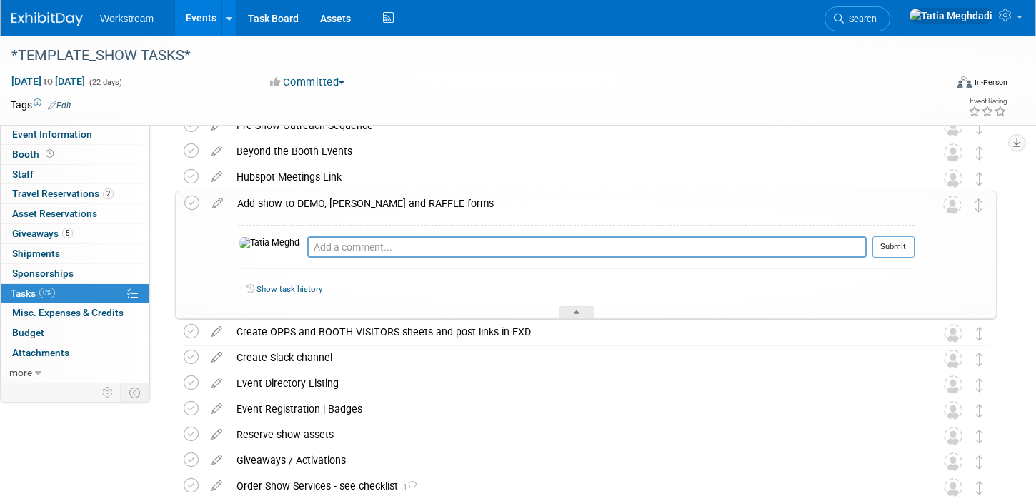
scroll to position [131, 0]
click at [579, 309] on div at bounding box center [576, 310] width 36 height 12
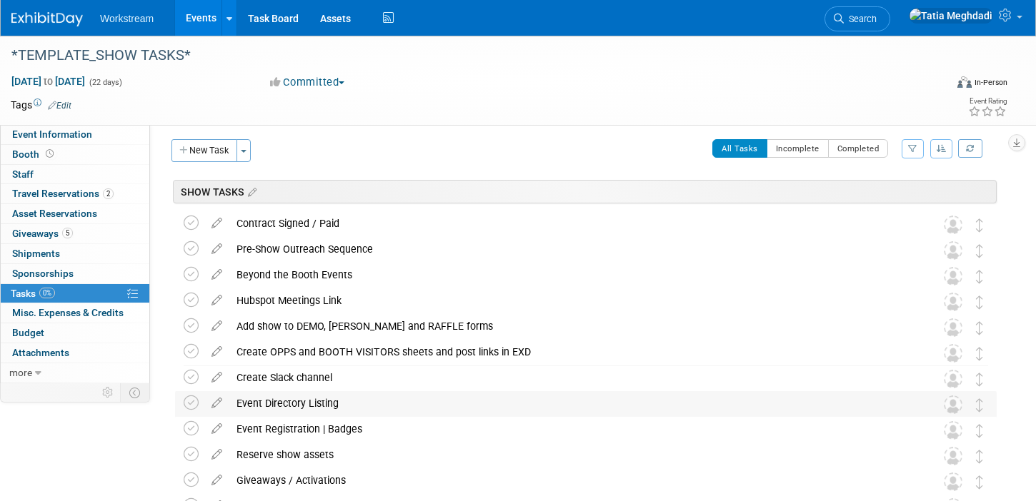
scroll to position [0, 0]
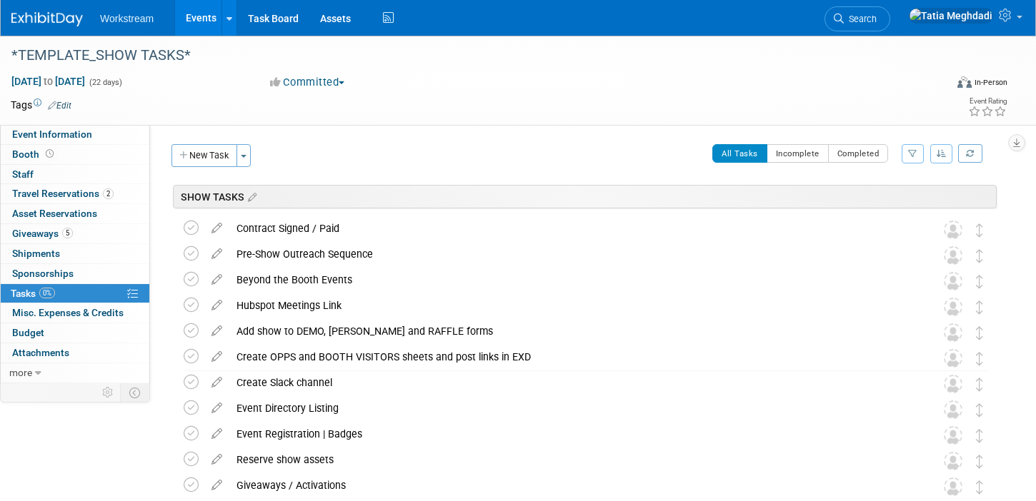
click at [206, 23] on link "Events" at bounding box center [201, 18] width 52 height 36
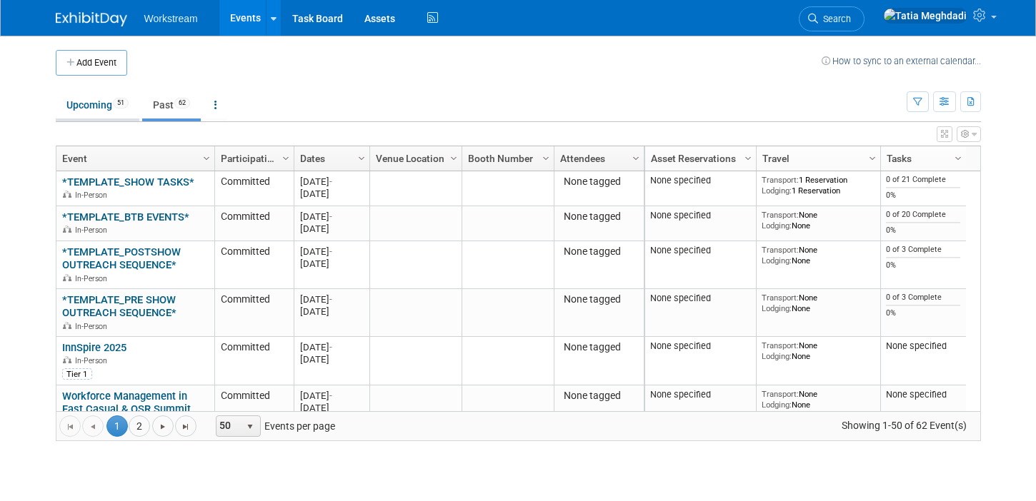
click at [107, 109] on link "Upcoming 51" at bounding box center [98, 104] width 84 height 27
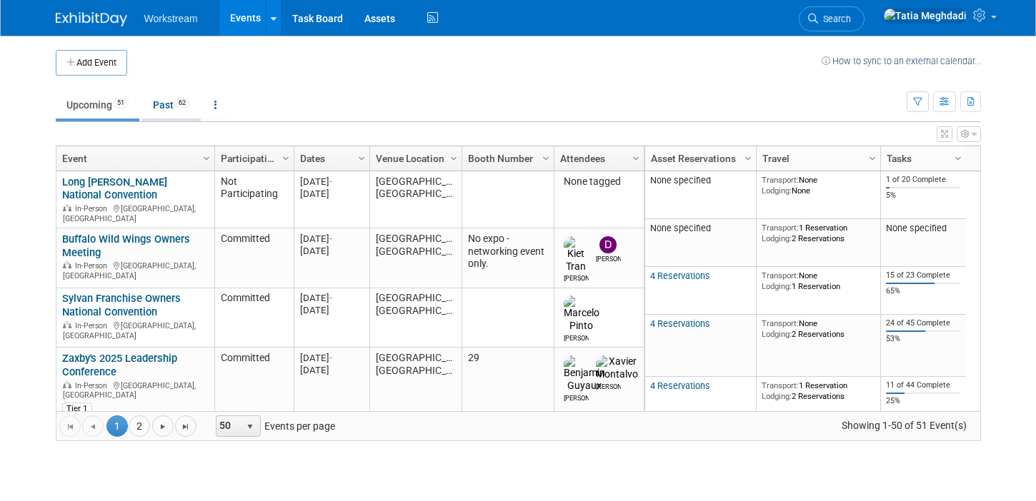
click at [171, 103] on link "Past 62" at bounding box center [171, 104] width 59 height 27
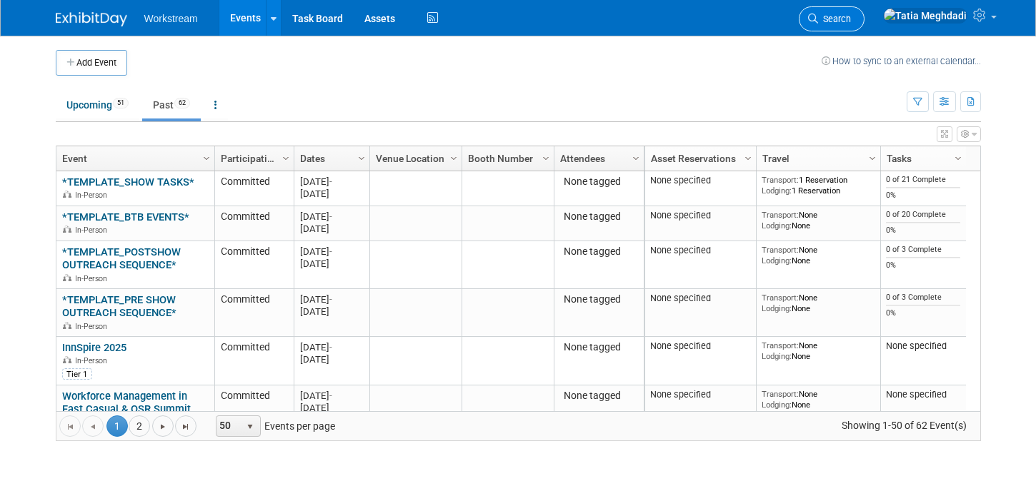
click at [851, 14] on span "Search" at bounding box center [834, 19] width 33 height 11
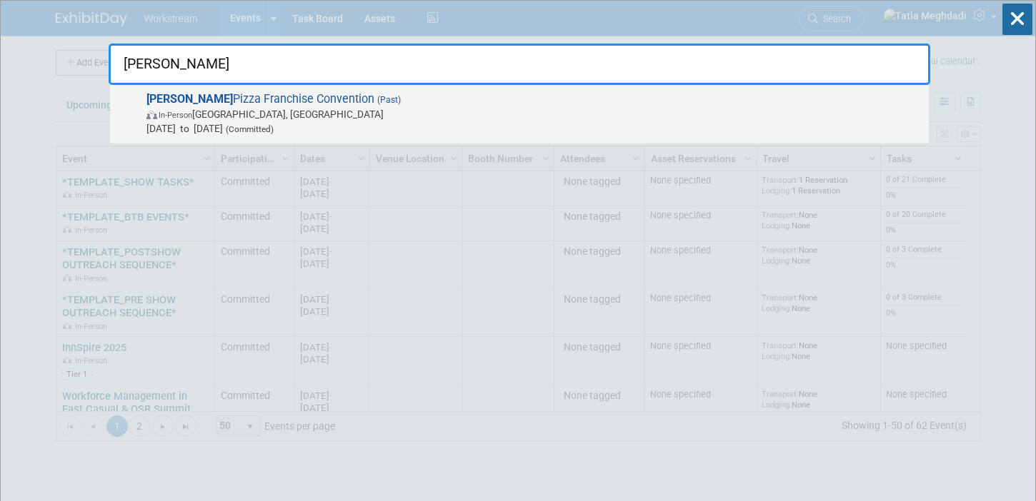
type input "[PERSON_NAME]"
click at [529, 113] on span "In-Person [GEOGRAPHIC_DATA], [GEOGRAPHIC_DATA]" at bounding box center [533, 114] width 775 height 14
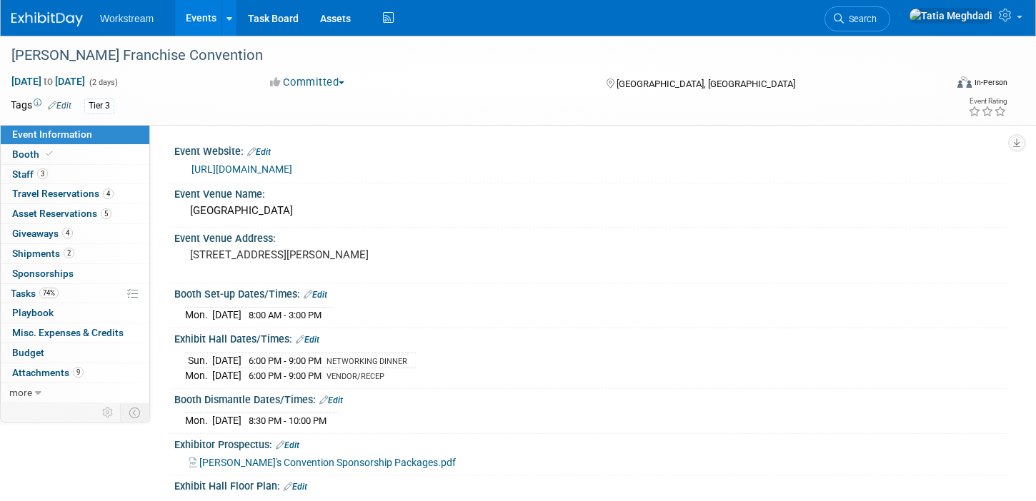
select select "Franchise"
select select "Restaurant"
select select "No"
select select "Tatia Meghdadi"
click at [25, 154] on span "Booth" at bounding box center [34, 154] width 44 height 11
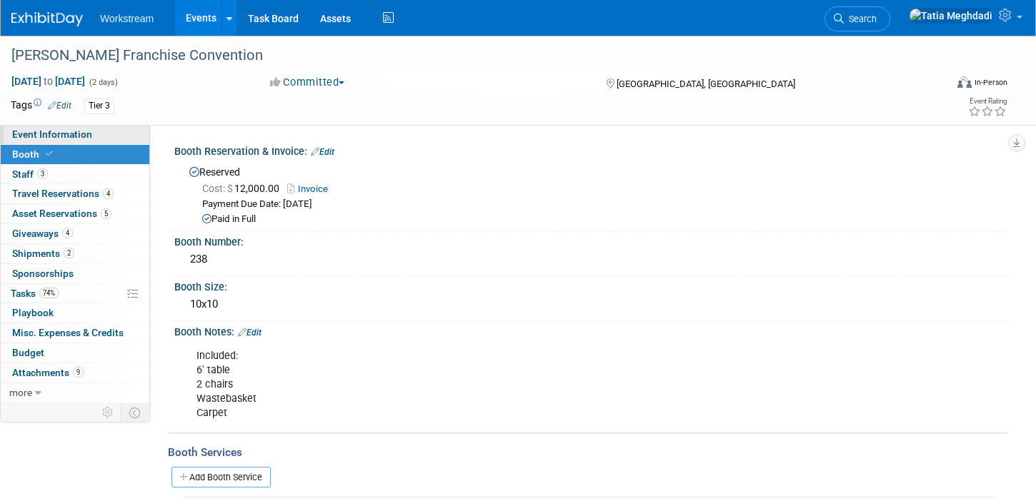
click at [38, 131] on span "Event Information" at bounding box center [52, 134] width 80 height 11
select select "Franchise"
select select "Restaurant"
select select "No"
select select "Tatia Meghdadi"
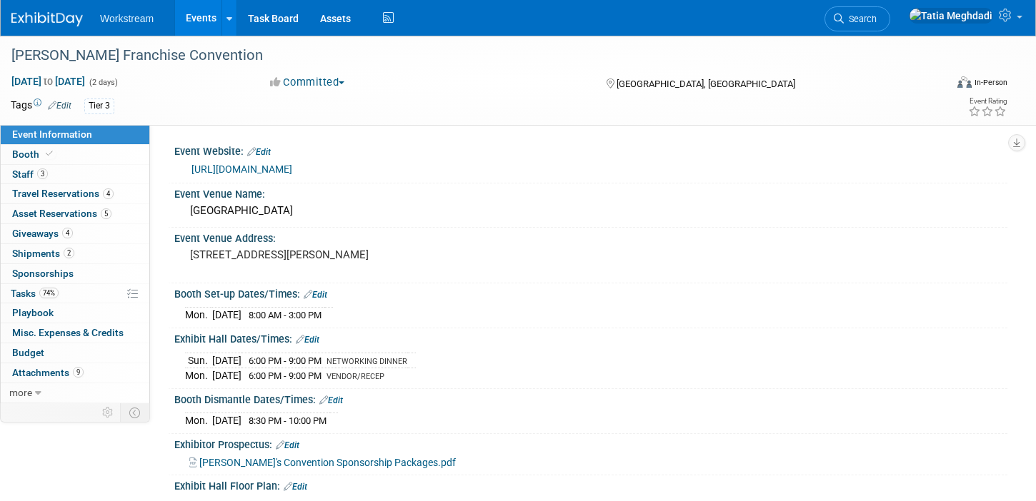
click at [38, 131] on span "Event Information" at bounding box center [52, 134] width 80 height 11
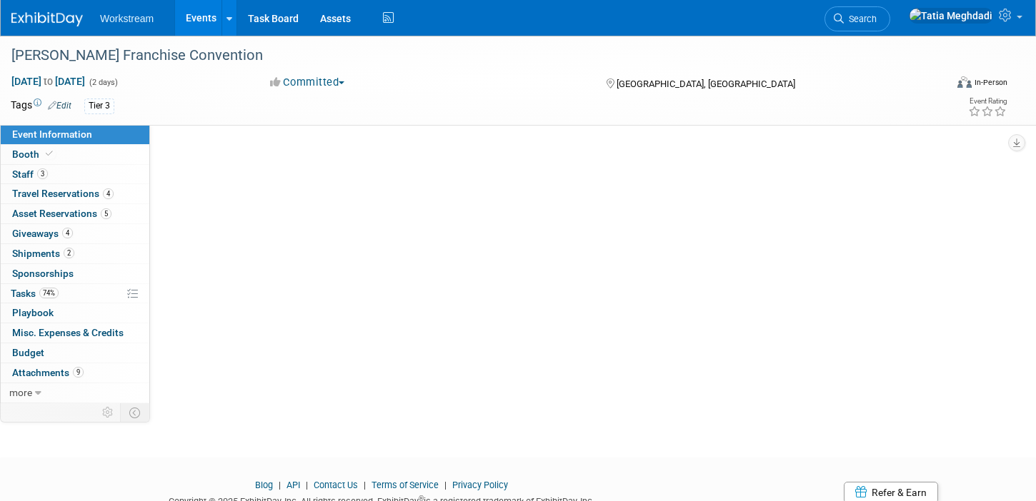
select select "Franchise"
select select "Restaurant"
select select "No"
select select "Tatia Meghdadi"
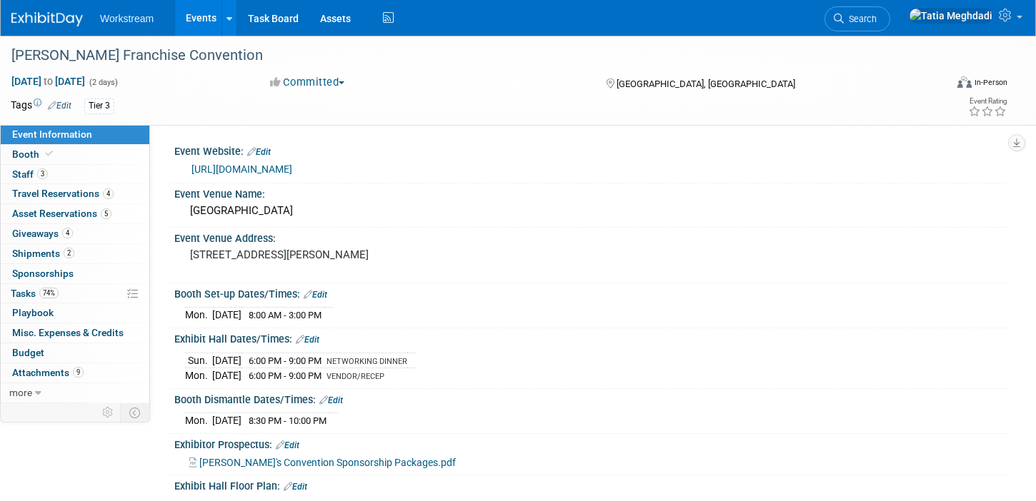
click at [194, 25] on link "Events" at bounding box center [201, 18] width 52 height 36
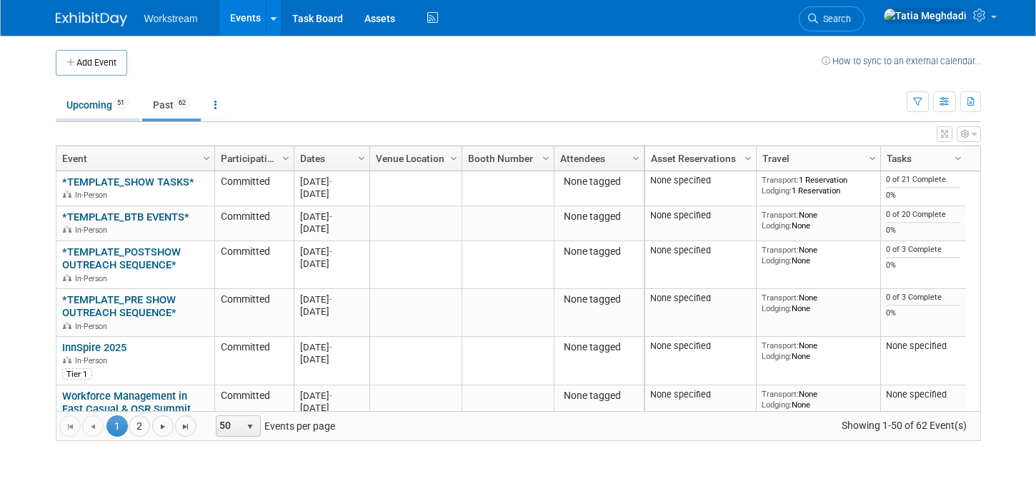
click at [97, 108] on link "Upcoming 51" at bounding box center [98, 104] width 84 height 27
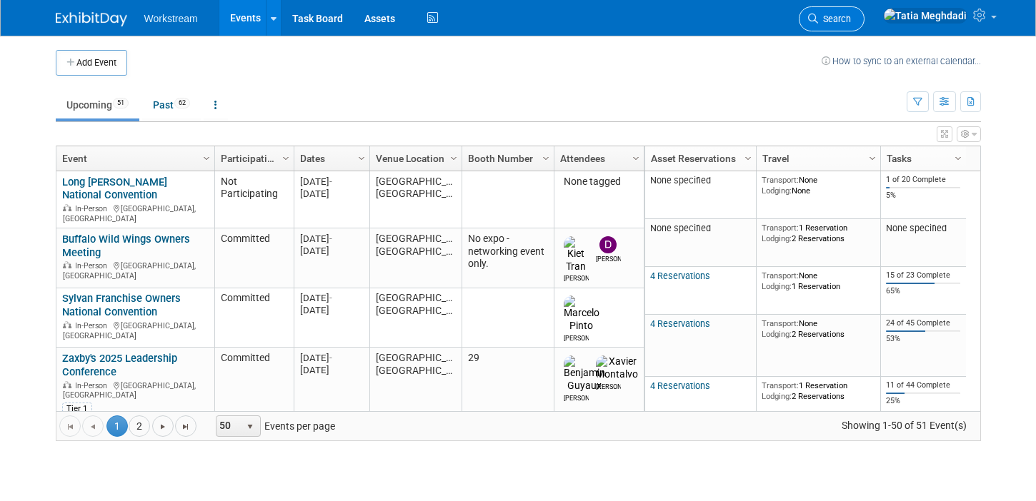
click at [851, 24] on span "Search" at bounding box center [834, 19] width 33 height 11
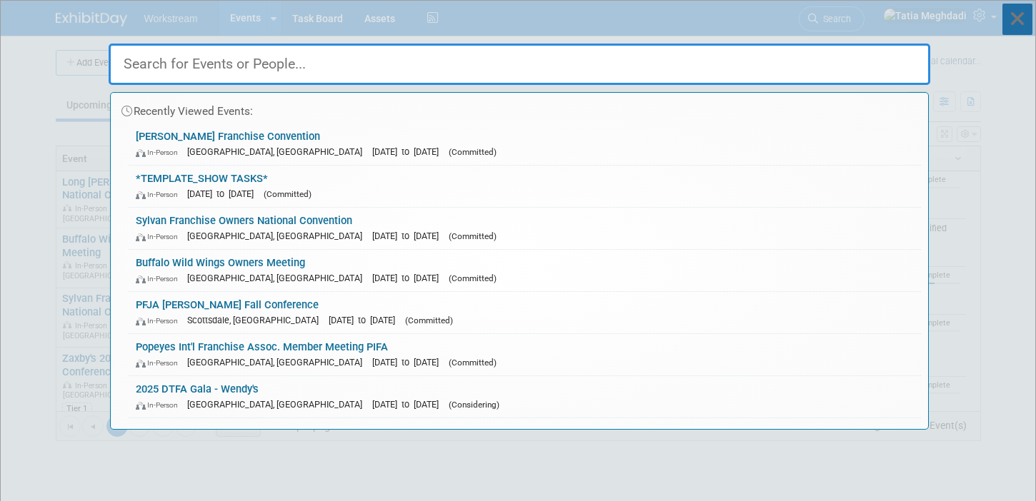
click at [1019, 8] on icon at bounding box center [1017, 19] width 30 height 31
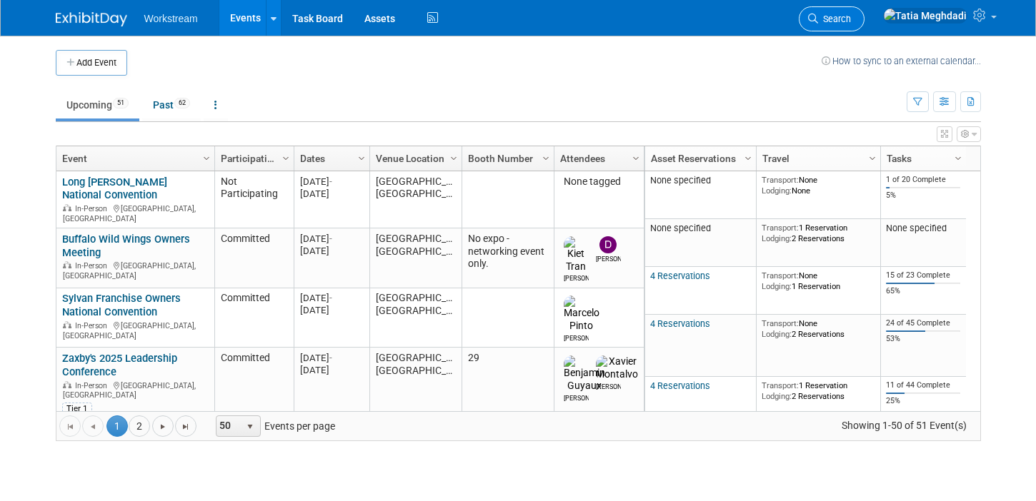
click at [818, 15] on icon at bounding box center [813, 19] width 10 height 10
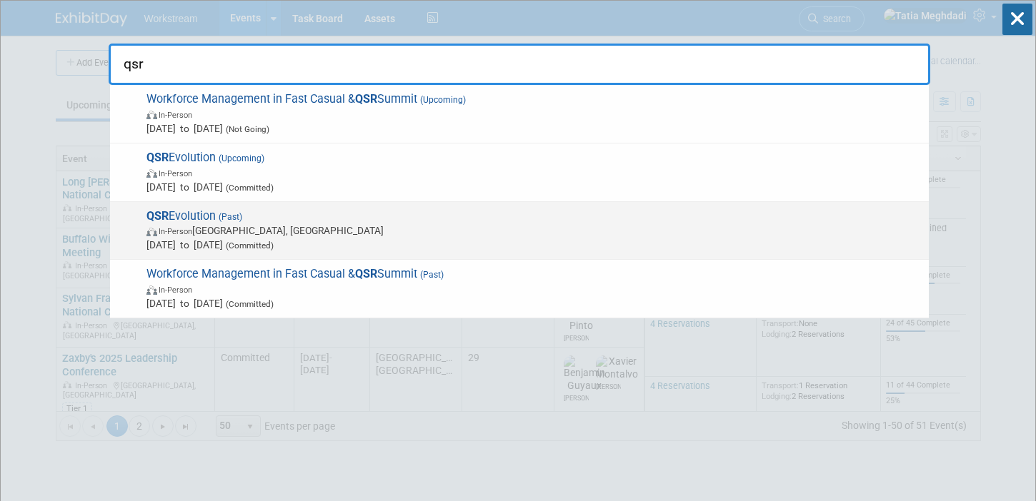
type input "qsr"
click at [316, 216] on span "QSR Evolution (Past) In-Person Atlanta, GA Sep 2, 2025 to Sep 5, 2025 (Committe…" at bounding box center [531, 231] width 779 height 44
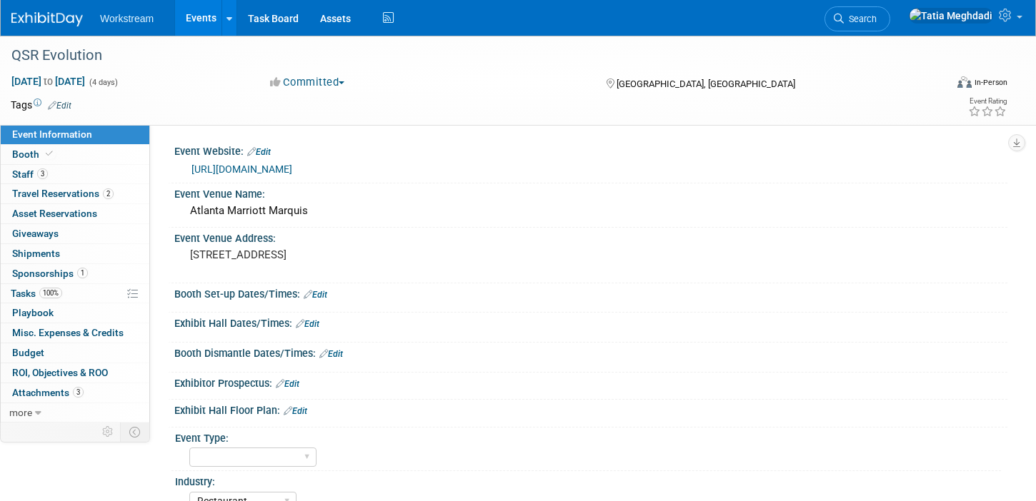
select select "Restaurant"
select select "TBD"
select select "[PERSON_NAME]"
click at [24, 154] on span "Booth" at bounding box center [34, 154] width 44 height 11
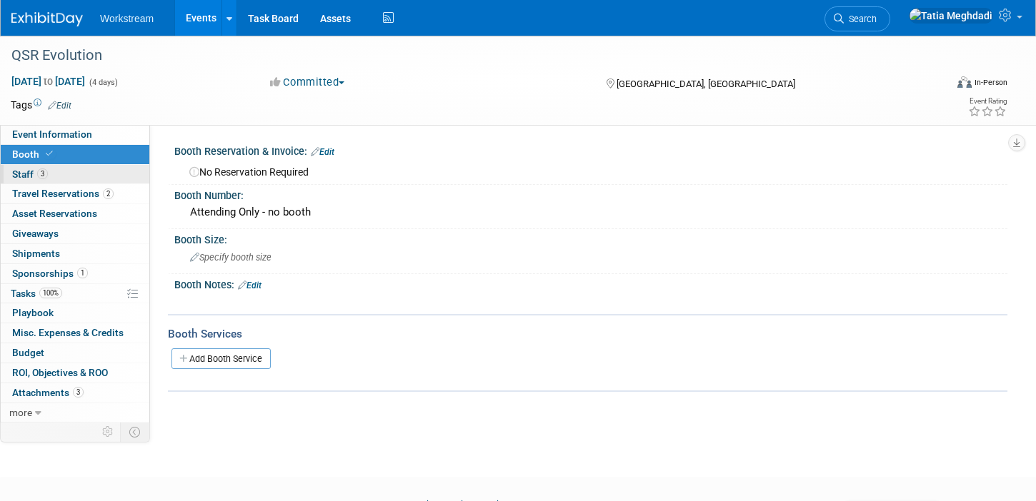
click at [33, 170] on span "Staff 3" at bounding box center [30, 174] width 36 height 11
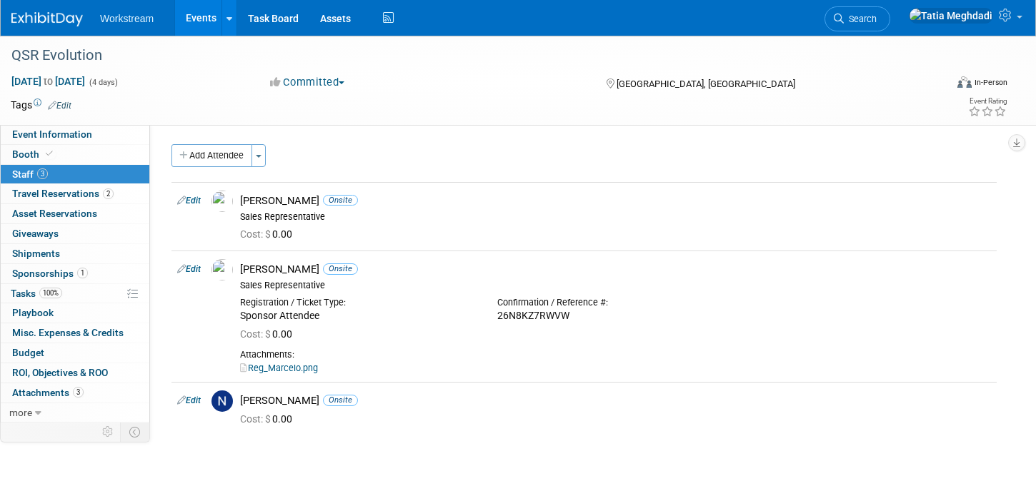
click at [274, 469] on div "QSR Evolution [DATE] to [DATE] (4 days) [DATE] to [DATE] Committed Committed Co…" at bounding box center [518, 258] width 1036 height 444
click at [79, 136] on span "Event Information" at bounding box center [52, 134] width 80 height 11
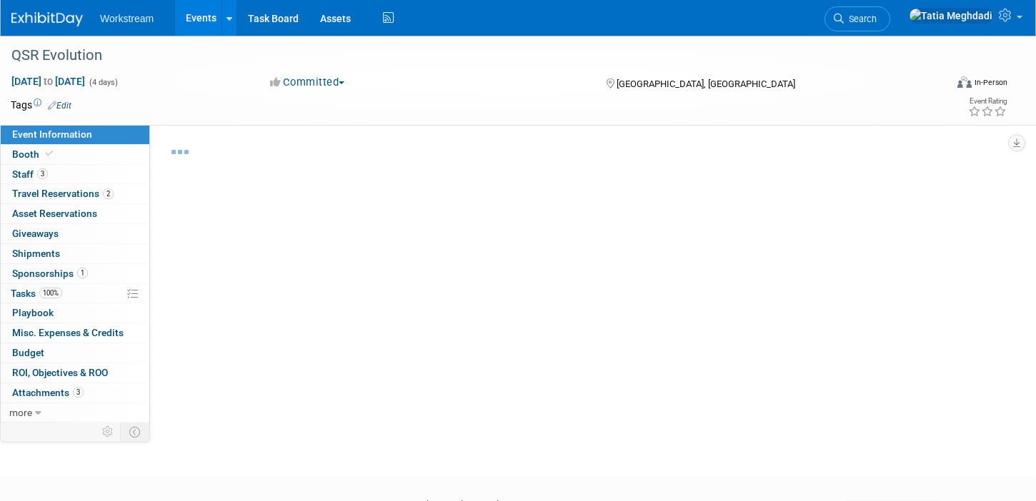
select select "Restaurant"
select select "TBD"
select select "[PERSON_NAME]"
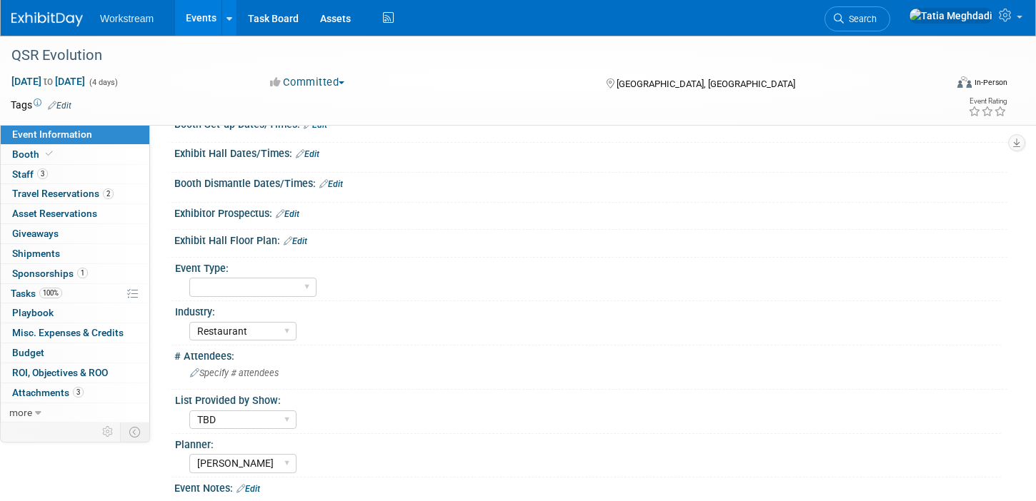
scroll to position [341, 0]
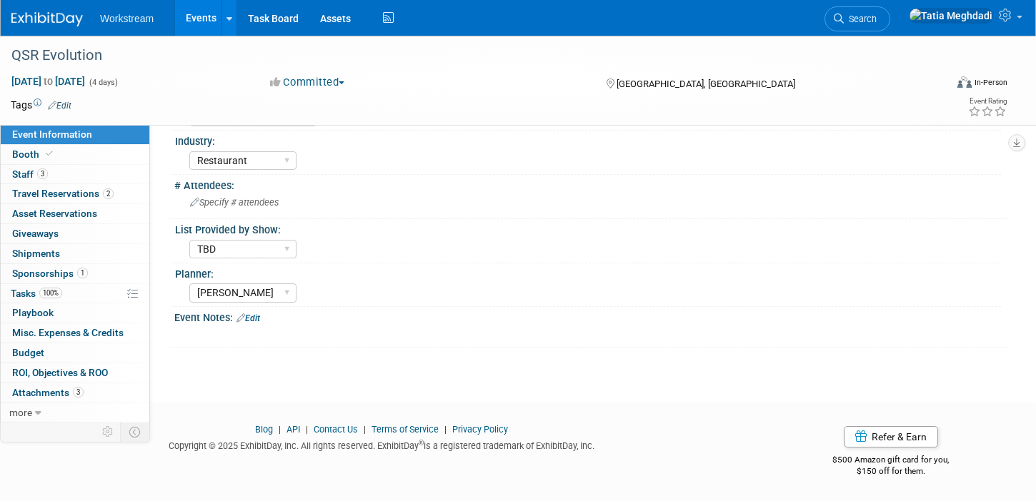
click at [256, 321] on link "Edit" at bounding box center [248, 319] width 24 height 10
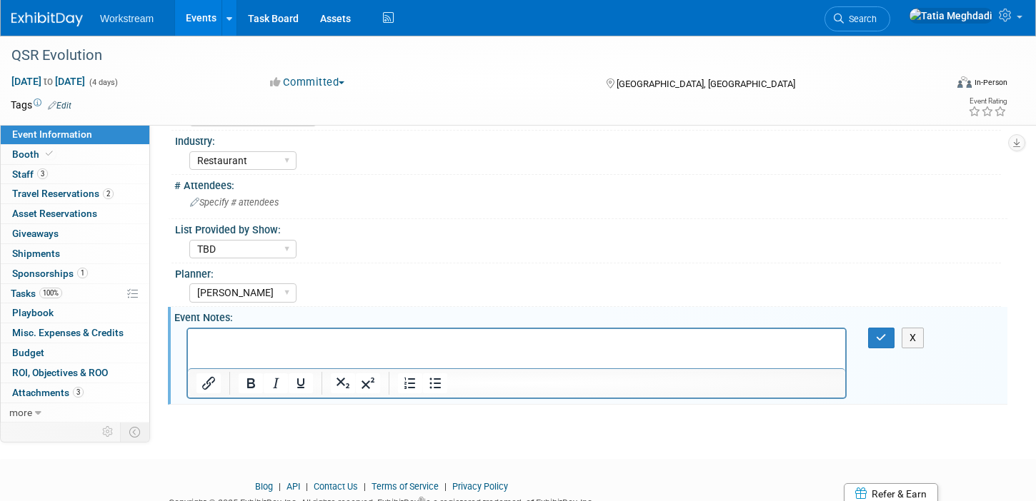
scroll to position [0, 0]
click at [229, 341] on p "Rich Text Area. Press ALT-0 for help." at bounding box center [516, 341] width 641 height 14
click at [253, 339] on p "Q325_qsrevolution_eventopps" at bounding box center [516, 341] width 641 height 14
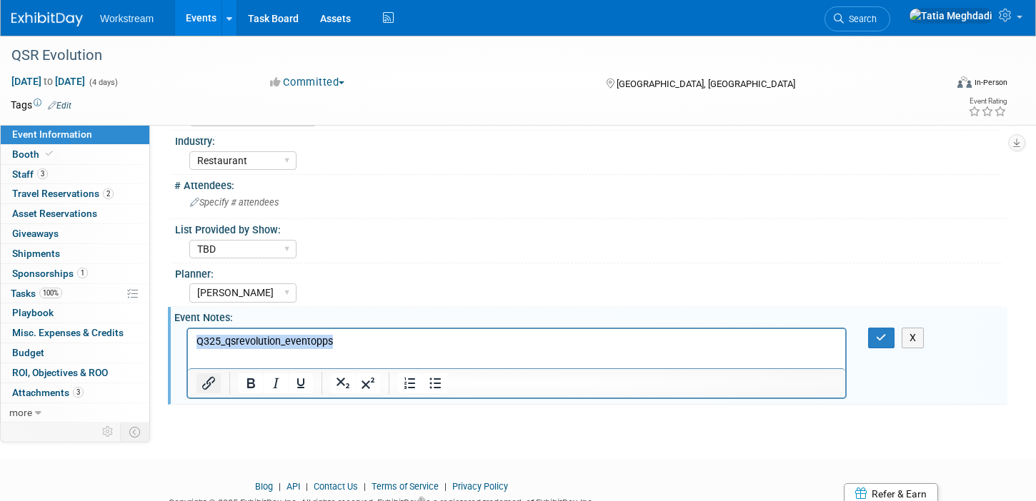
click at [209, 385] on icon "Insert/edit link" at bounding box center [208, 383] width 13 height 13
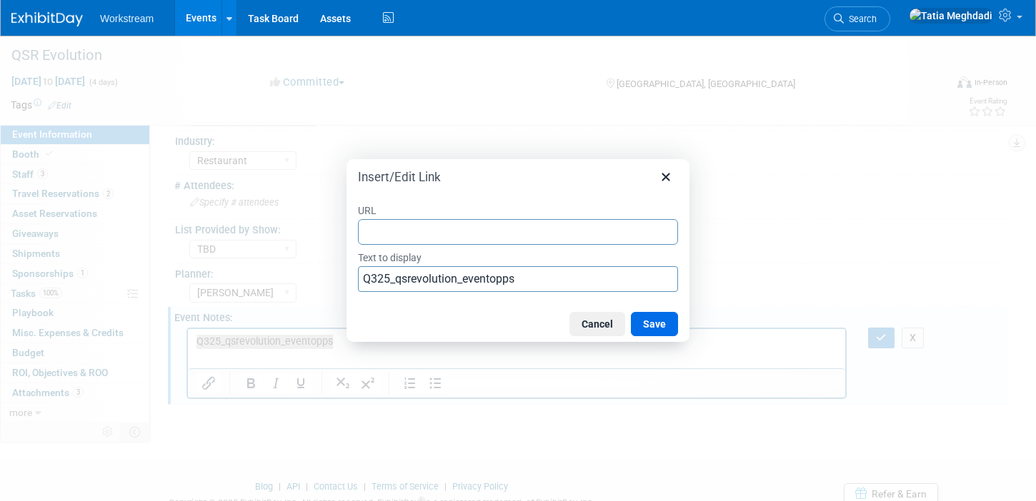
click at [416, 232] on input "URL" at bounding box center [518, 232] width 320 height 26
type input "[URL][DOMAIN_NAME]"
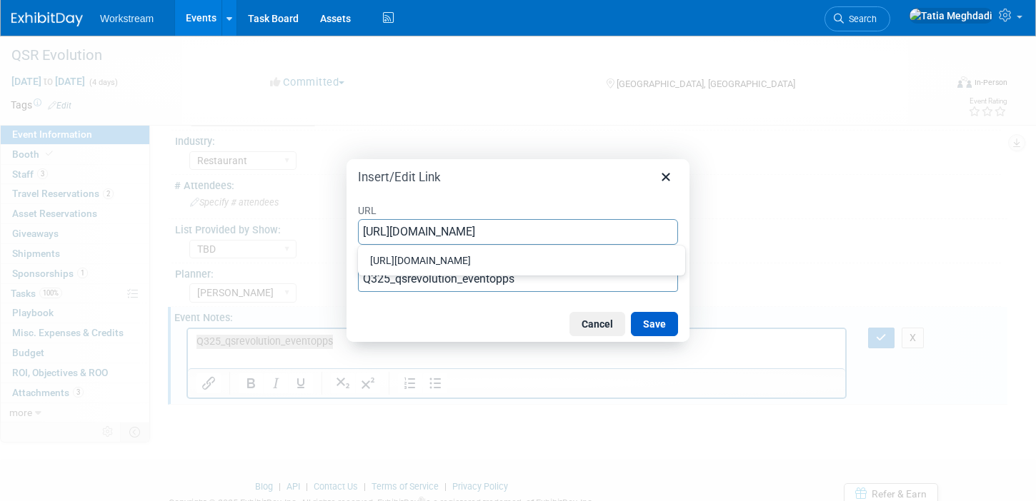
click at [641, 330] on button "Save" at bounding box center [654, 324] width 47 height 24
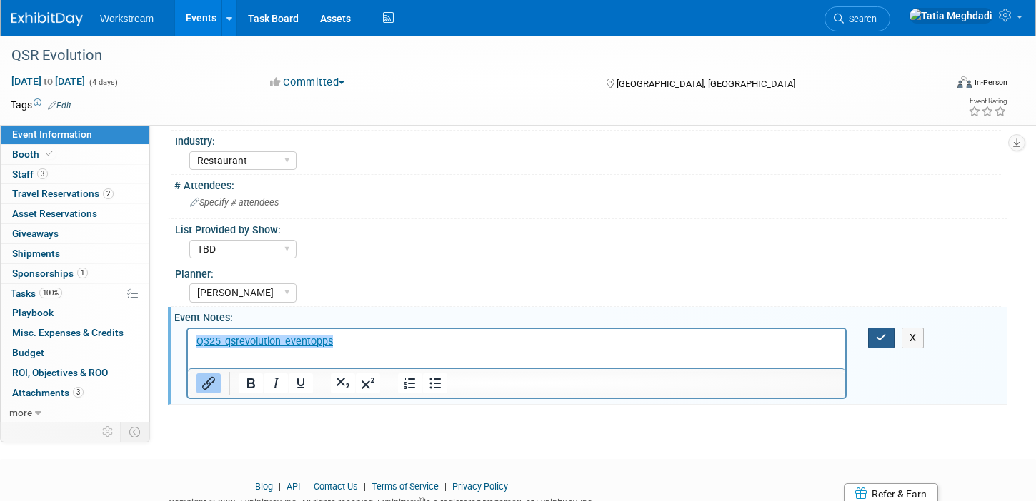
click at [876, 337] on icon "button" at bounding box center [881, 338] width 11 height 10
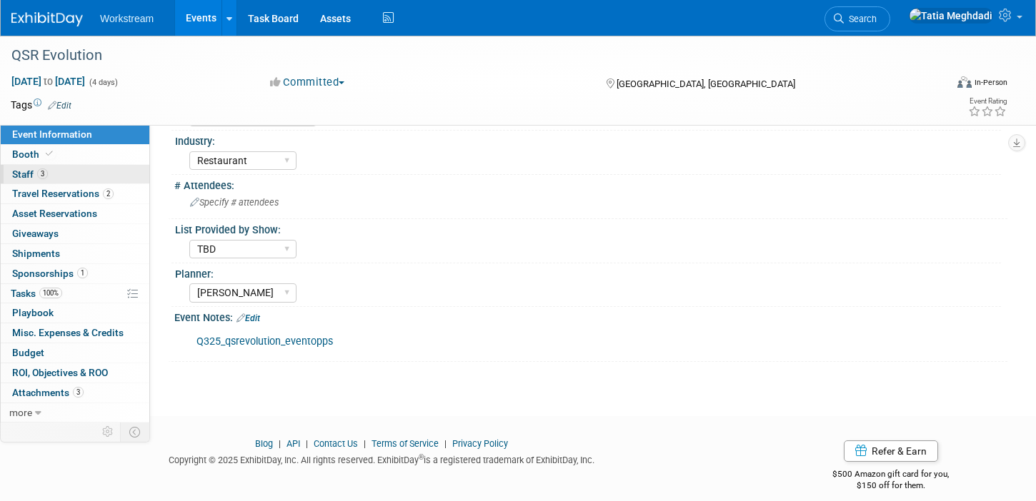
click at [21, 166] on link "3 Staff 3" at bounding box center [75, 174] width 149 height 19
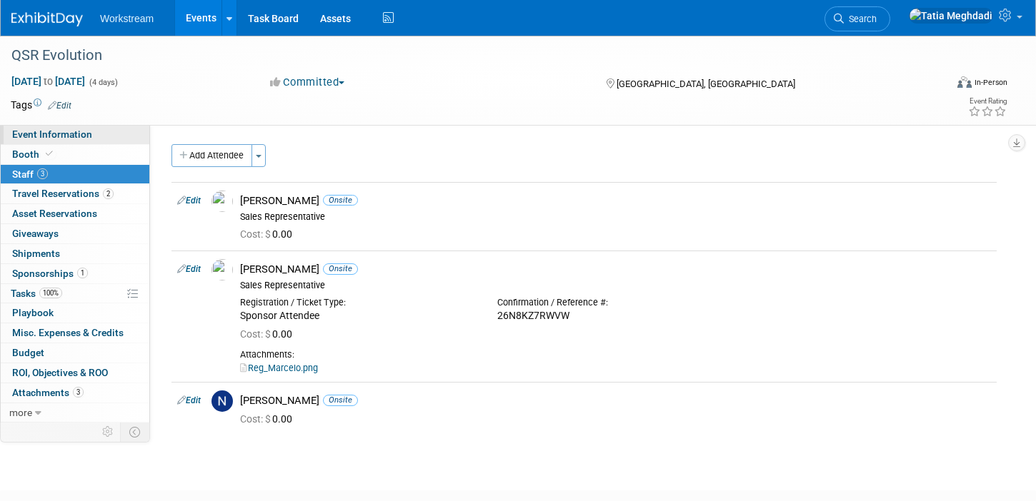
click at [44, 133] on span "Event Information" at bounding box center [52, 134] width 80 height 11
select select "Restaurant"
select select "TBD"
select select "[PERSON_NAME]"
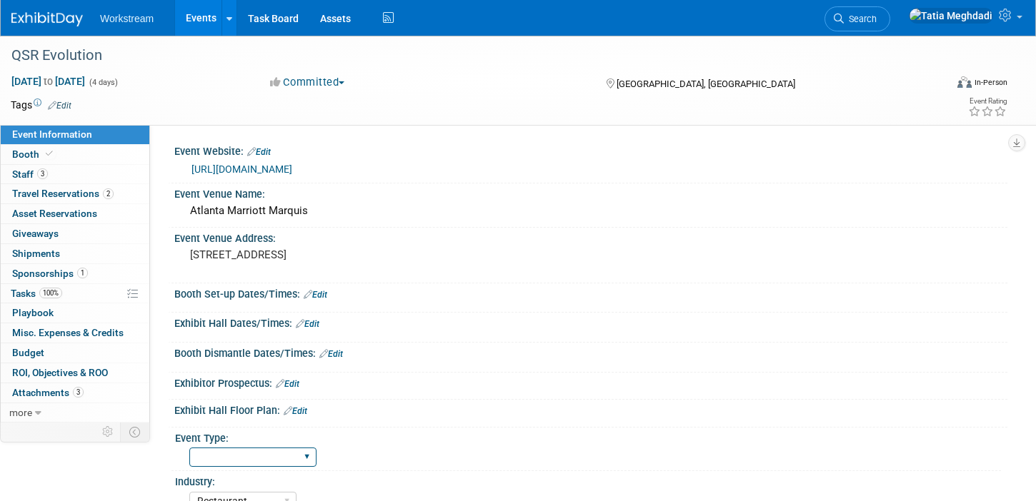
click at [237, 456] on select "Hosted Franchise Association Industry/Independent Food Distributor" at bounding box center [252, 457] width 127 height 19
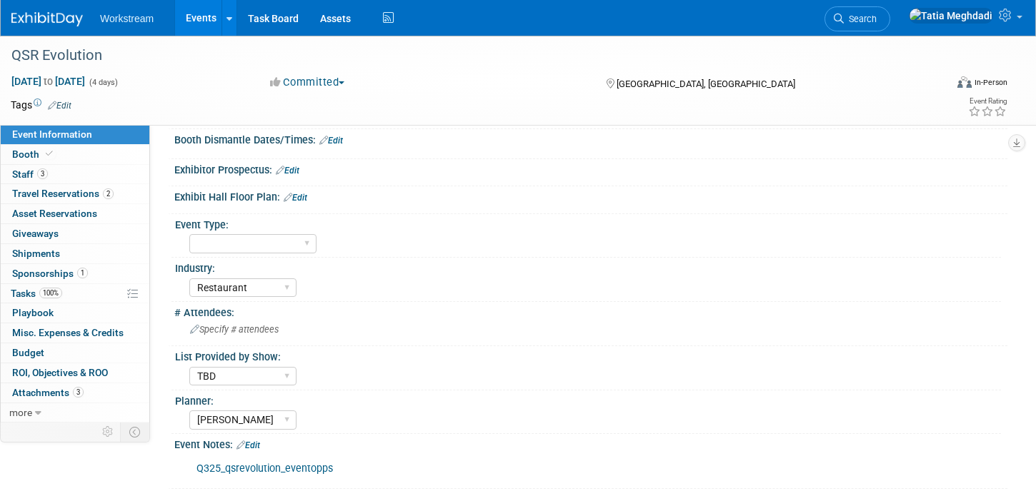
scroll to position [221, 0]
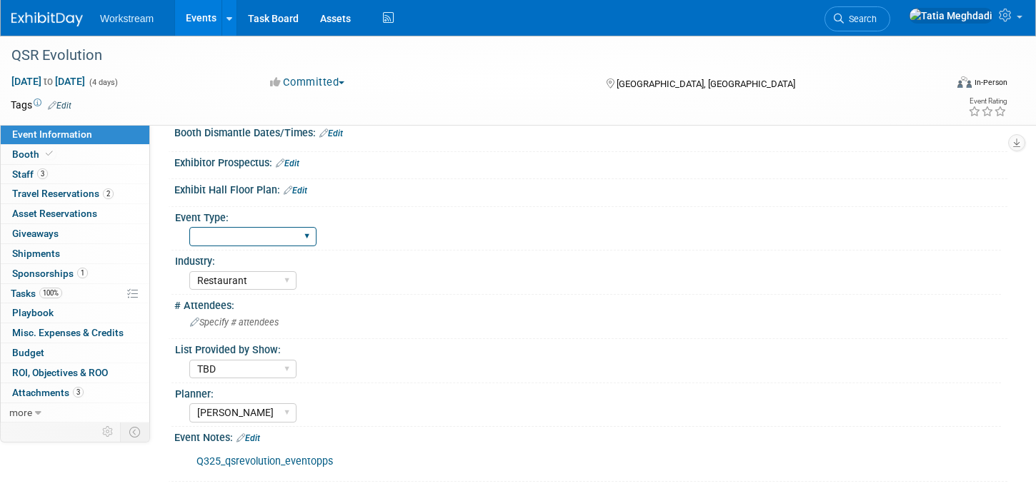
click at [231, 241] on select "Hosted Franchise Association Industry/Independent Food Distributor" at bounding box center [252, 236] width 127 height 19
click at [501, 349] on div "List Provided by Show:" at bounding box center [588, 348] width 826 height 18
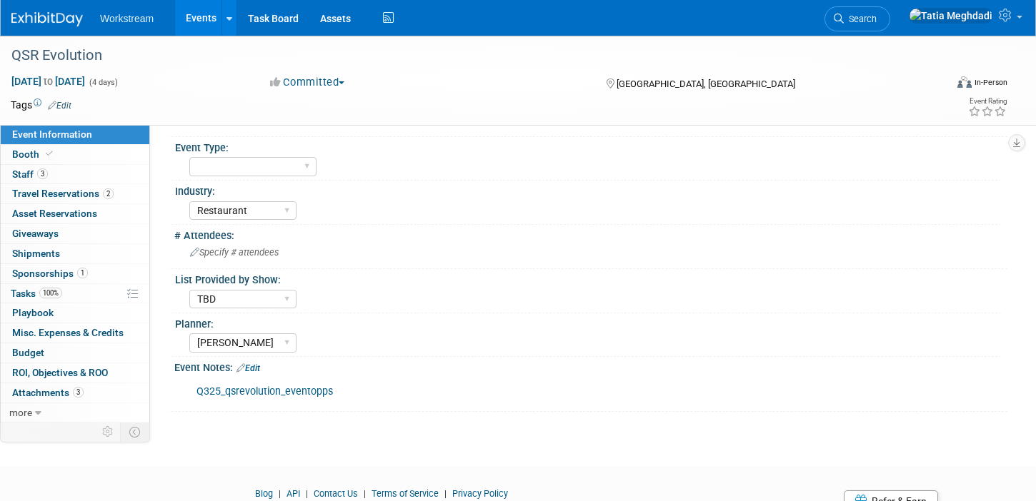
scroll to position [294, 0]
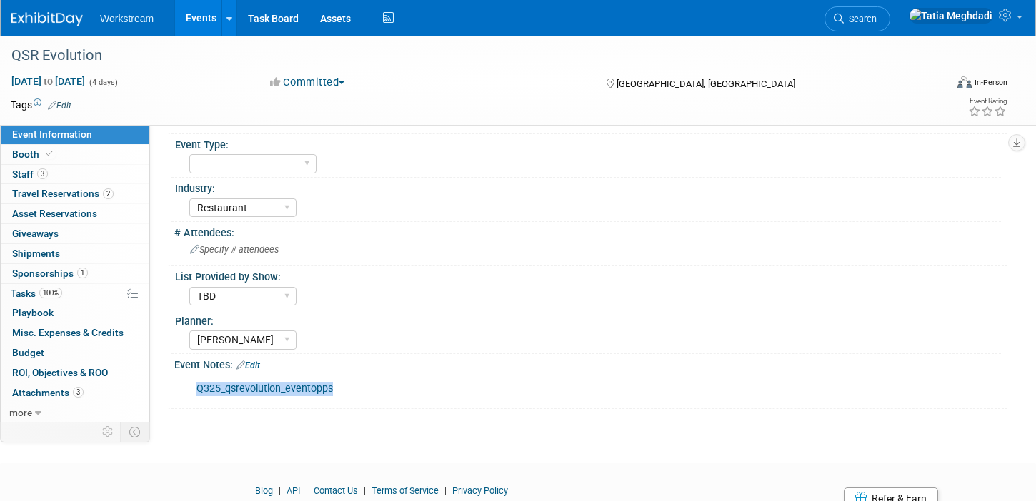
copy link "Q325_qsrevolution_eventopps"
click at [26, 174] on span "Staff 3" at bounding box center [30, 174] width 36 height 11
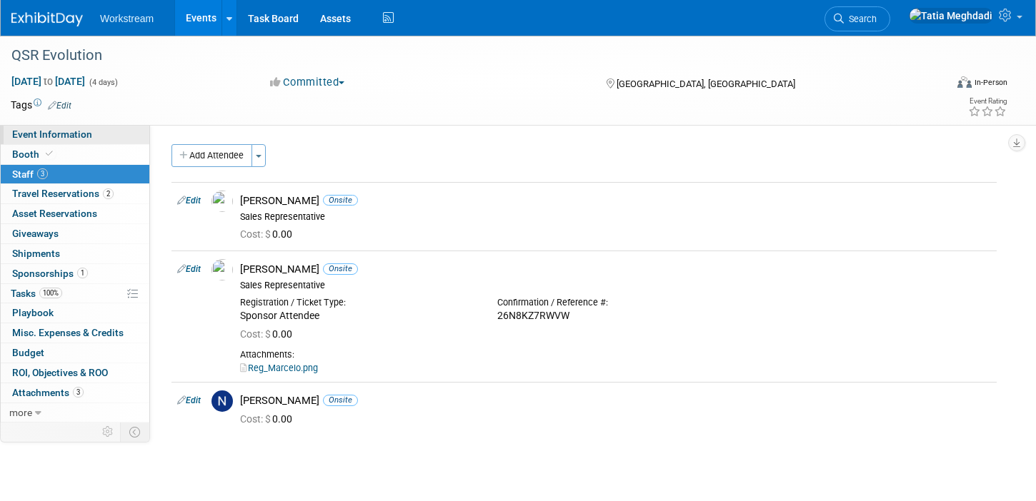
click at [67, 134] on span "Event Information" at bounding box center [52, 134] width 80 height 11
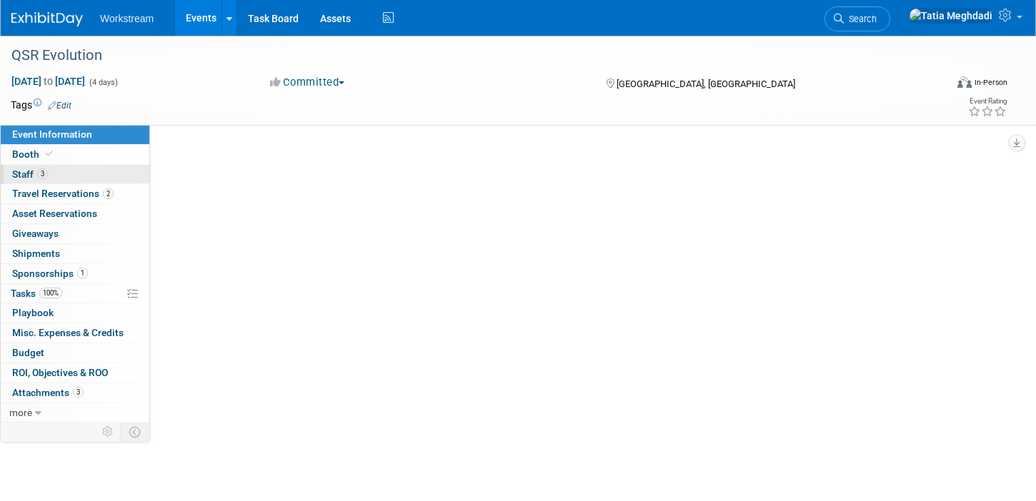
select select "Restaurant"
select select "TBD"
select select "[PERSON_NAME]"
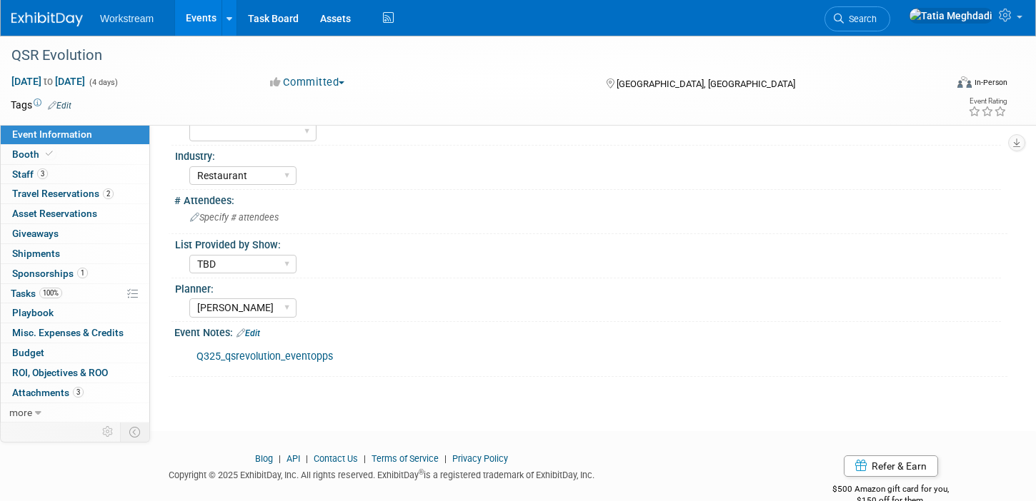
scroll to position [355, 0]
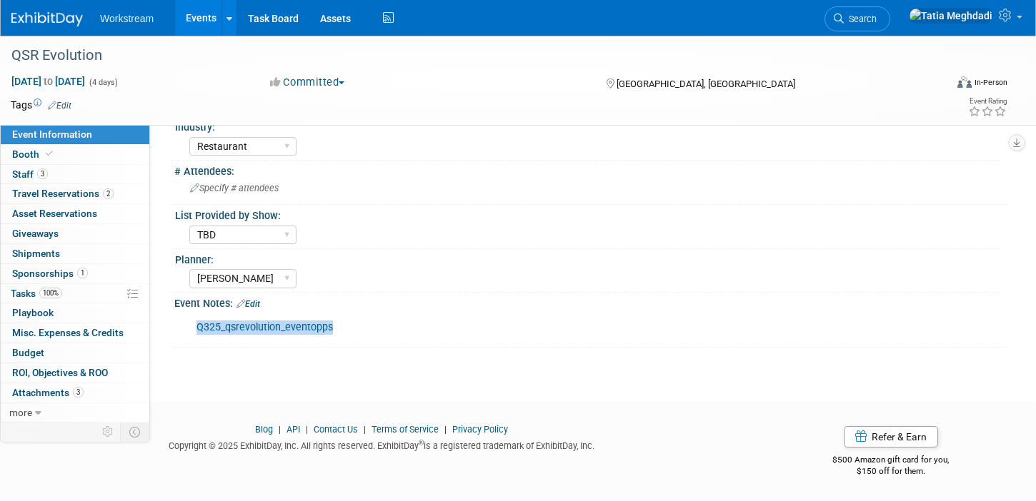
drag, startPoint x: 349, startPoint y: 329, endPoint x: 196, endPoint y: 329, distance: 153.6
click at [196, 329] on div "Q325_qsrevolution_eventopps" at bounding box center [516, 328] width 660 height 29
copy link "Q325_qsrevolution_eventopps"
click at [33, 351] on span "Budget" at bounding box center [28, 352] width 32 height 11
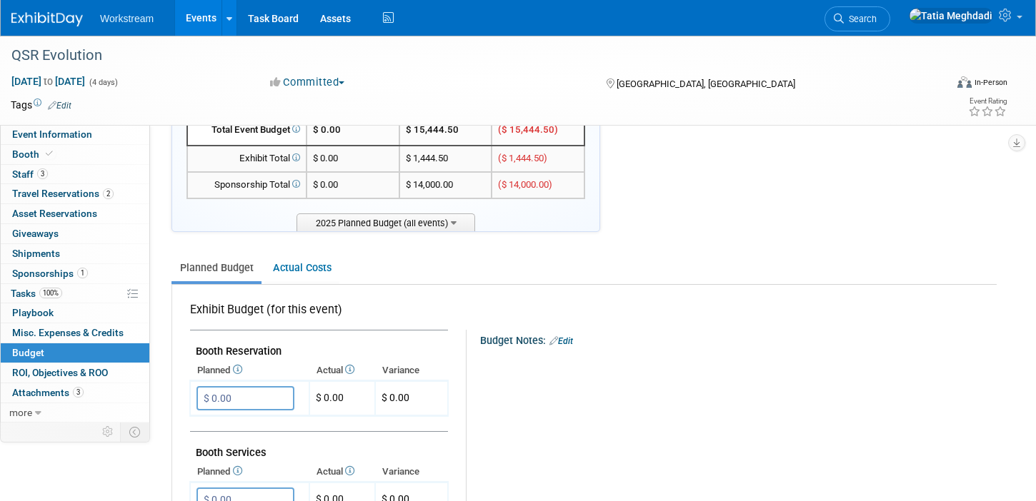
scroll to position [0, 0]
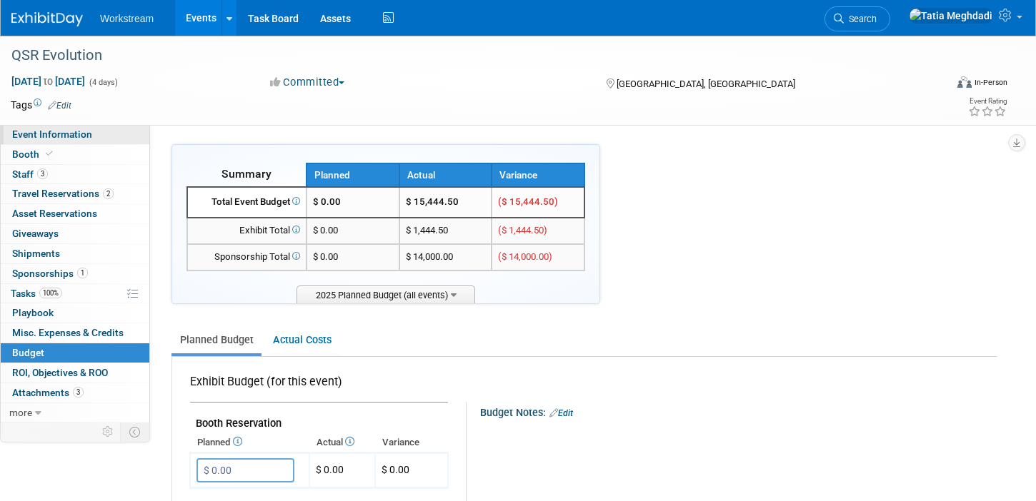
click at [40, 132] on span "Event Information" at bounding box center [52, 134] width 80 height 11
select select "Restaurant"
select select "TBD"
select select "[PERSON_NAME]"
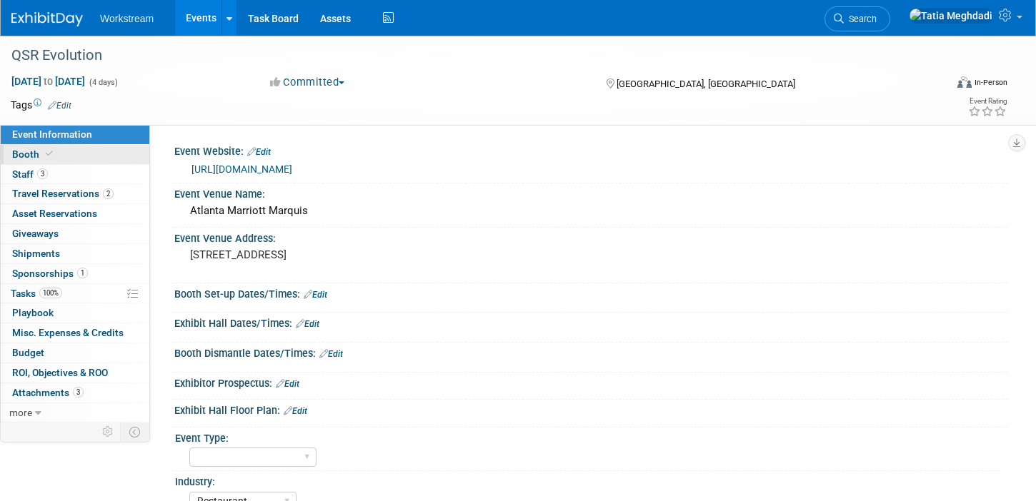
click at [29, 150] on span "Booth" at bounding box center [34, 154] width 44 height 11
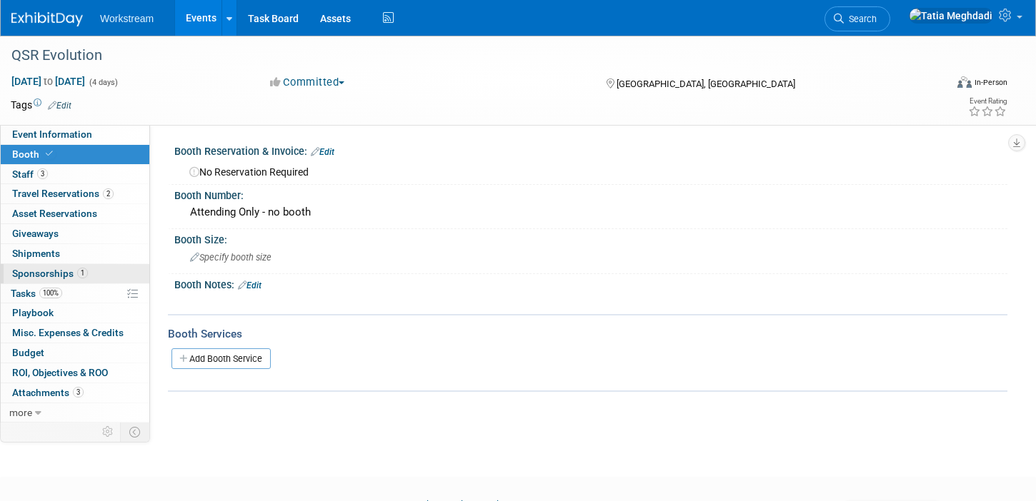
click at [41, 271] on span "Sponsorships 1" at bounding box center [50, 273] width 76 height 11
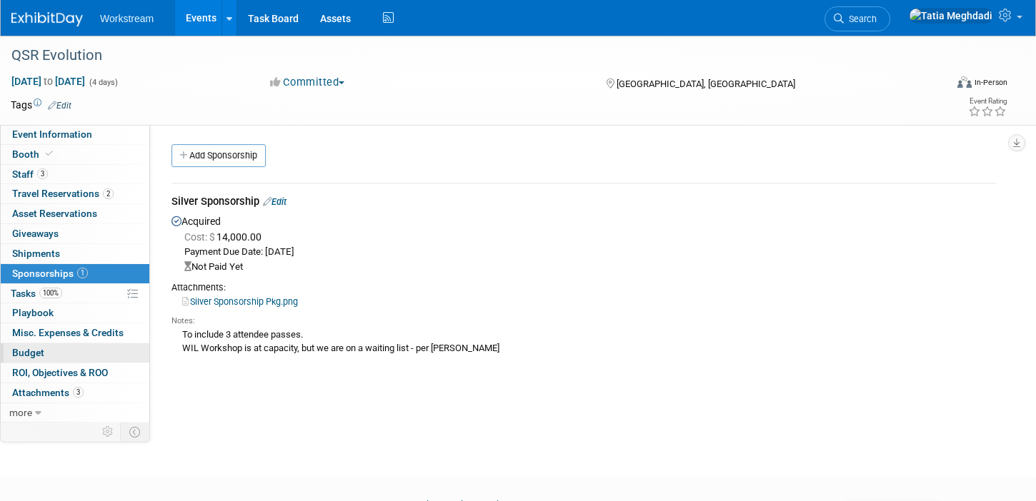
click at [30, 353] on span "Budget" at bounding box center [28, 352] width 32 height 11
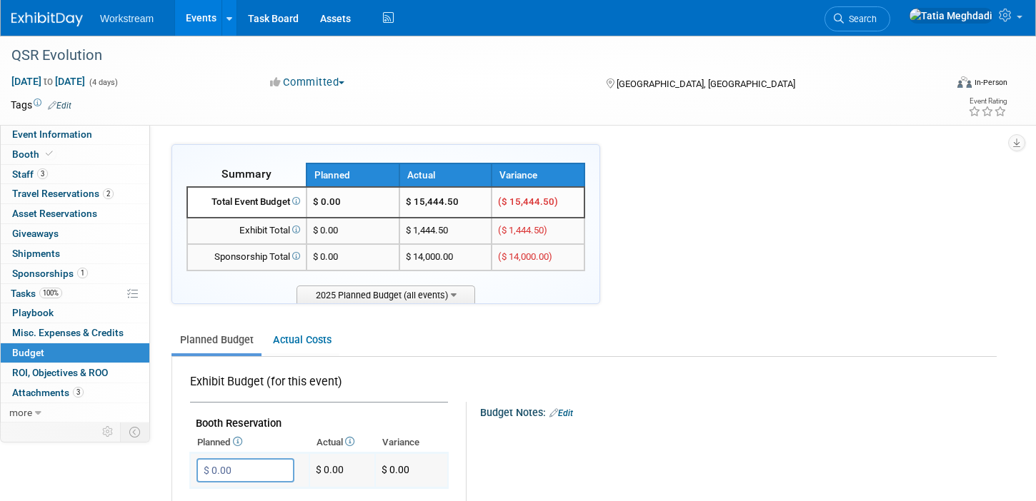
click at [239, 468] on input "$ 0.00" at bounding box center [245, 471] width 98 height 24
type input "$ 14,000.00"
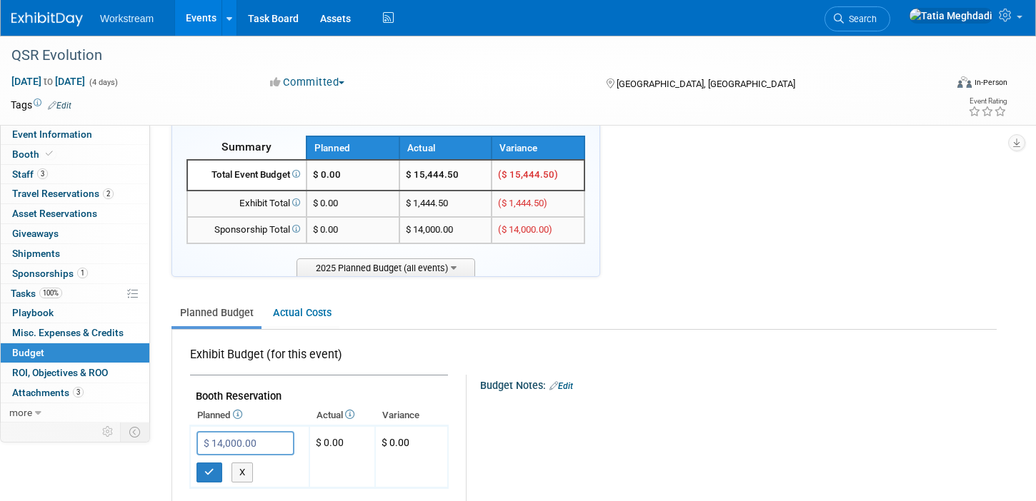
scroll to position [39, 0]
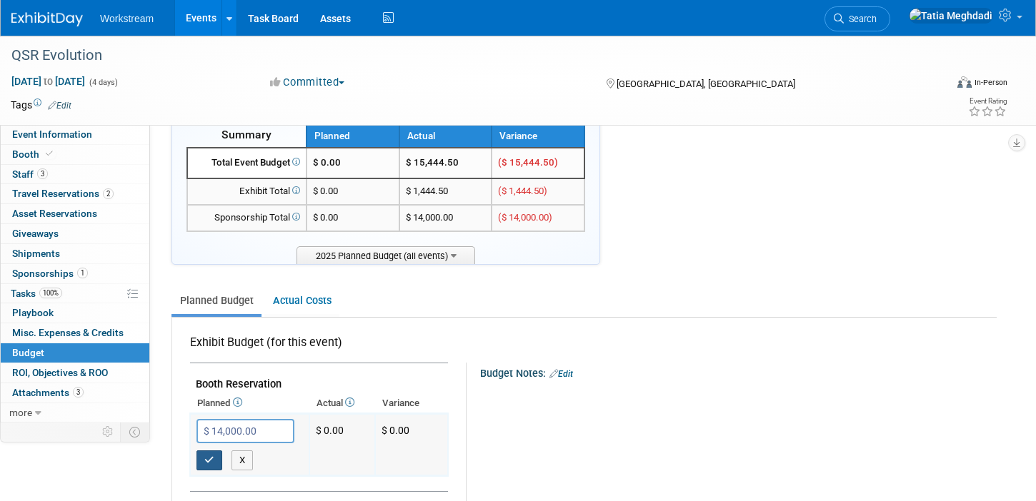
click at [207, 459] on icon "button" at bounding box center [209, 460] width 10 height 9
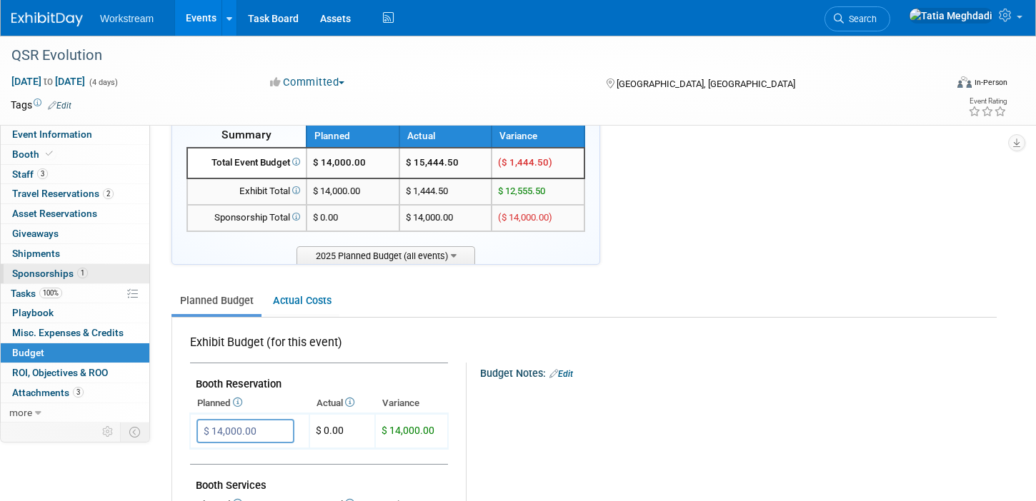
click at [40, 276] on span "Sponsorships 1" at bounding box center [50, 273] width 76 height 11
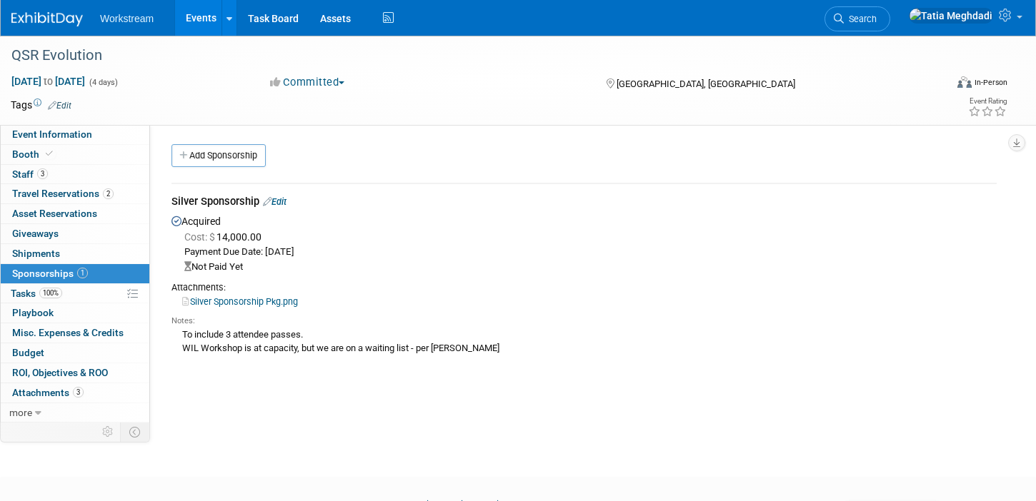
click at [282, 202] on link "Edit" at bounding box center [275, 201] width 24 height 11
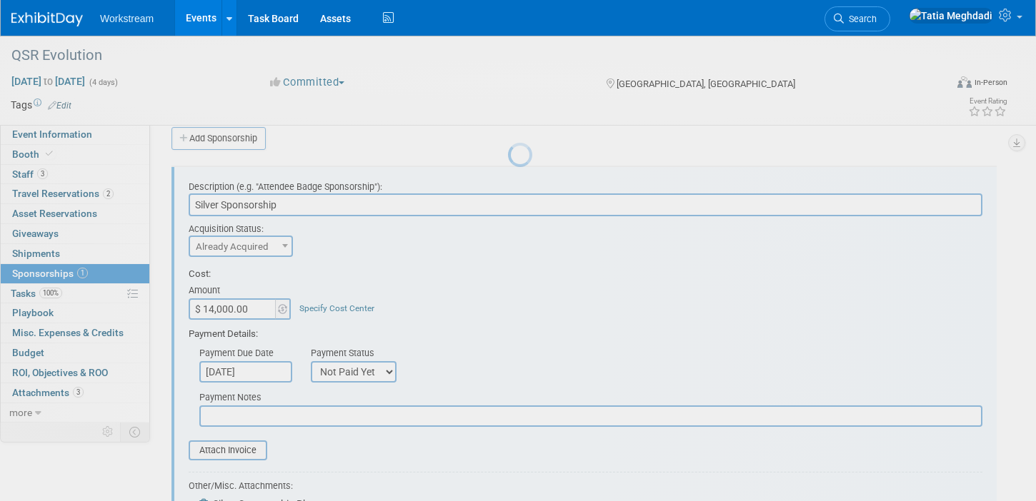
scroll to position [21, 0]
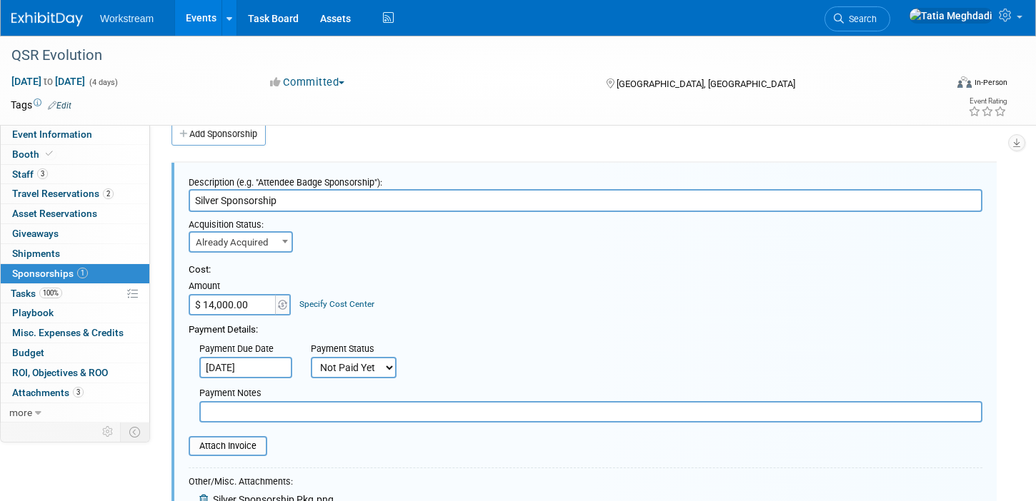
click at [347, 371] on select "Not Paid Yet Partially Paid Paid in Full" at bounding box center [354, 367] width 86 height 21
select select "1"
click at [311, 357] on select "Not Paid Yet Partially Paid Paid in Full" at bounding box center [354, 367] width 86 height 21
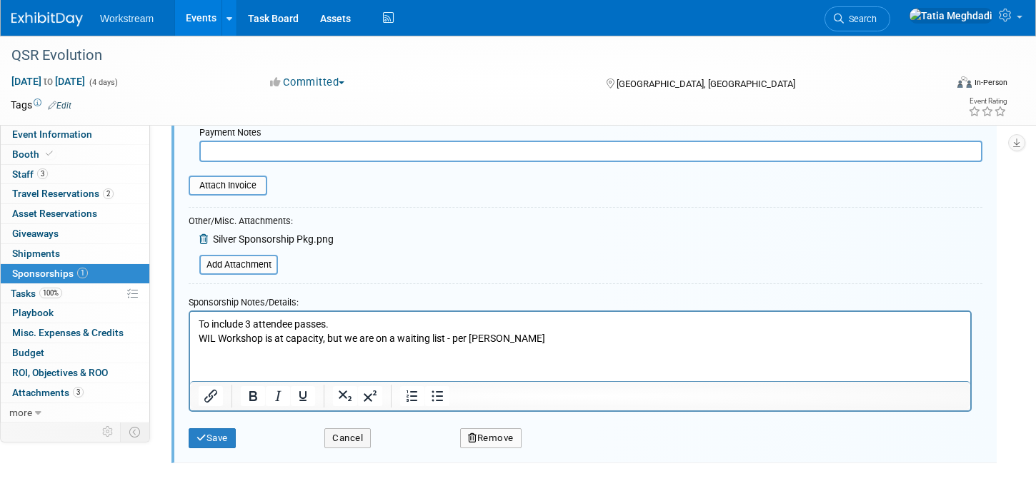
scroll to position [320, 0]
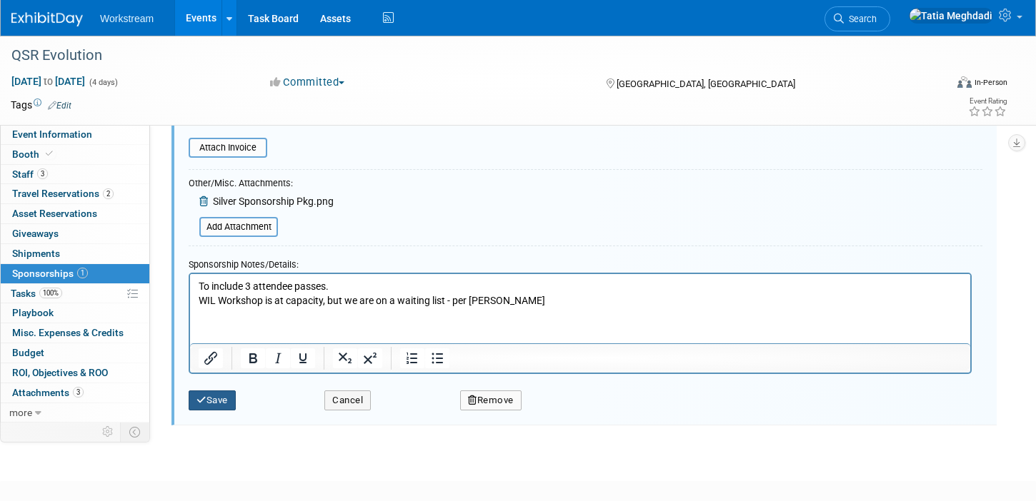
click at [219, 404] on button "Save" at bounding box center [212, 401] width 47 height 20
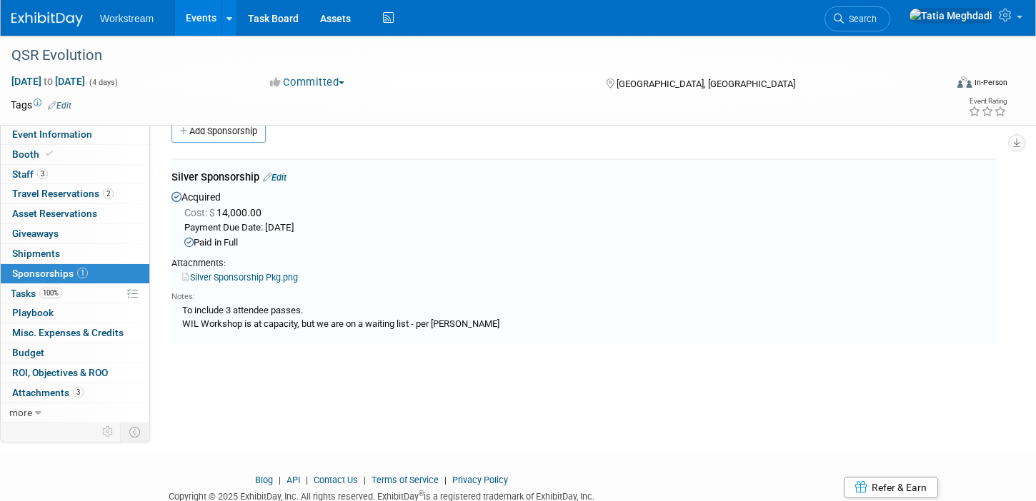
scroll to position [21, 0]
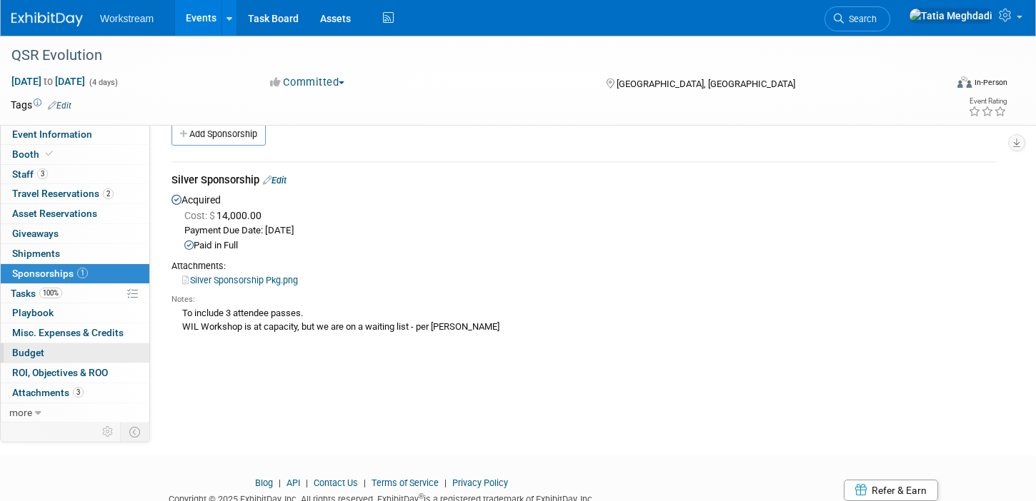
click at [31, 351] on span "Budget" at bounding box center [28, 352] width 32 height 11
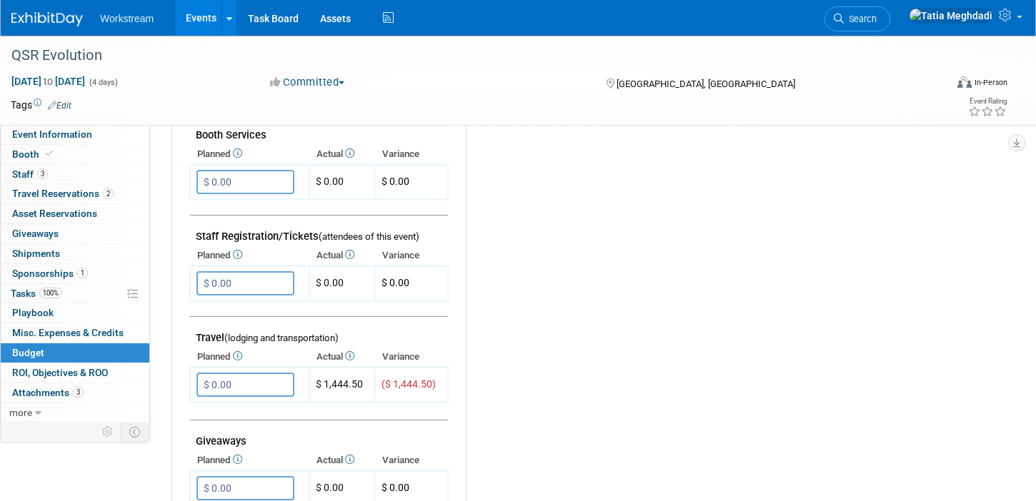
scroll to position [402, 0]
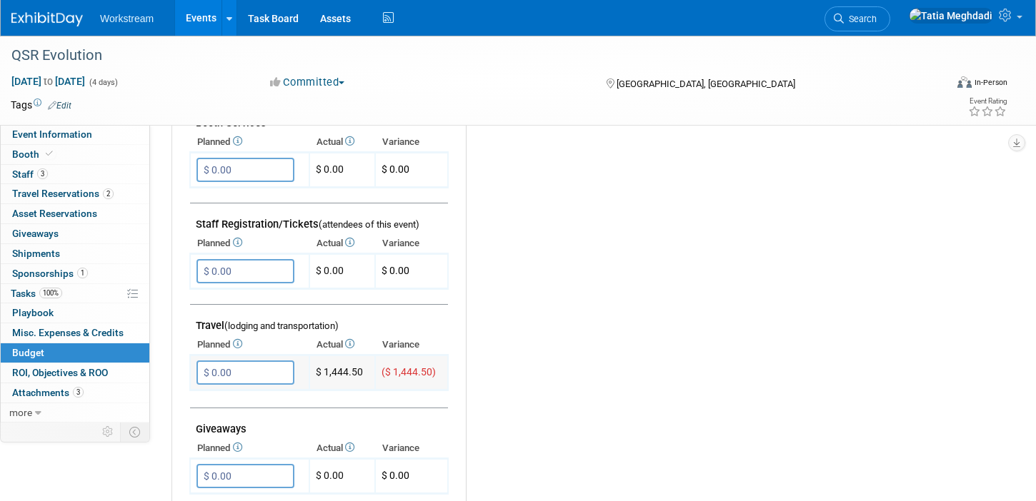
click at [251, 371] on input "$ 0.00" at bounding box center [245, 373] width 98 height 24
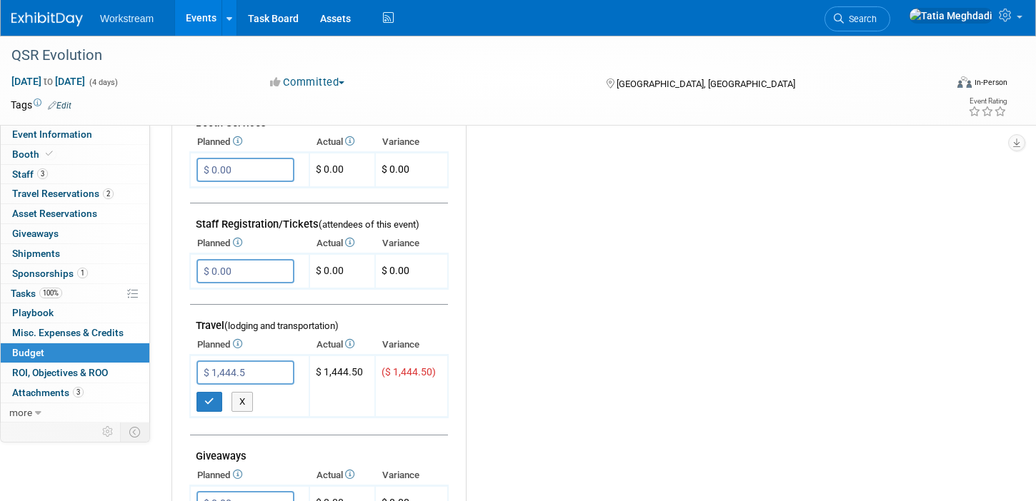
type input "$ 1,444.50"
click at [211, 399] on icon "button" at bounding box center [209, 401] width 10 height 9
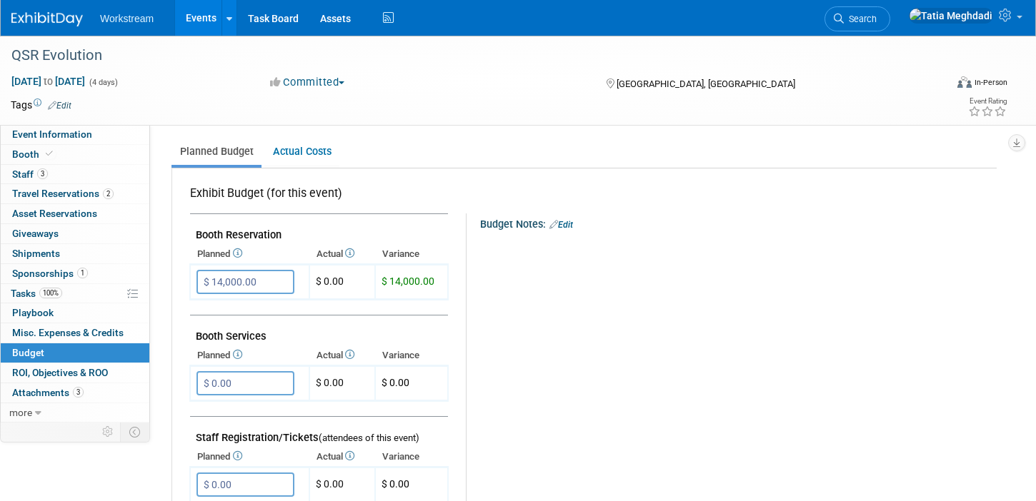
scroll to position [190, 0]
type input "$"
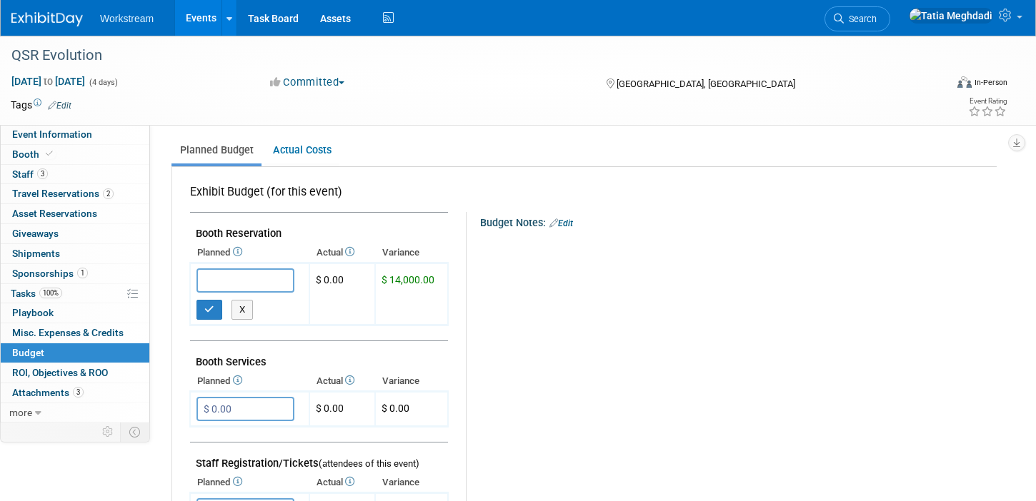
click at [206, 306] on icon "button" at bounding box center [209, 309] width 10 height 9
type input "$ 0.00"
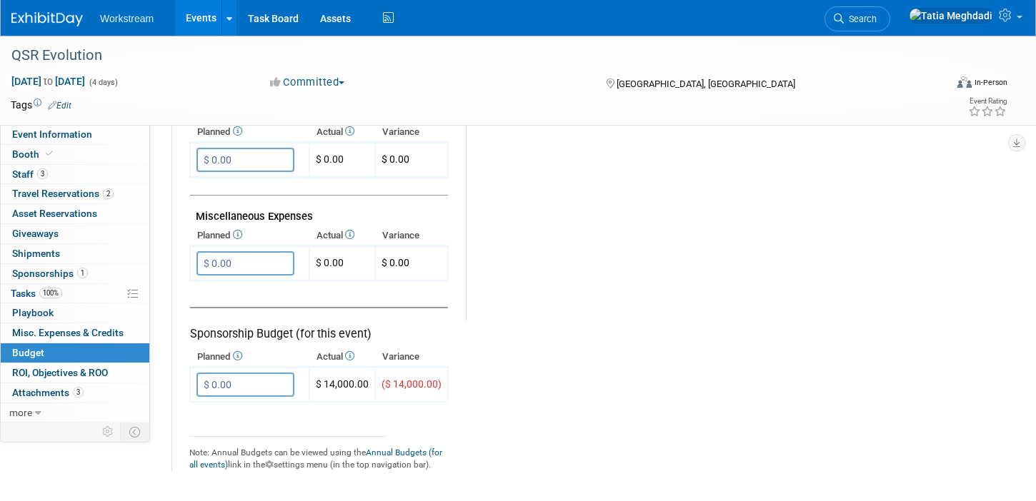
scroll to position [844, 0]
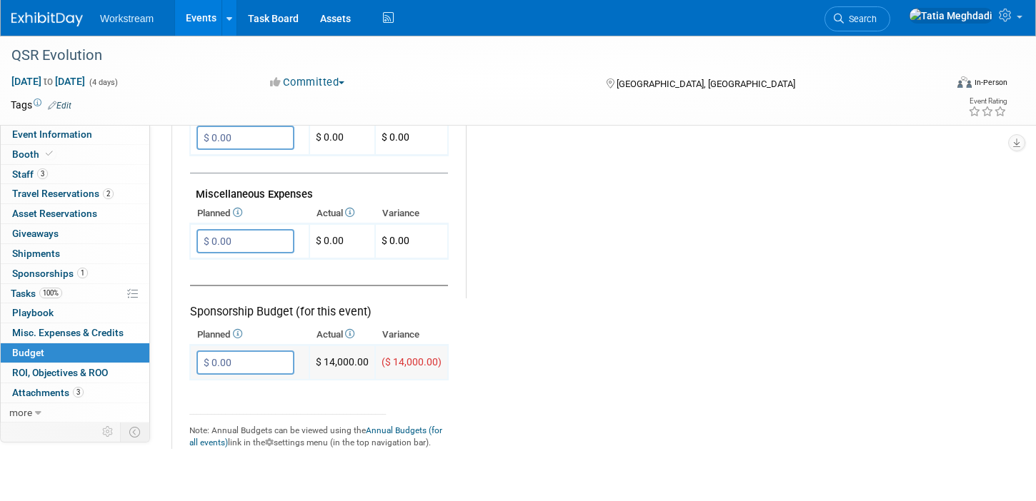
click at [264, 354] on input "$ 0.00" at bounding box center [245, 363] width 98 height 24
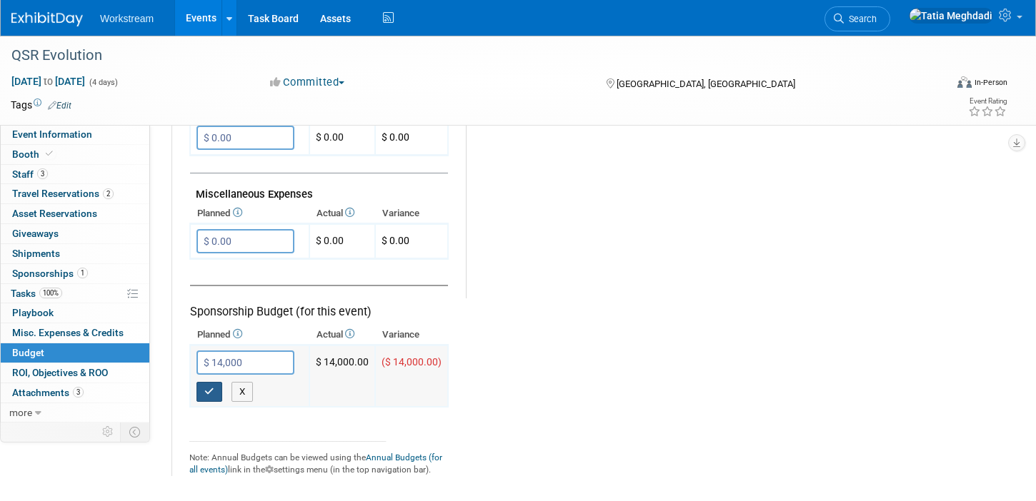
type input "$ 14,000.00"
click at [211, 396] on button "button" at bounding box center [209, 392] width 26 height 20
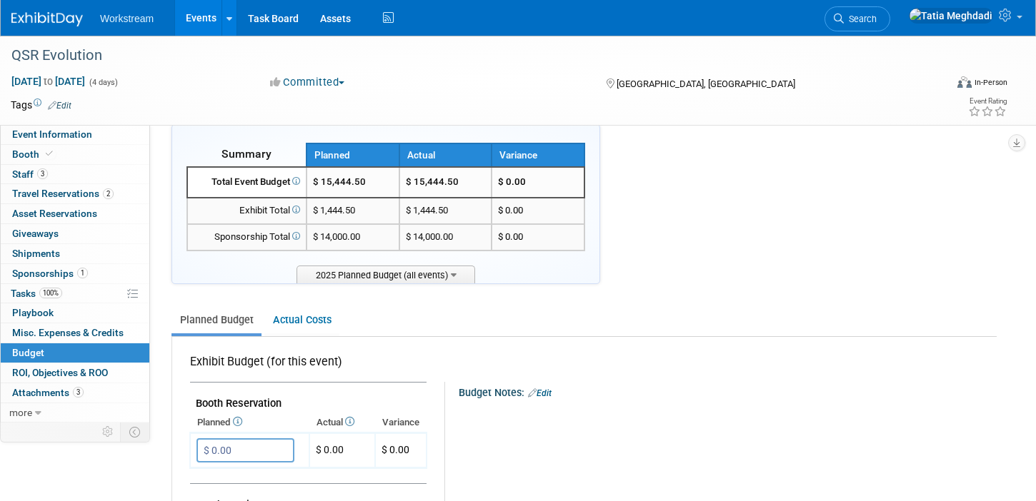
scroll to position [0, 0]
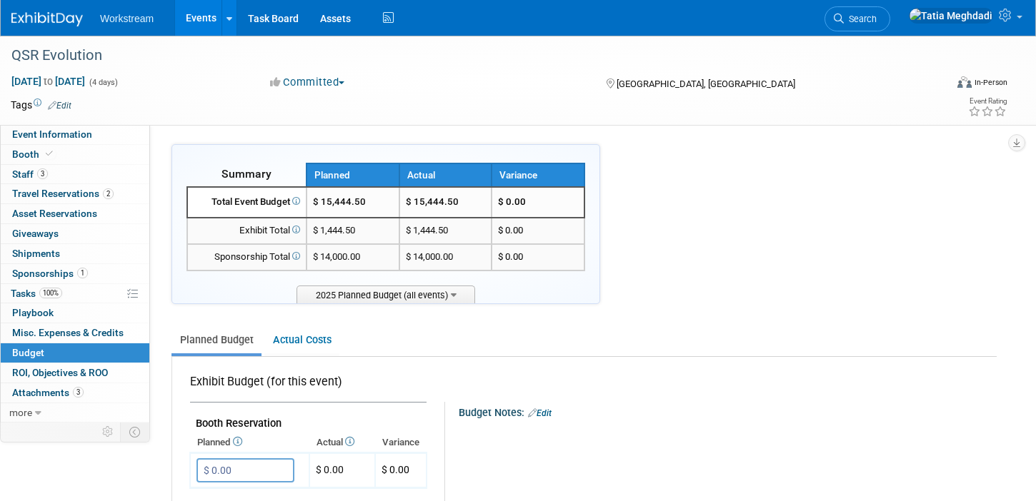
click at [197, 20] on link "Events" at bounding box center [201, 18] width 52 height 36
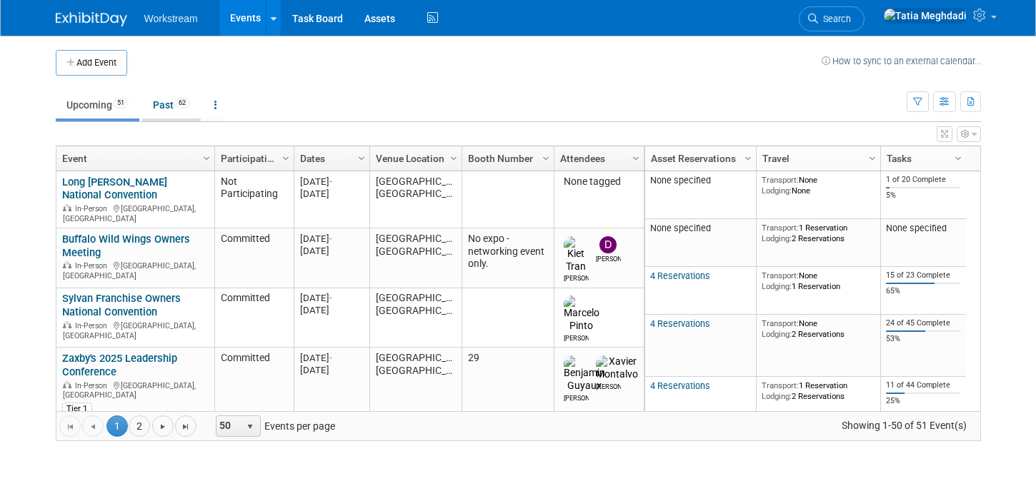
click at [167, 103] on link "Past 62" at bounding box center [171, 104] width 59 height 27
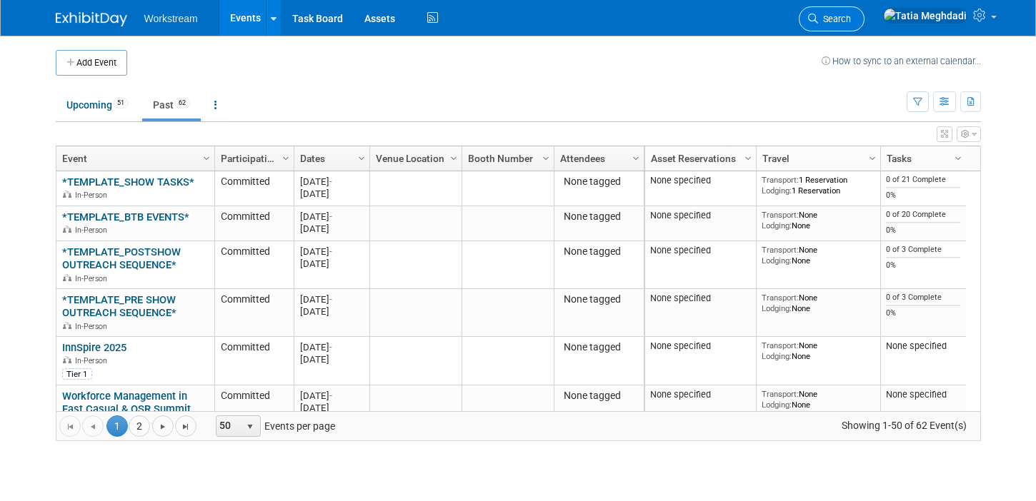
click at [851, 24] on span "Search" at bounding box center [834, 19] width 33 height 11
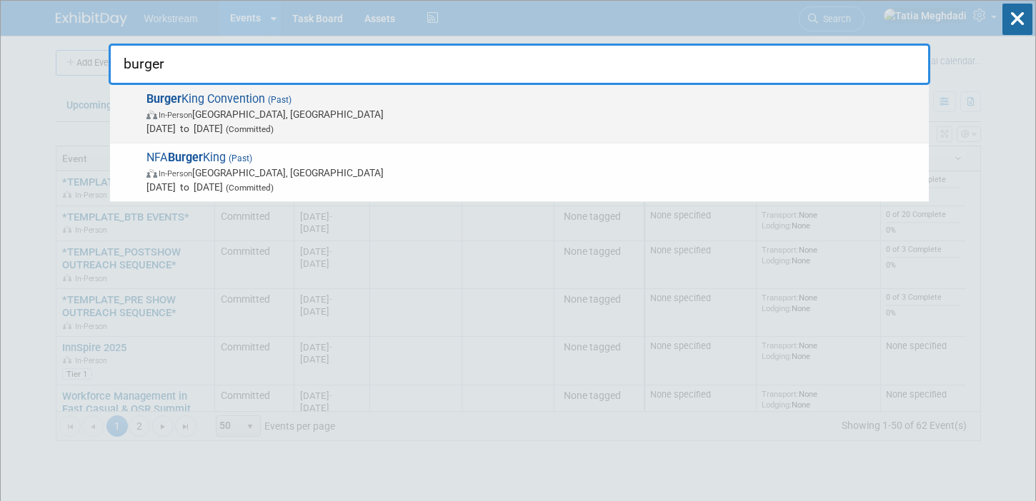
type input "burger"
click at [218, 107] on span "In-Person Phoenix, AZ" at bounding box center [533, 114] width 775 height 14
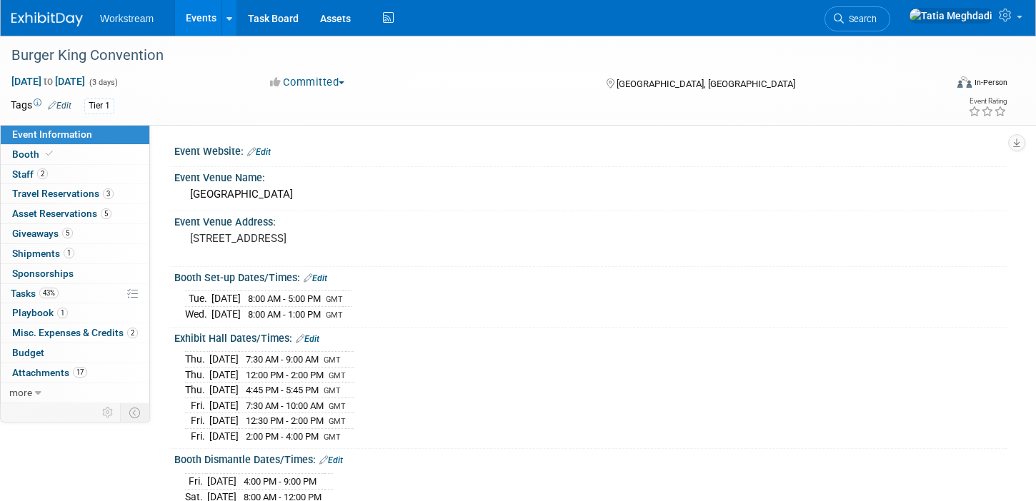
select select "Franchise"
select select "Restaurant"
select select "[PERSON_NAME]"
click at [876, 18] on span "Search" at bounding box center [859, 19] width 33 height 11
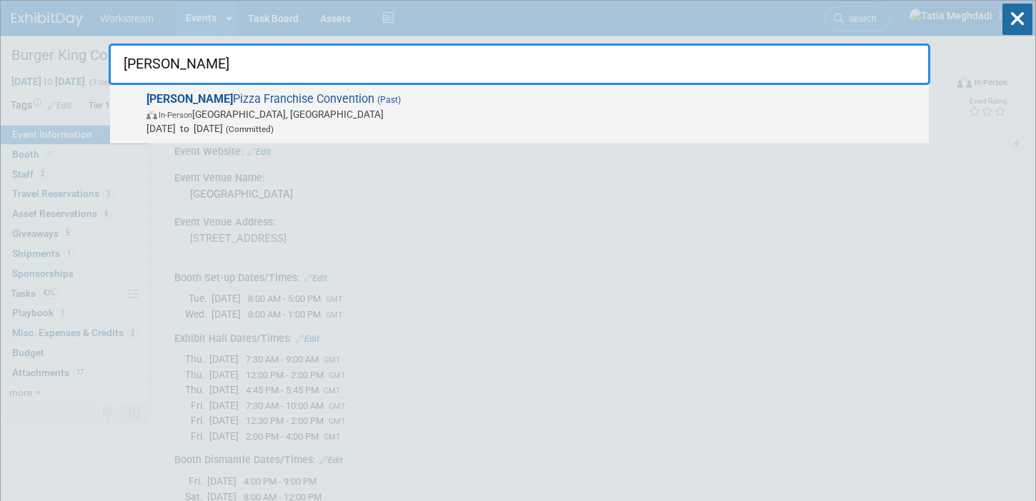
type input "marcos"
click at [496, 103] on span "Marcos Pizza Franchise Convention (Past) In-Person Arlington, TX Sep 14, 2025 t…" at bounding box center [531, 114] width 779 height 44
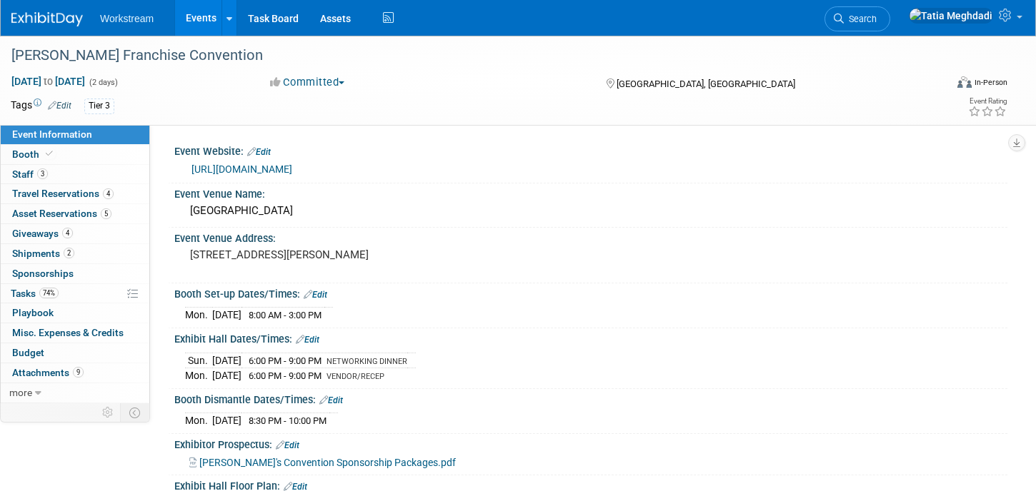
select select "Franchise"
select select "Restaurant"
select select "No"
select select "[PERSON_NAME]"
click at [25, 173] on span "Staff 3" at bounding box center [30, 174] width 36 height 11
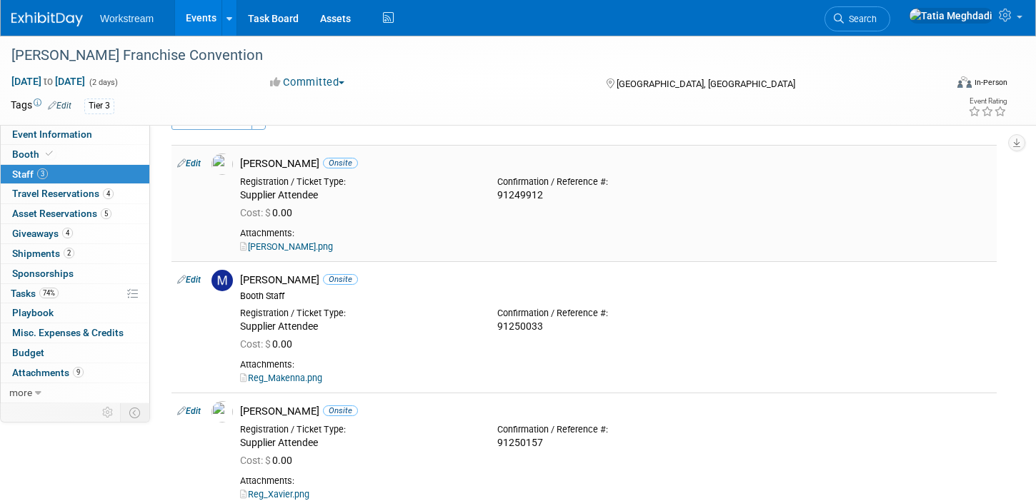
scroll to position [52, 0]
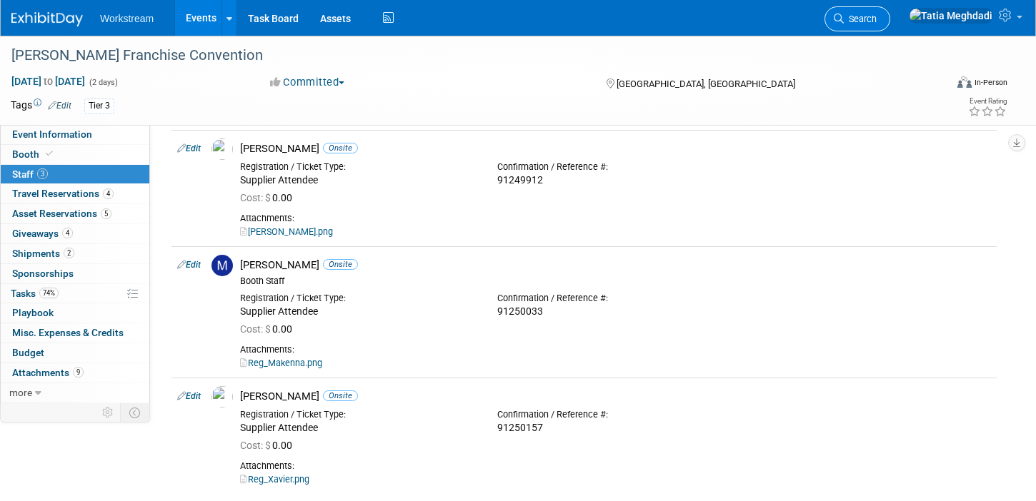
click at [876, 17] on span "Search" at bounding box center [859, 19] width 33 height 11
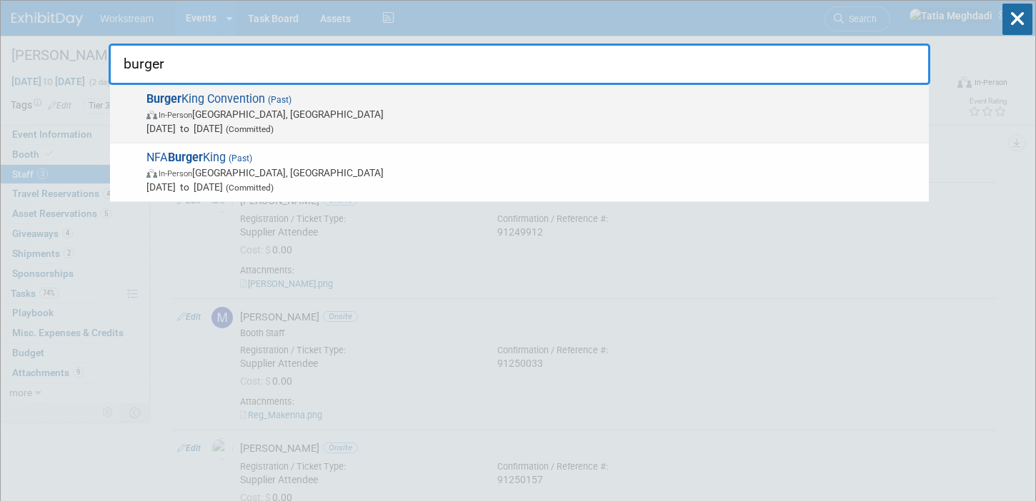
type input "burger"
click at [436, 112] on span "In-Person Phoenix, AZ" at bounding box center [533, 114] width 775 height 14
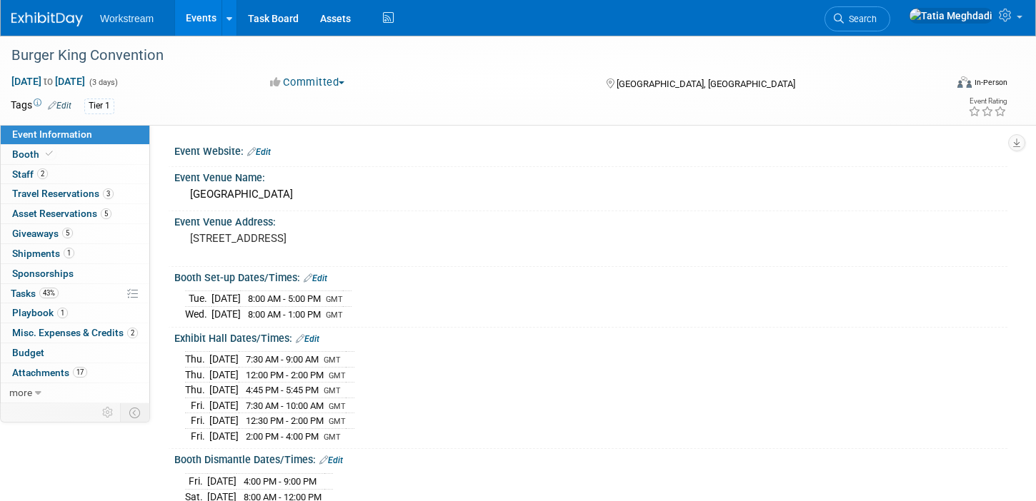
select select "Franchise"
select select "Restaurant"
select select "[PERSON_NAME]"
click at [36, 174] on span "Staff 2" at bounding box center [30, 174] width 36 height 11
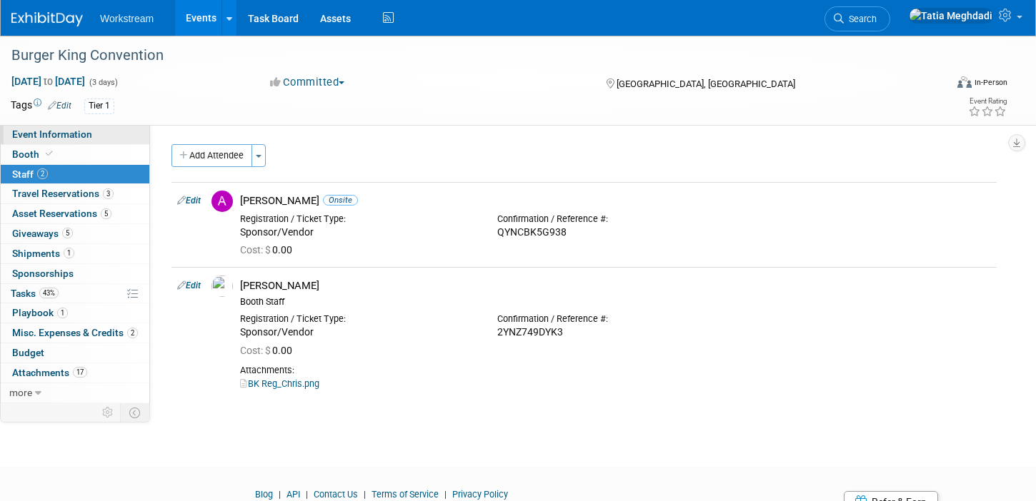
click at [51, 134] on span "Event Information" at bounding box center [52, 134] width 80 height 11
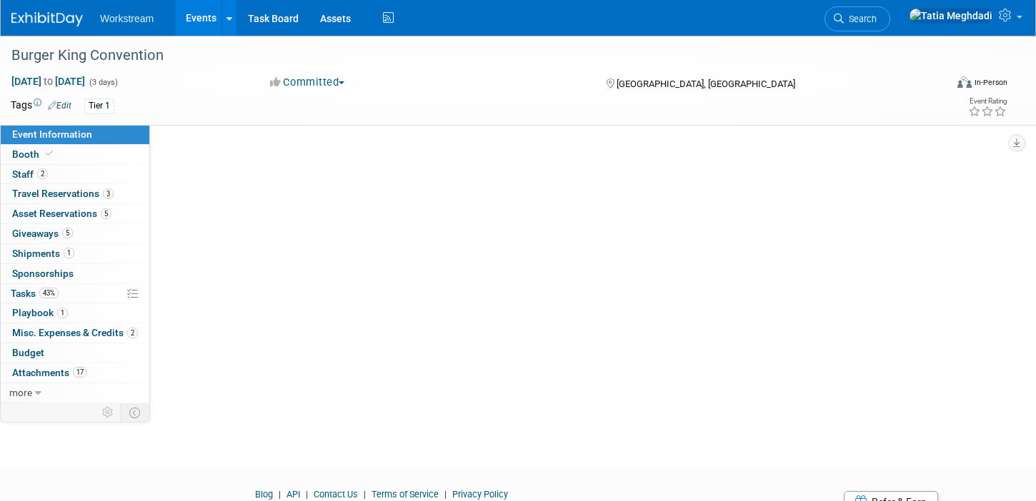
select select "Franchise"
select select "Restaurant"
select select "Tatia Meghdadi"
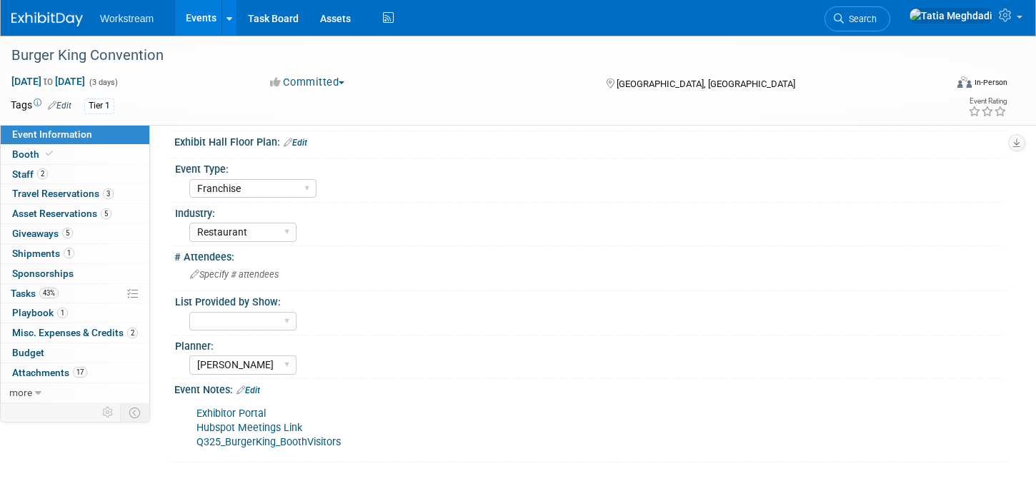
scroll to position [518, 0]
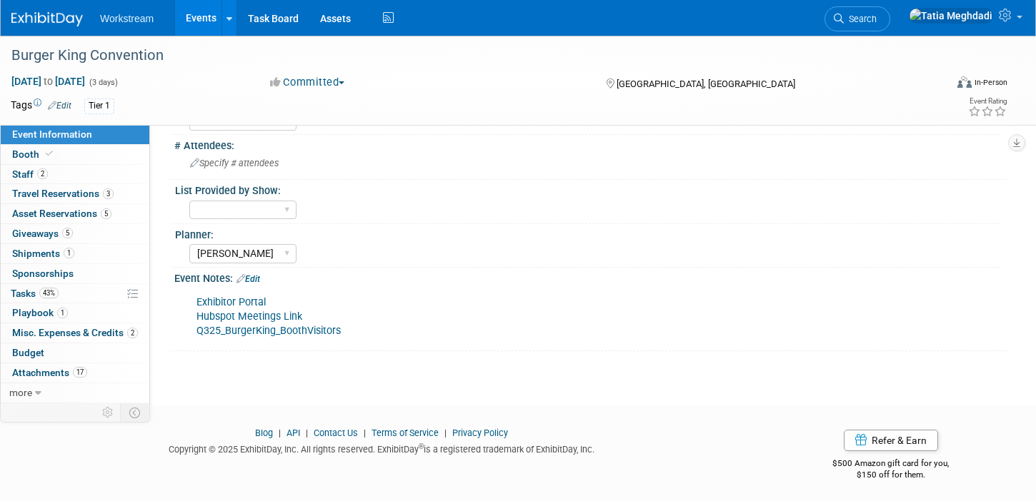
click at [301, 327] on link "Q325_BurgerKing_BoothVisitors" at bounding box center [268, 331] width 144 height 12
click at [212, 18] on link "Events" at bounding box center [201, 18] width 52 height 36
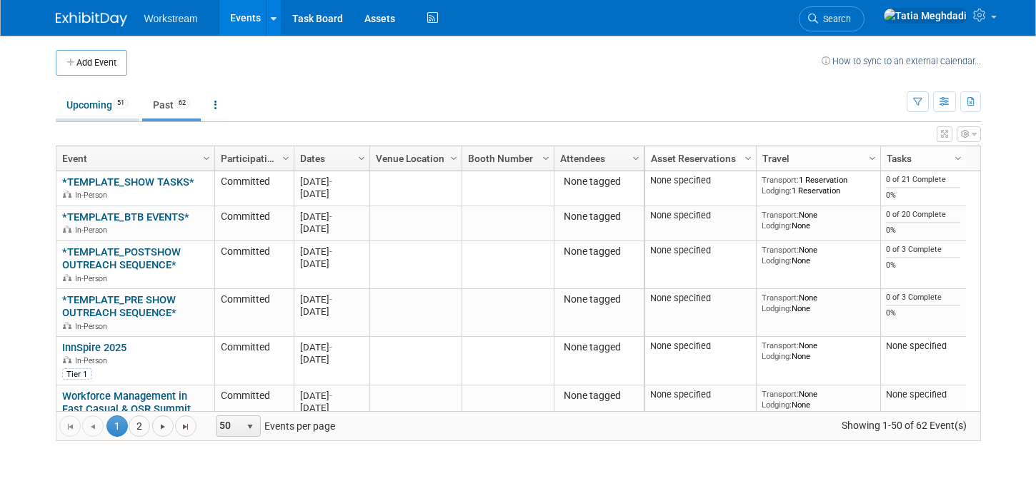
click at [99, 112] on link "Upcoming 51" at bounding box center [98, 104] width 84 height 27
